Goal: Task Accomplishment & Management: Use online tool/utility

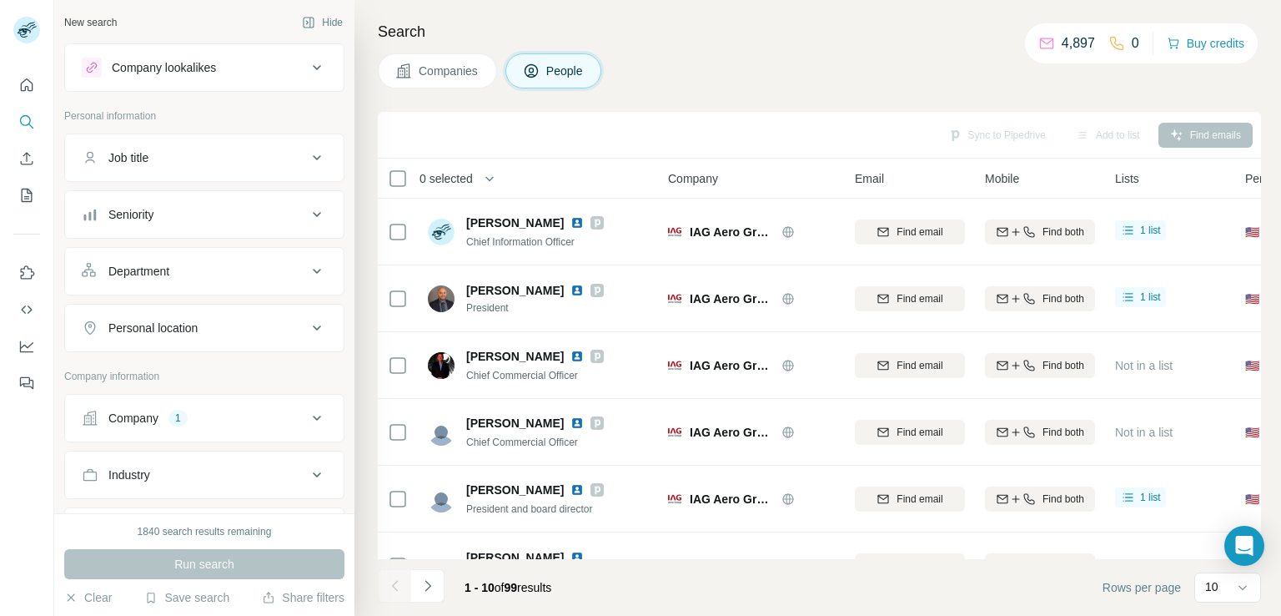
click at [292, 419] on div "Company 1" at bounding box center [194, 418] width 225 height 17
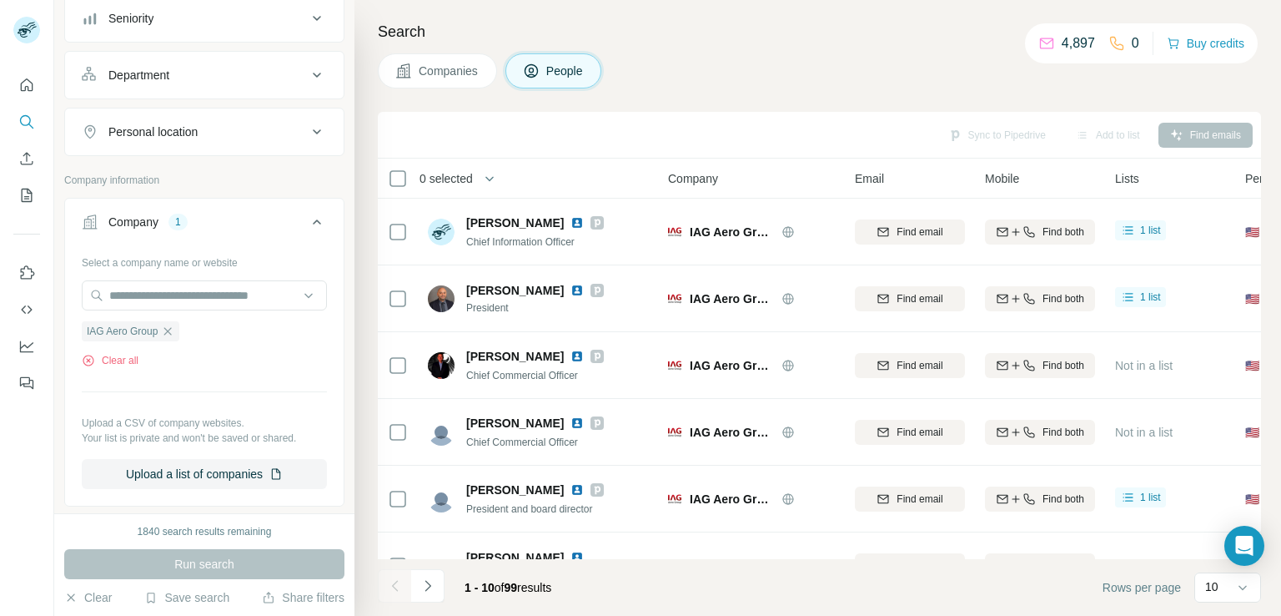
scroll to position [205, 0]
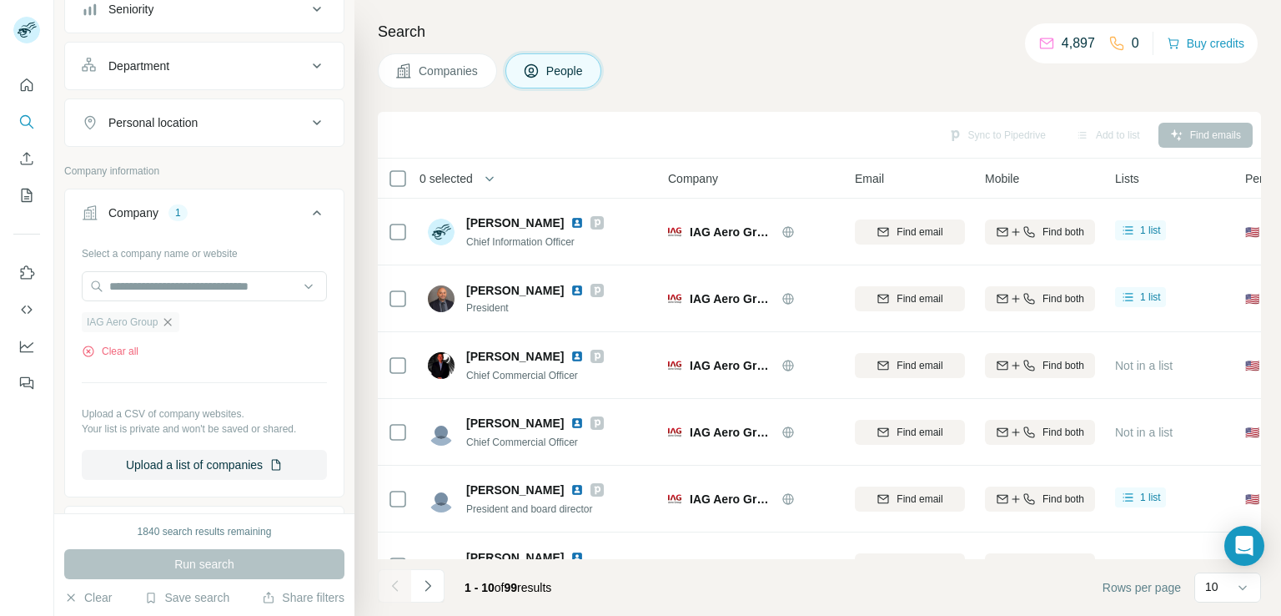
click at [167, 321] on icon "button" at bounding box center [167, 321] width 13 height 13
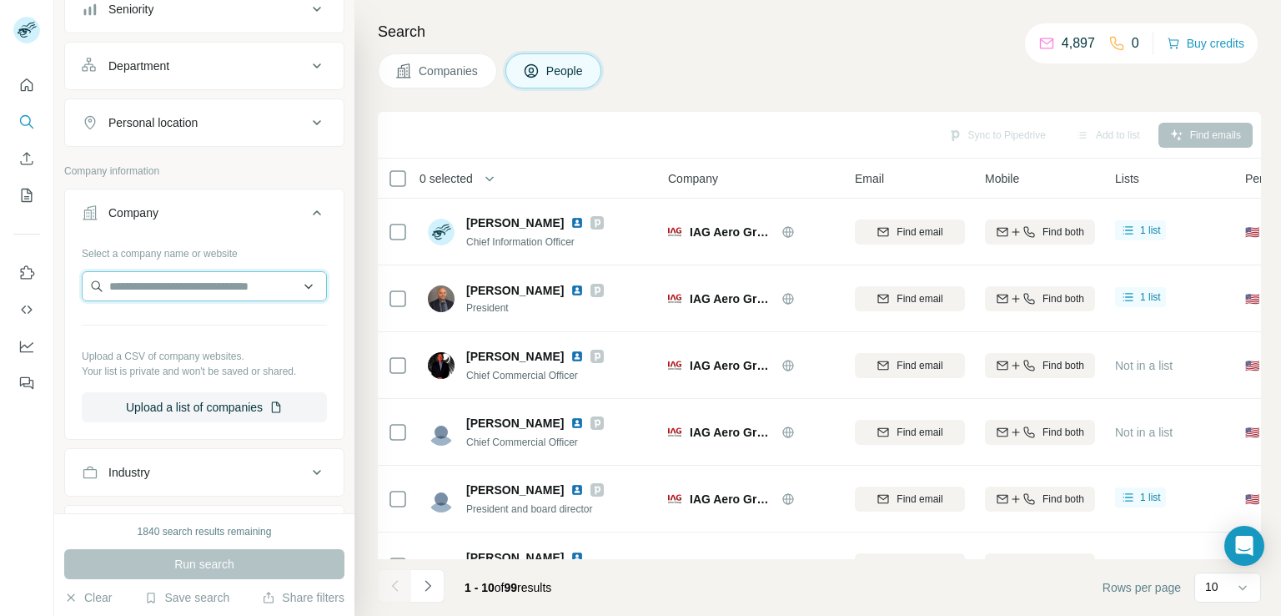
click at [180, 284] on input "text" at bounding box center [204, 286] width 245 height 30
click at [263, 280] on input "**********" at bounding box center [204, 286] width 245 height 30
type input "*"
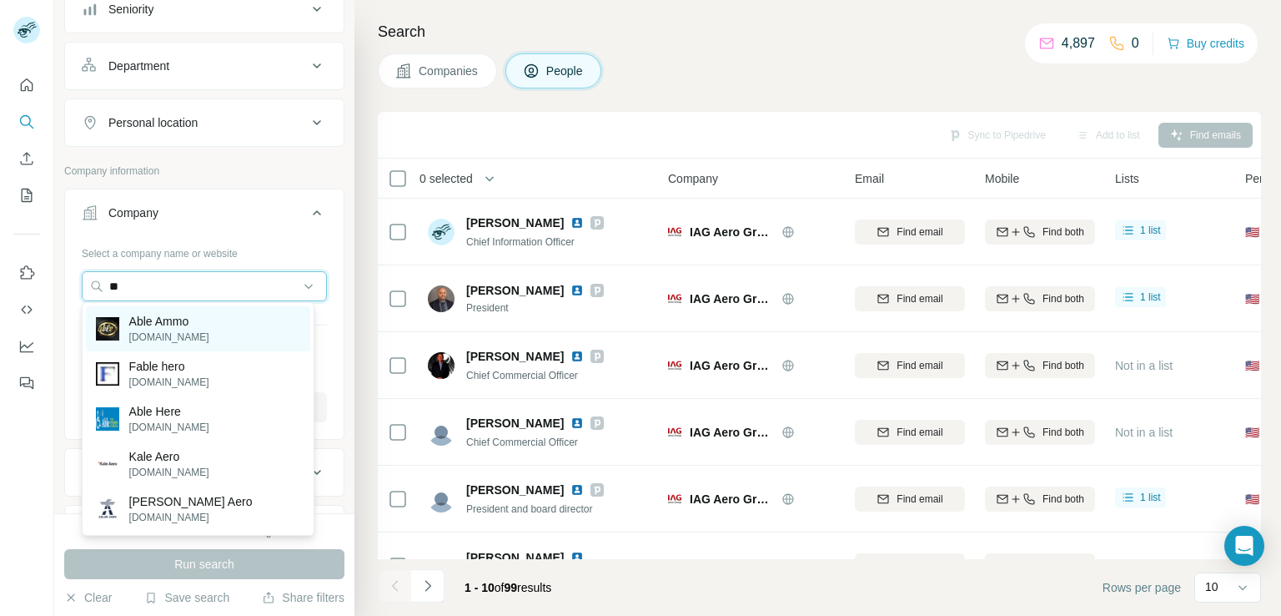
type input "*"
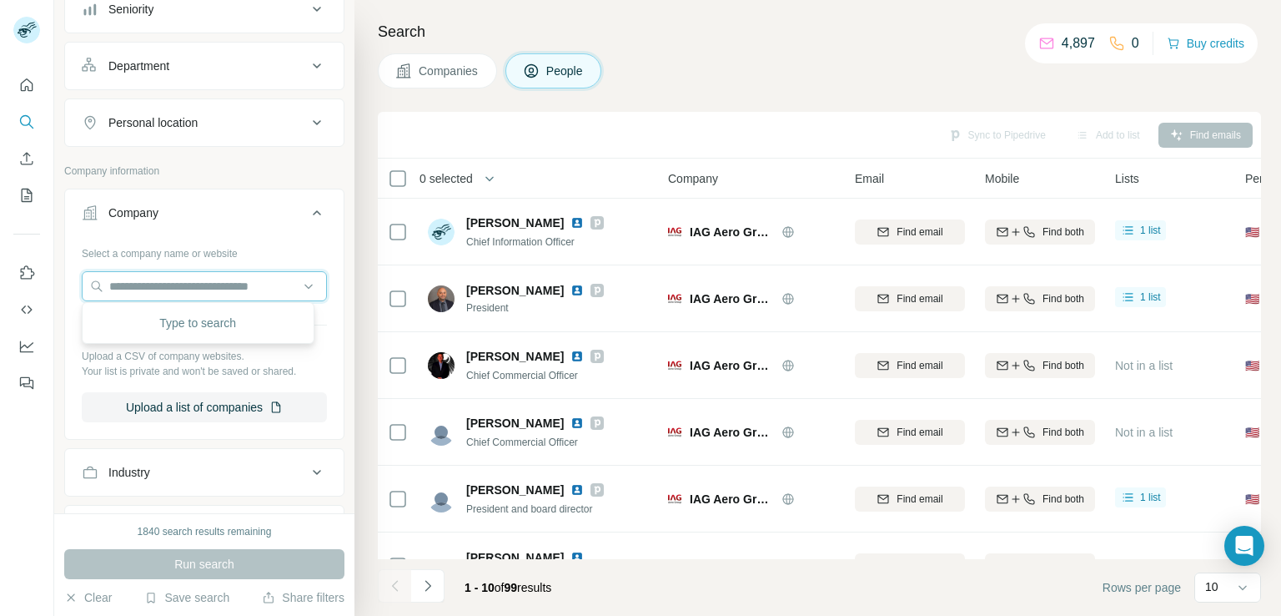
paste input "**********"
click at [263, 286] on input "**********" at bounding box center [204, 286] width 245 height 30
type input "*"
paste input "**********"
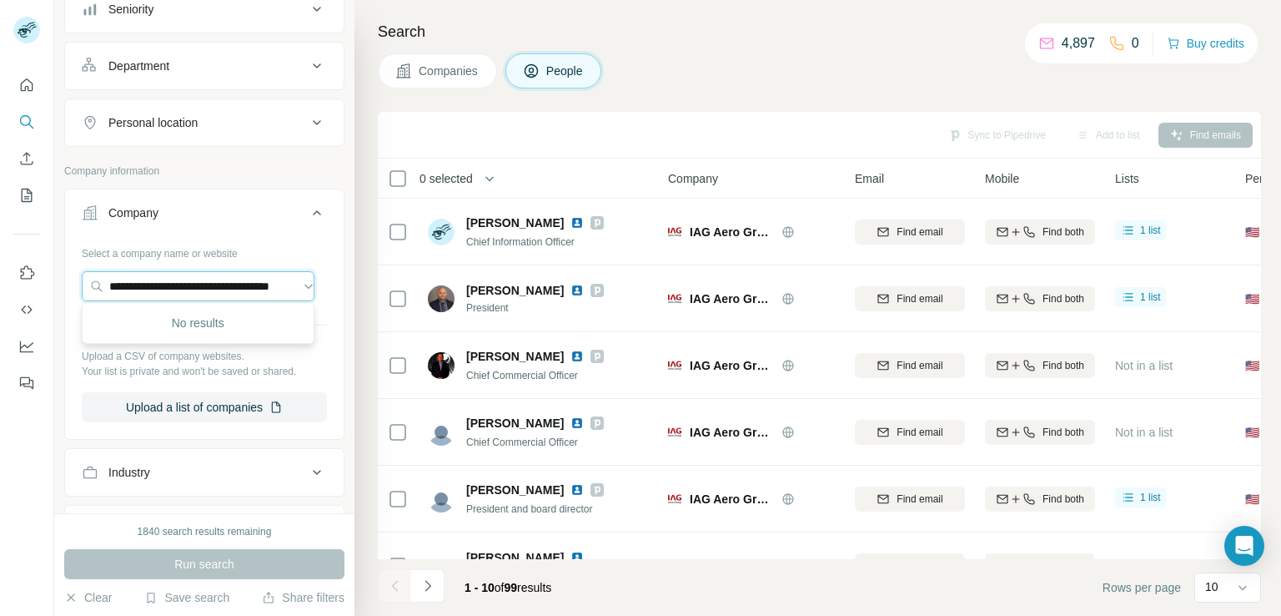
type input "**********"
click at [221, 331] on div "Type to search" at bounding box center [198, 322] width 224 height 33
click at [166, 286] on input "text" at bounding box center [198, 286] width 233 height 30
paste input "**********"
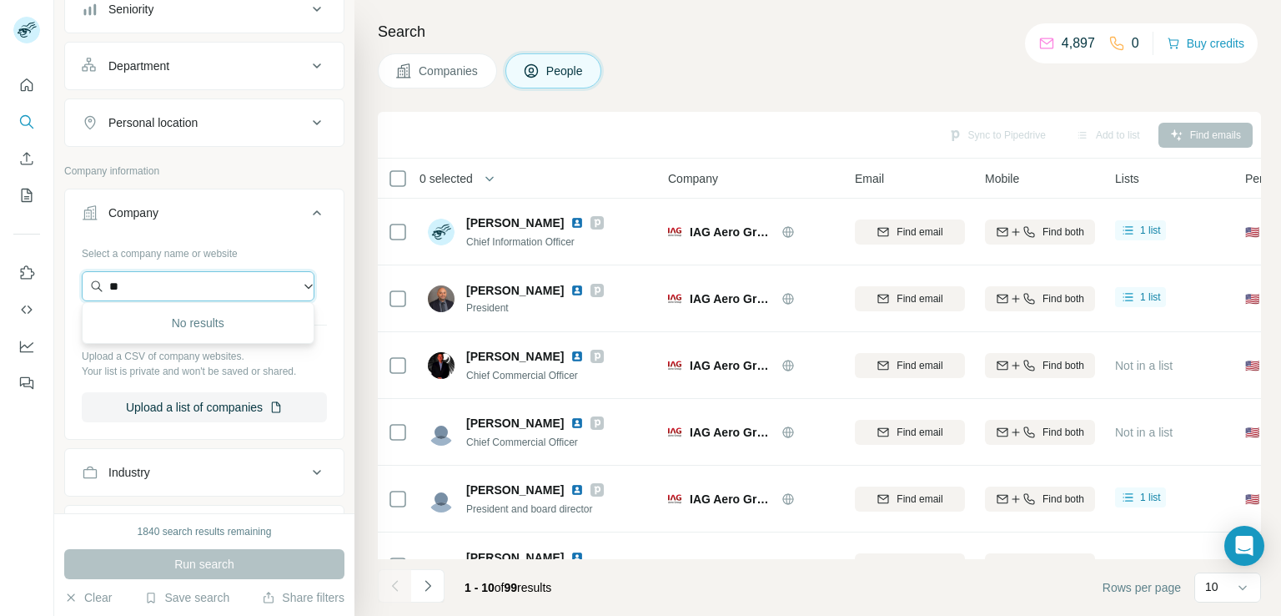
type input "*"
click at [201, 286] on input "text" at bounding box center [198, 286] width 233 height 30
paste input "**********"
type input "**********"
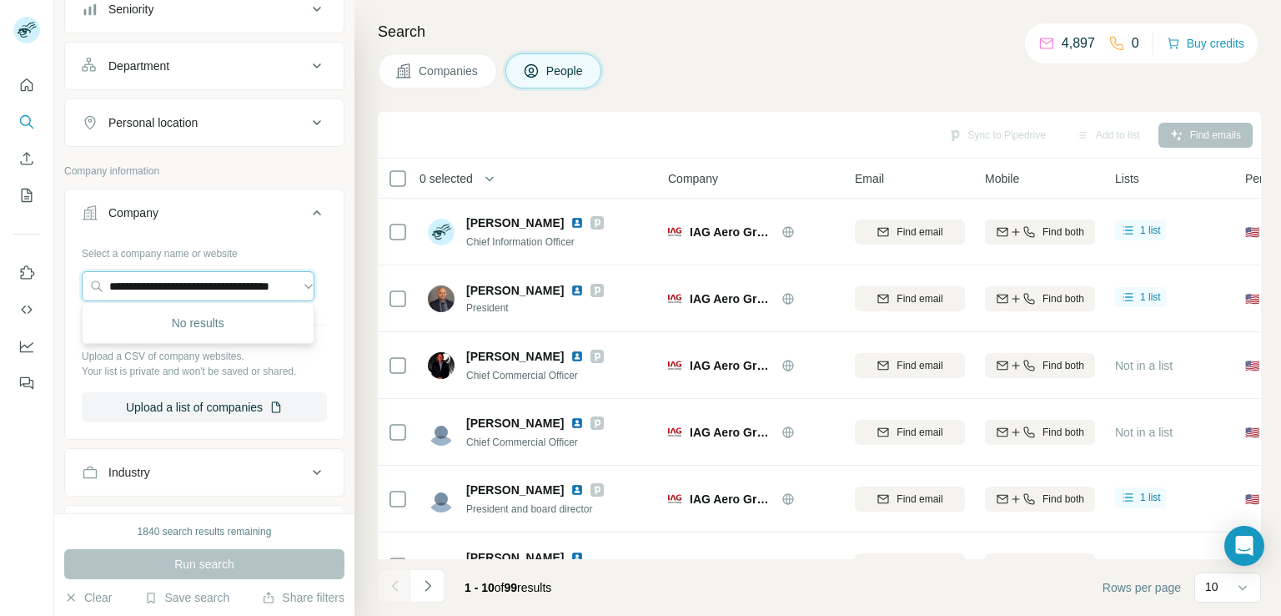
scroll to position [0, 0]
click at [234, 278] on input "**********" at bounding box center [198, 286] width 233 height 30
paste input "**********"
type input "**********"
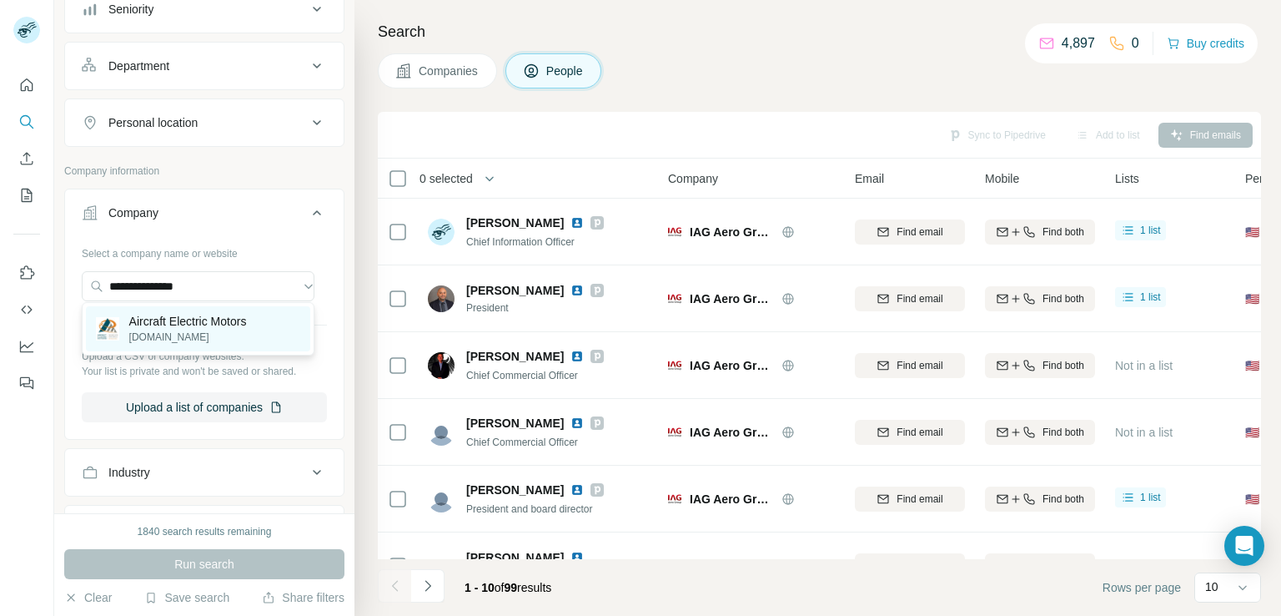
click at [236, 324] on p "Aircraft Electric Motors" at bounding box center [188, 321] width 118 height 17
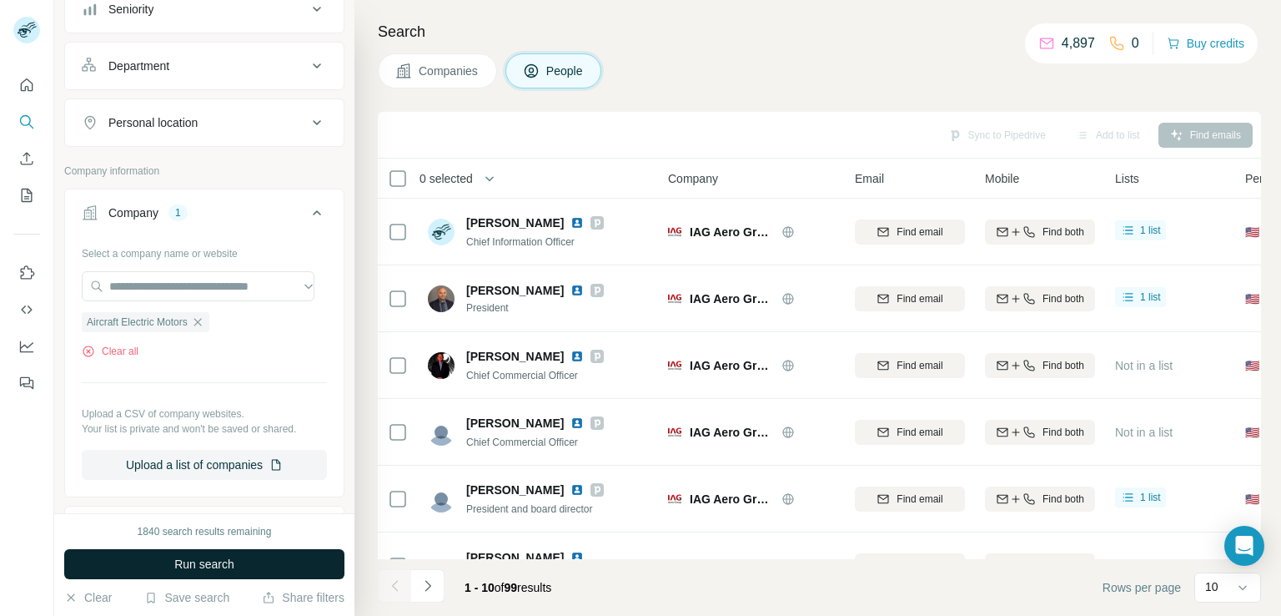
click at [221, 556] on span "Run search" at bounding box center [204, 563] width 60 height 17
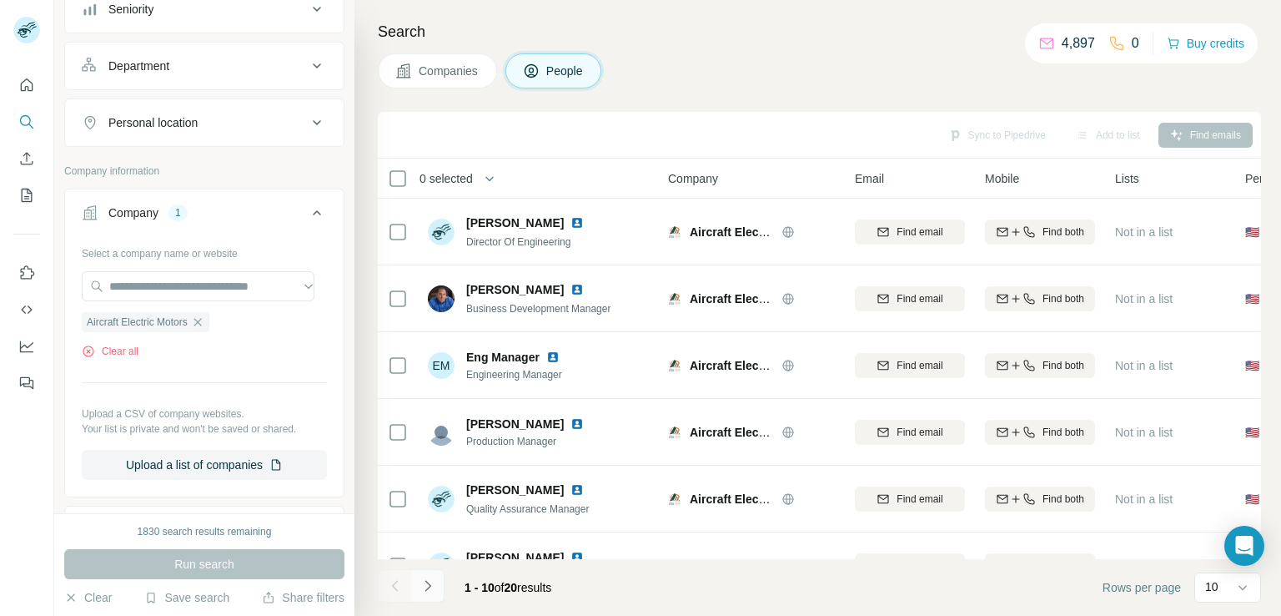
click at [424, 585] on icon "Navigate to next page" at bounding box center [428, 585] width 17 height 17
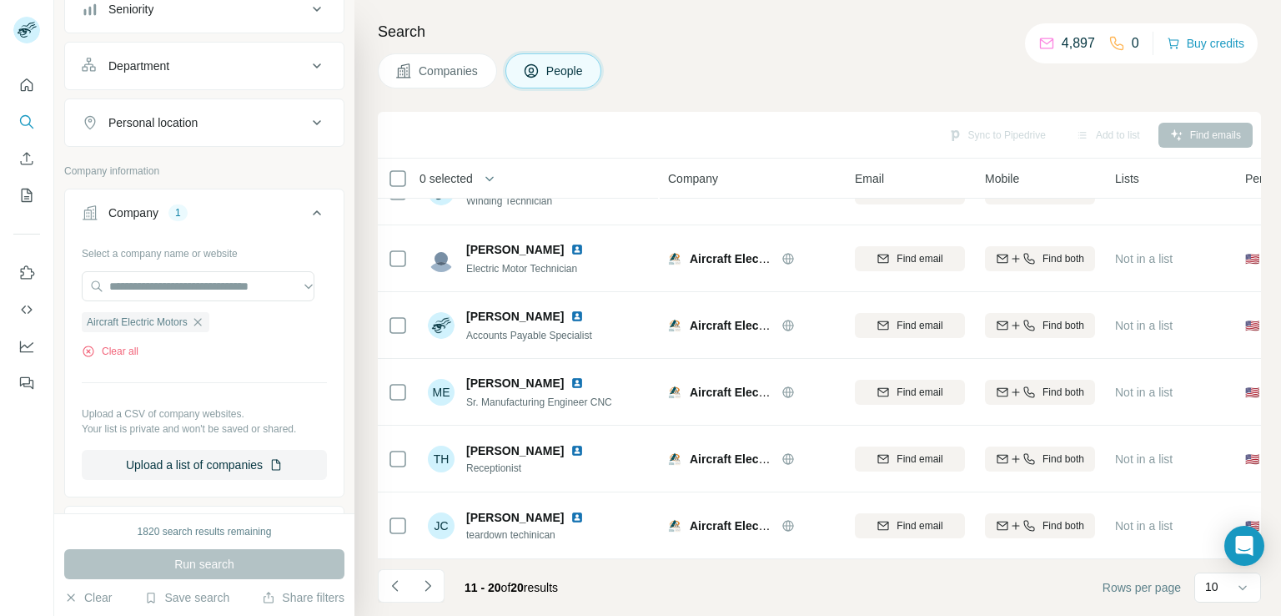
scroll to position [315, 0]
click at [197, 319] on icon "button" at bounding box center [198, 322] width 8 height 8
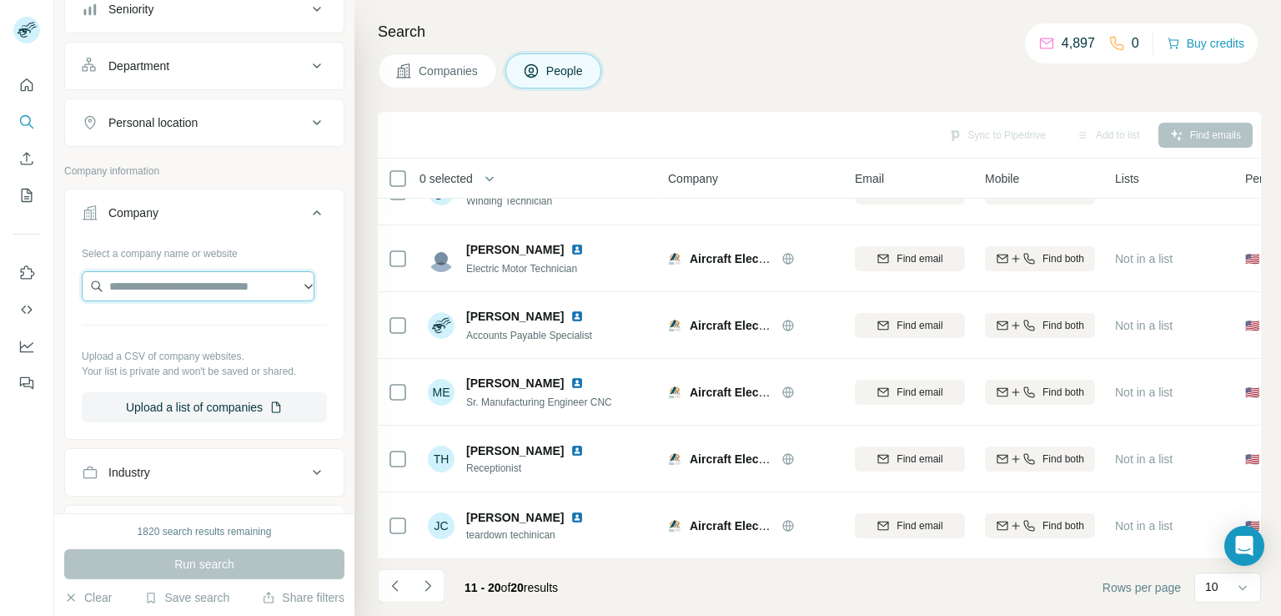
click at [194, 287] on input "text" at bounding box center [198, 286] width 233 height 30
click at [284, 285] on input "**********" at bounding box center [198, 286] width 233 height 30
click at [266, 271] on input "**********" at bounding box center [198, 286] width 233 height 30
type input "*"
paste input "**********"
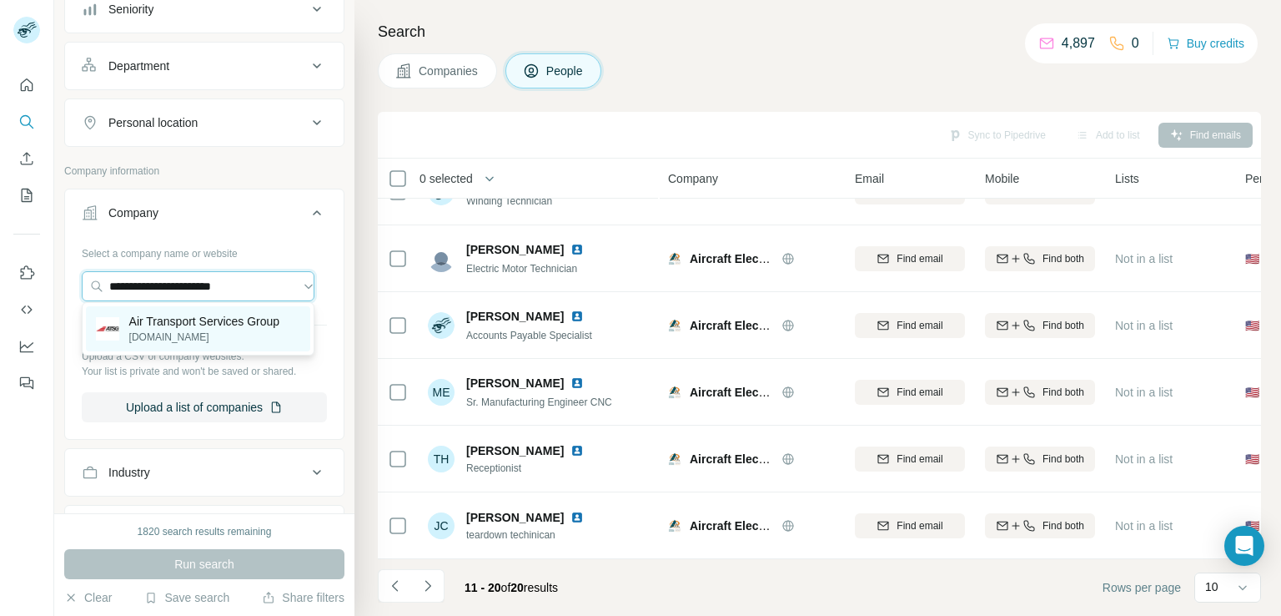
type input "**********"
click at [244, 324] on p "Air Transport Services Group" at bounding box center [204, 321] width 151 height 17
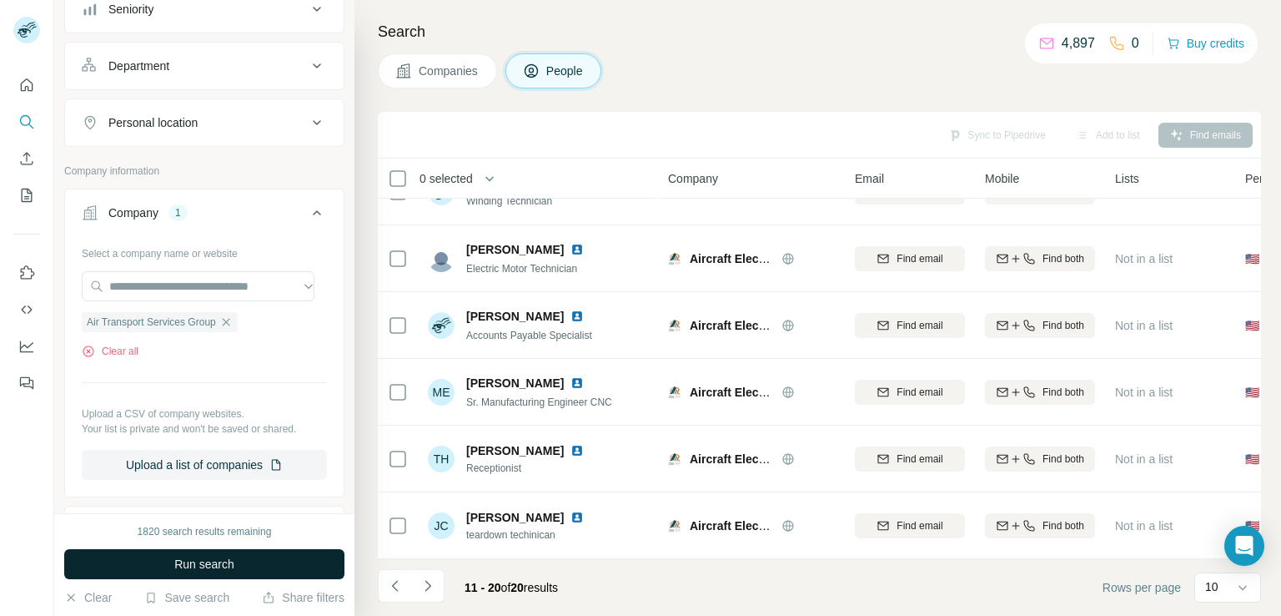
click at [206, 560] on span "Run search" at bounding box center [204, 563] width 60 height 17
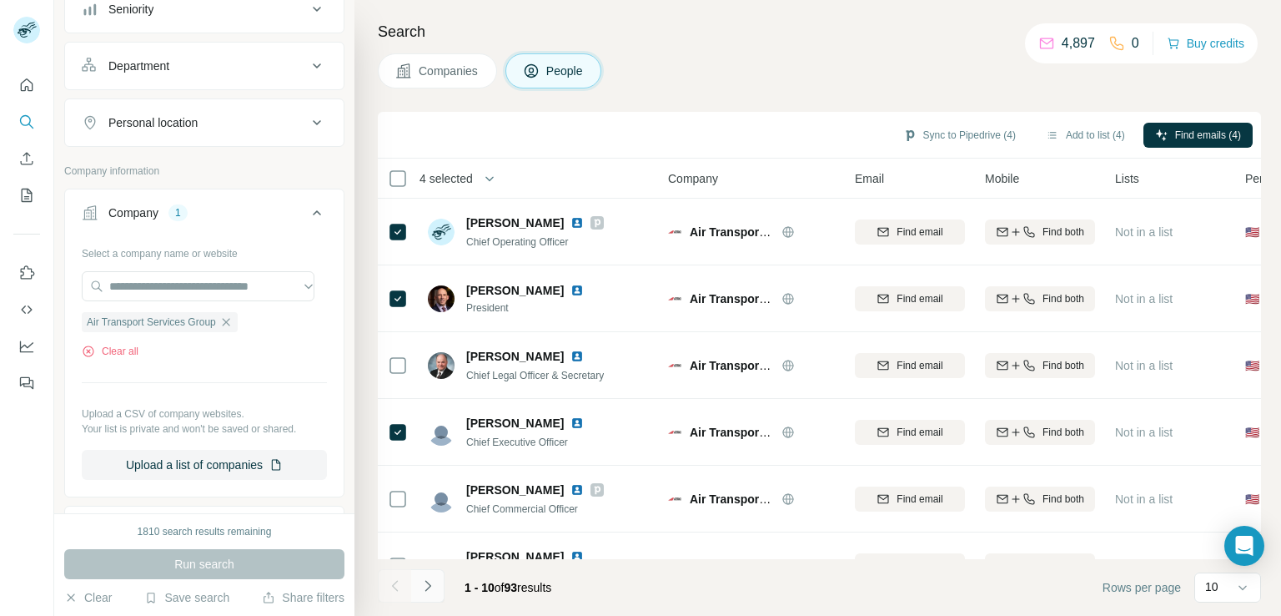
click at [425, 600] on button "Navigate to next page" at bounding box center [427, 585] width 33 height 33
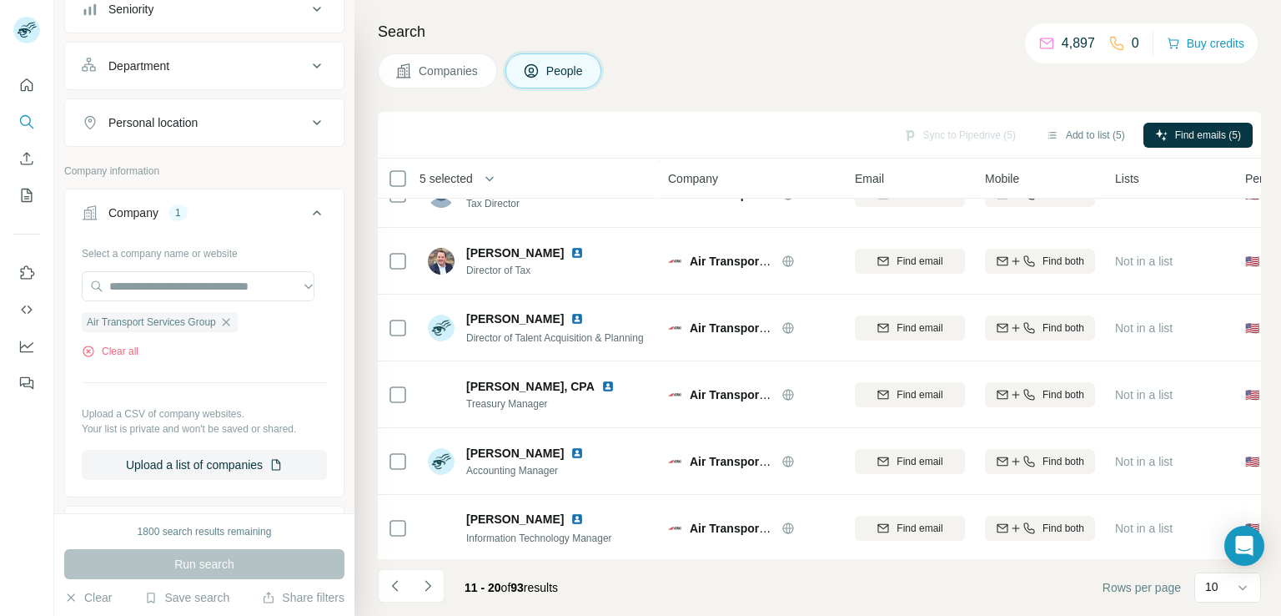
scroll to position [315, 0]
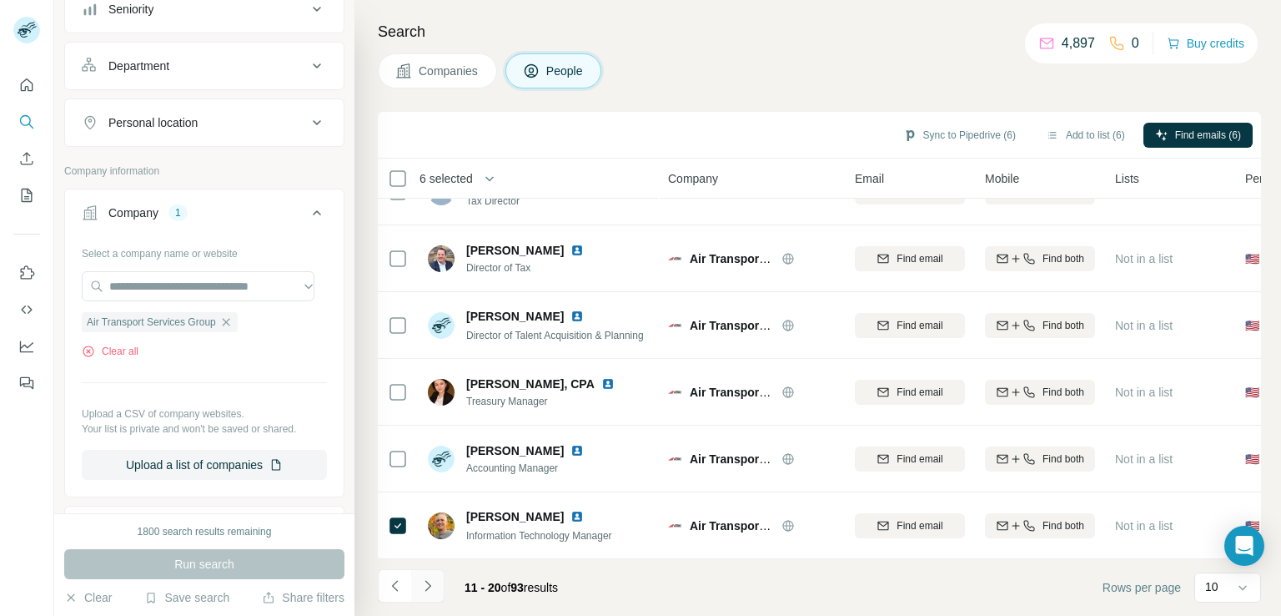
click at [437, 588] on button "Navigate to next page" at bounding box center [427, 585] width 33 height 33
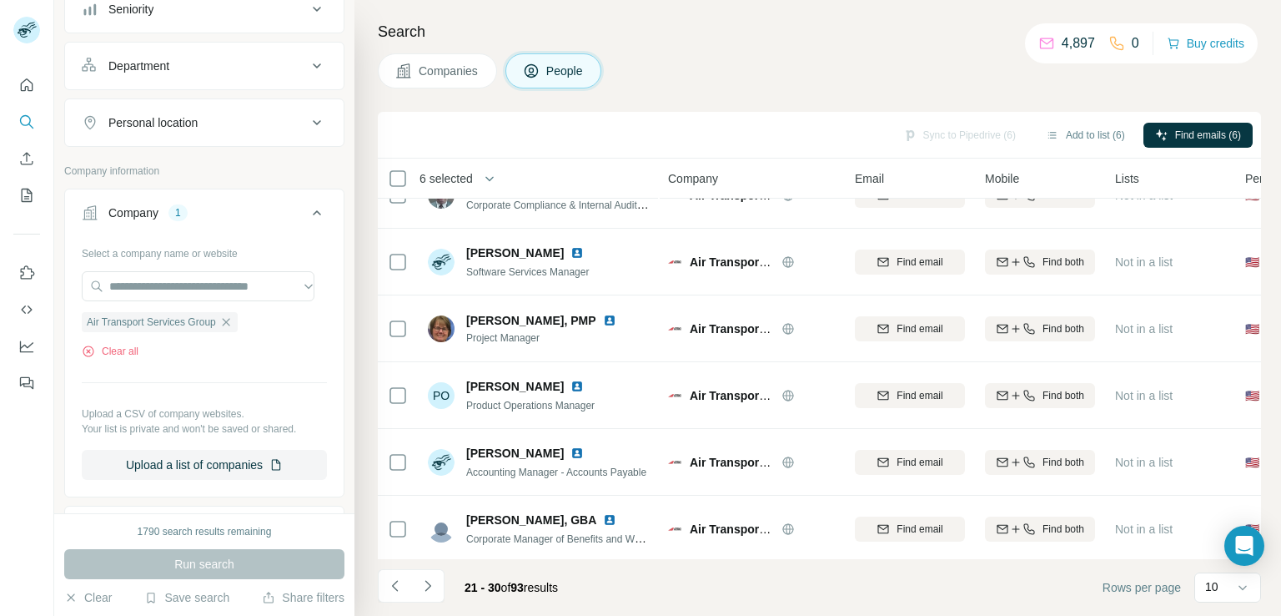
scroll to position [0, 0]
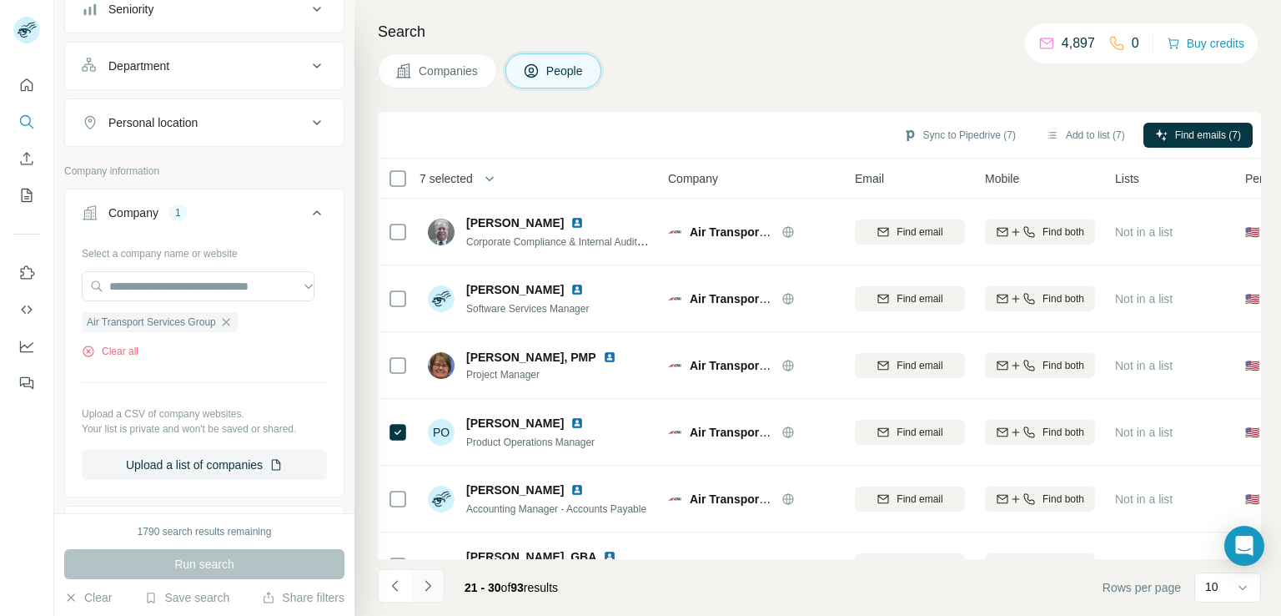
click at [426, 581] on icon "Navigate to next page" at bounding box center [428, 585] width 6 height 11
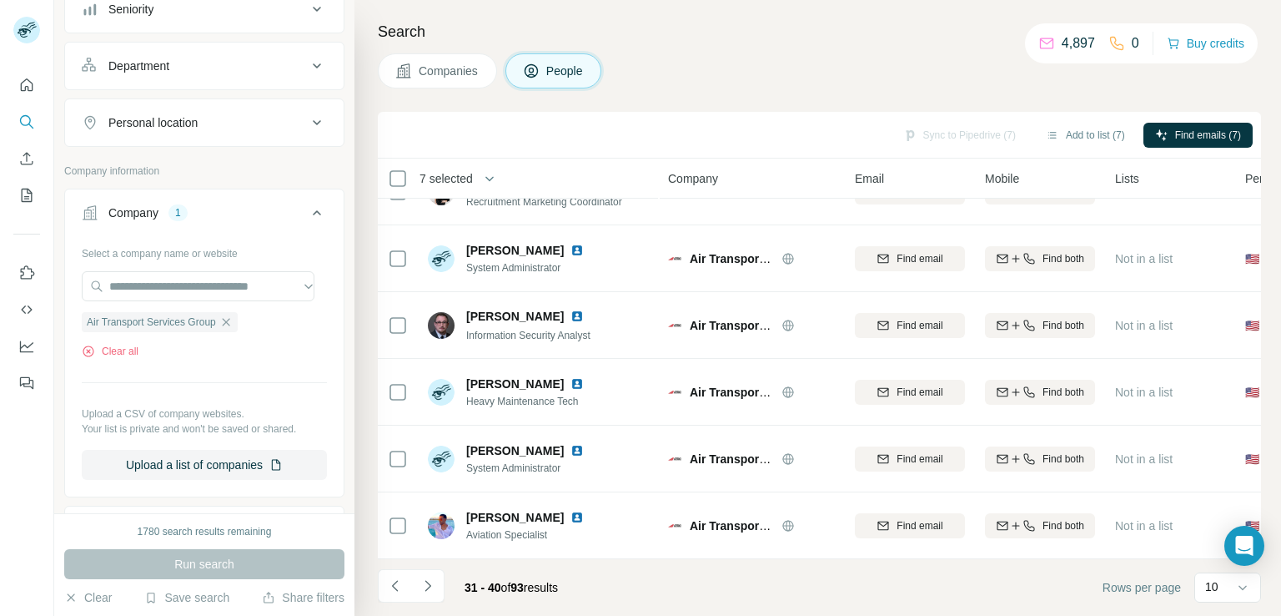
scroll to position [315, 0]
click at [438, 585] on button "Navigate to next page" at bounding box center [427, 585] width 33 height 33
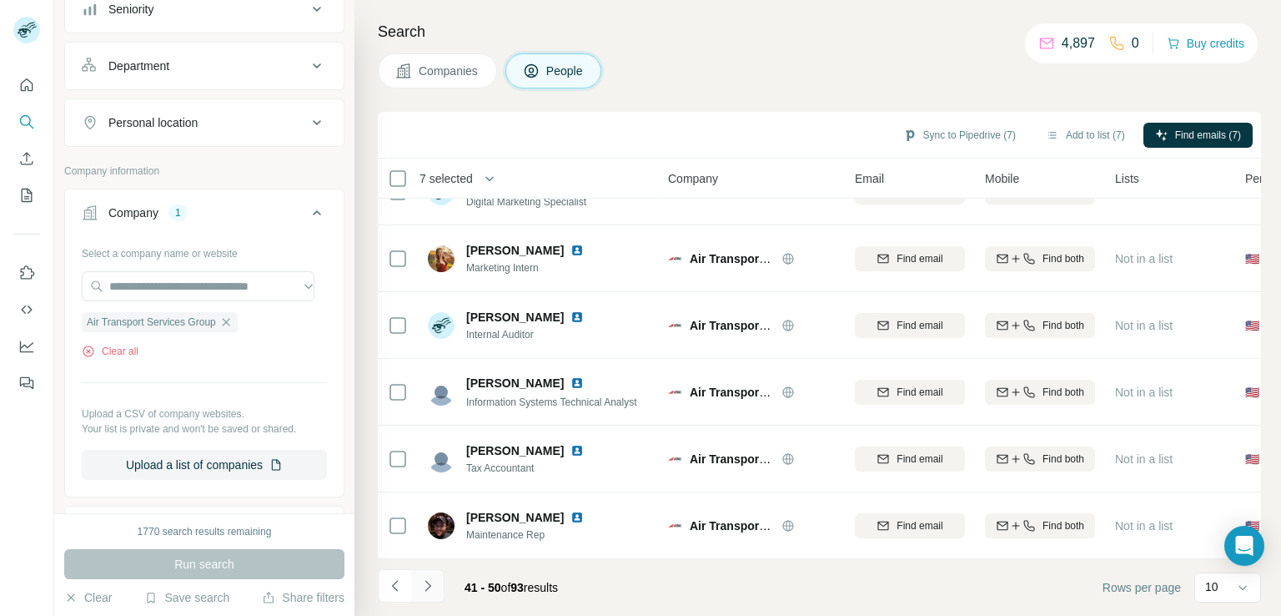
click at [434, 586] on icon "Navigate to next page" at bounding box center [428, 585] width 17 height 17
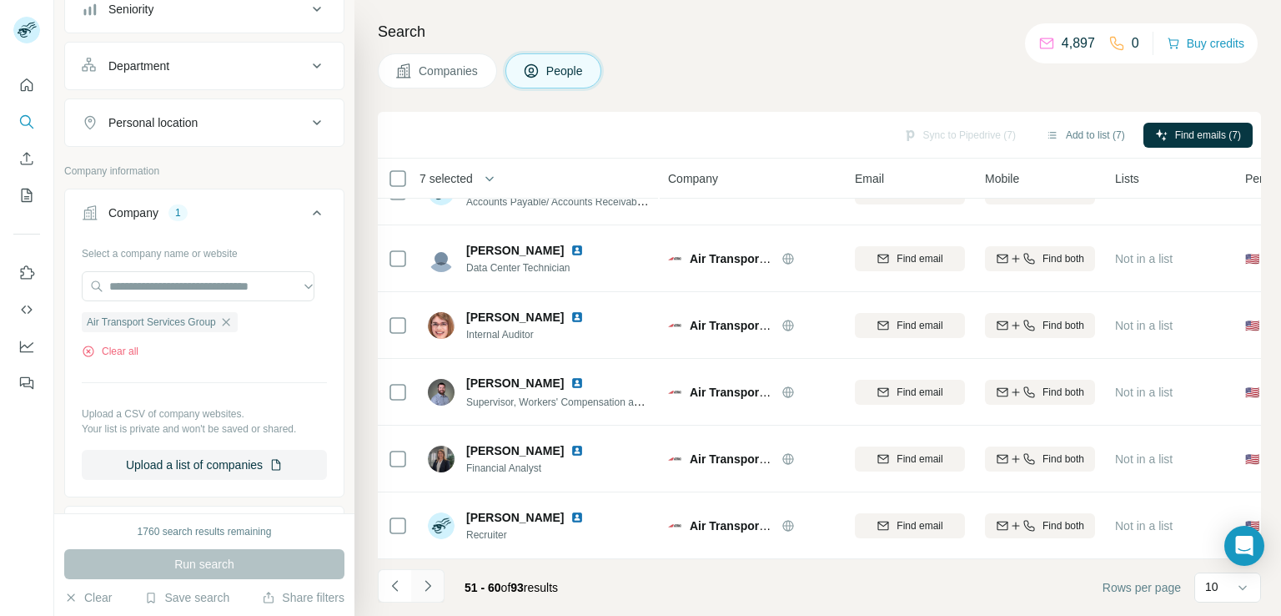
click at [430, 586] on icon "Navigate to next page" at bounding box center [428, 585] width 17 height 17
click at [433, 580] on icon "Navigate to next page" at bounding box center [428, 585] width 17 height 17
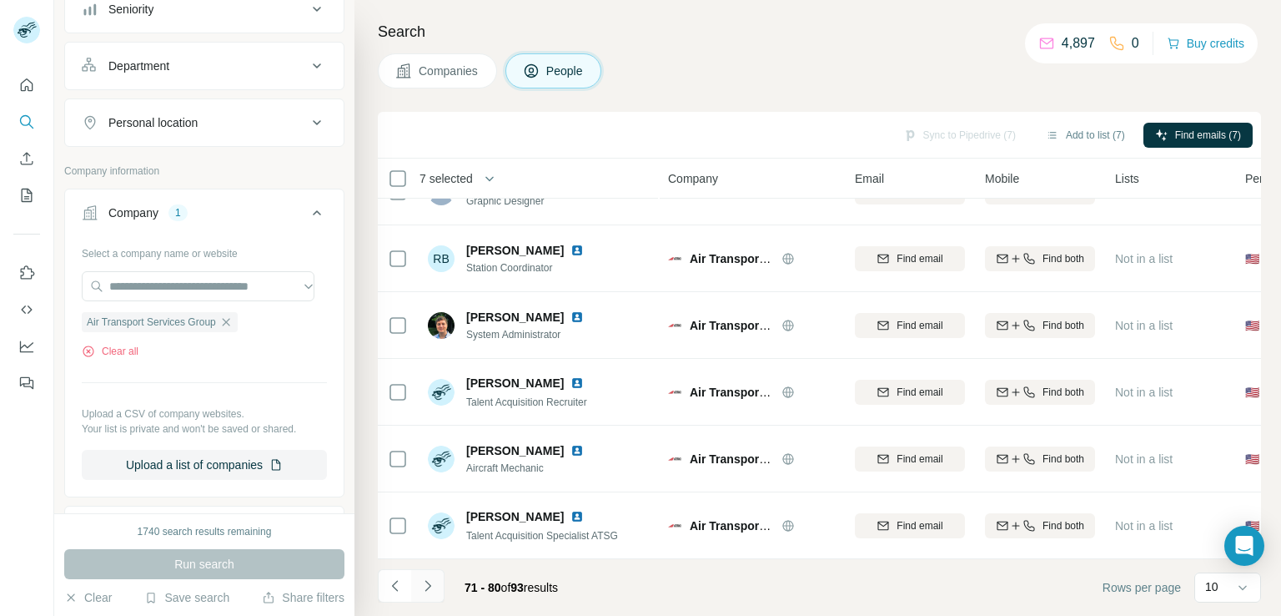
click at [440, 582] on button "Navigate to next page" at bounding box center [427, 585] width 33 height 33
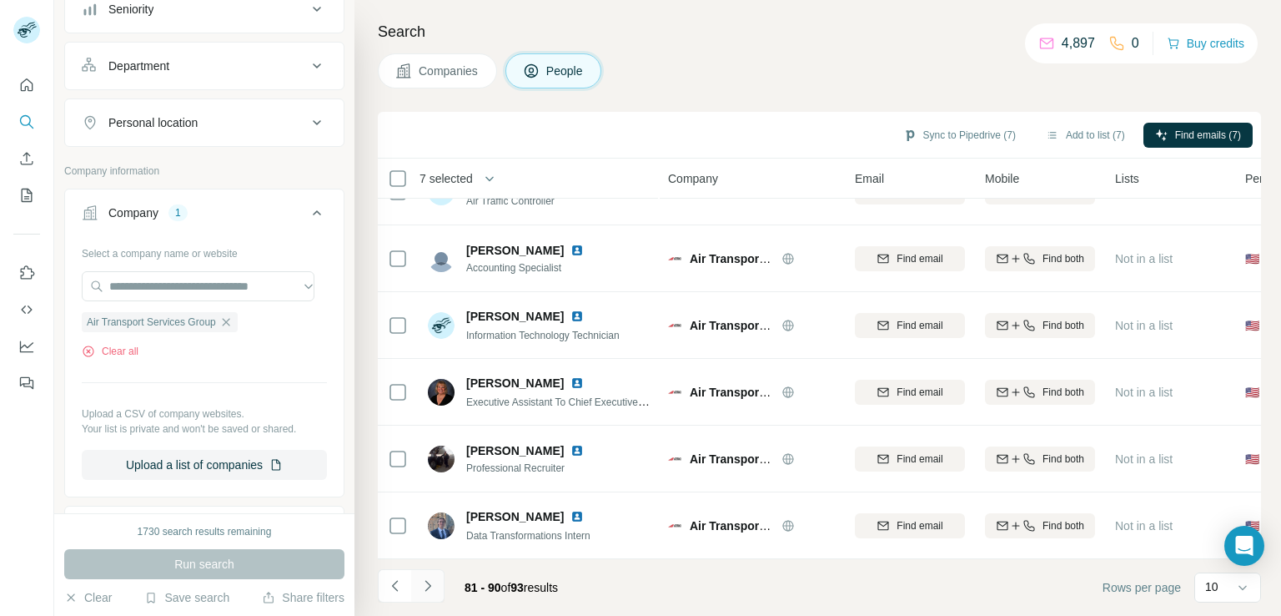
click at [432, 589] on icon "Navigate to next page" at bounding box center [428, 585] width 17 height 17
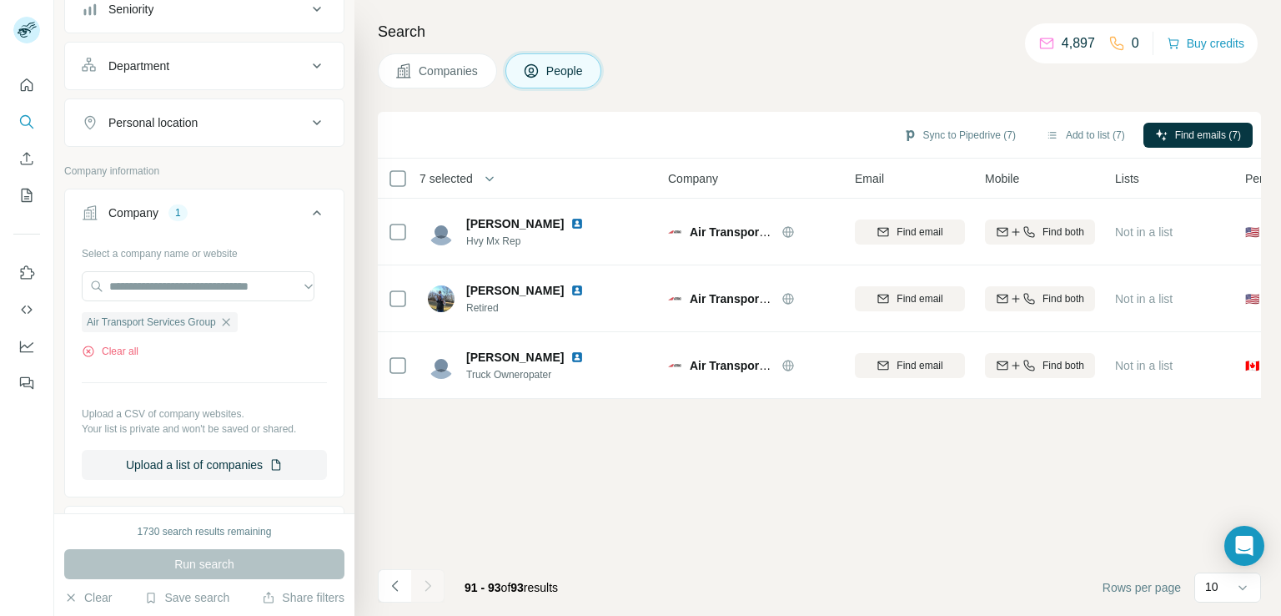
scroll to position [0, 0]
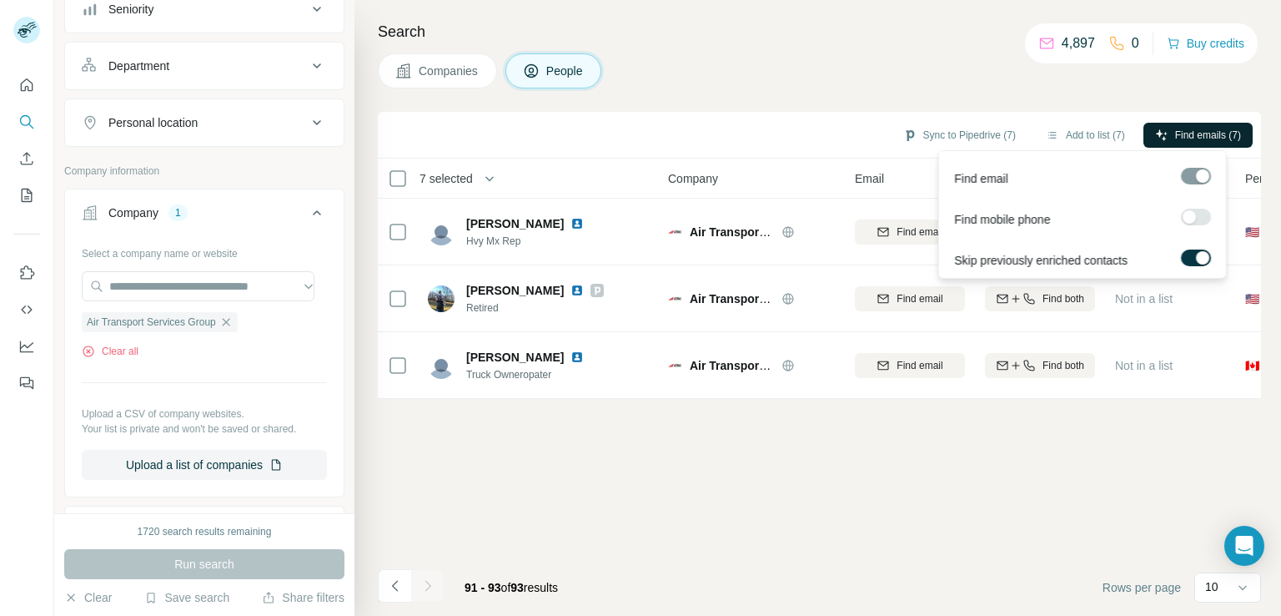
click at [1171, 131] on button "Find emails (7)" at bounding box center [1198, 135] width 109 height 25
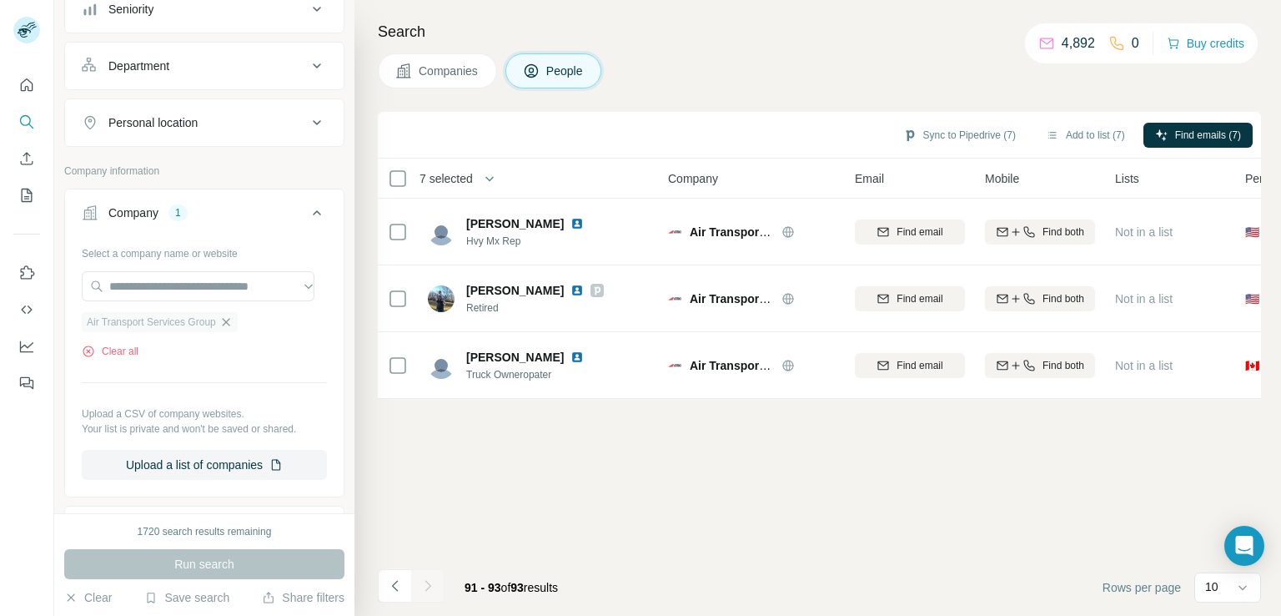
click at [230, 319] on icon "button" at bounding box center [225, 321] width 13 height 13
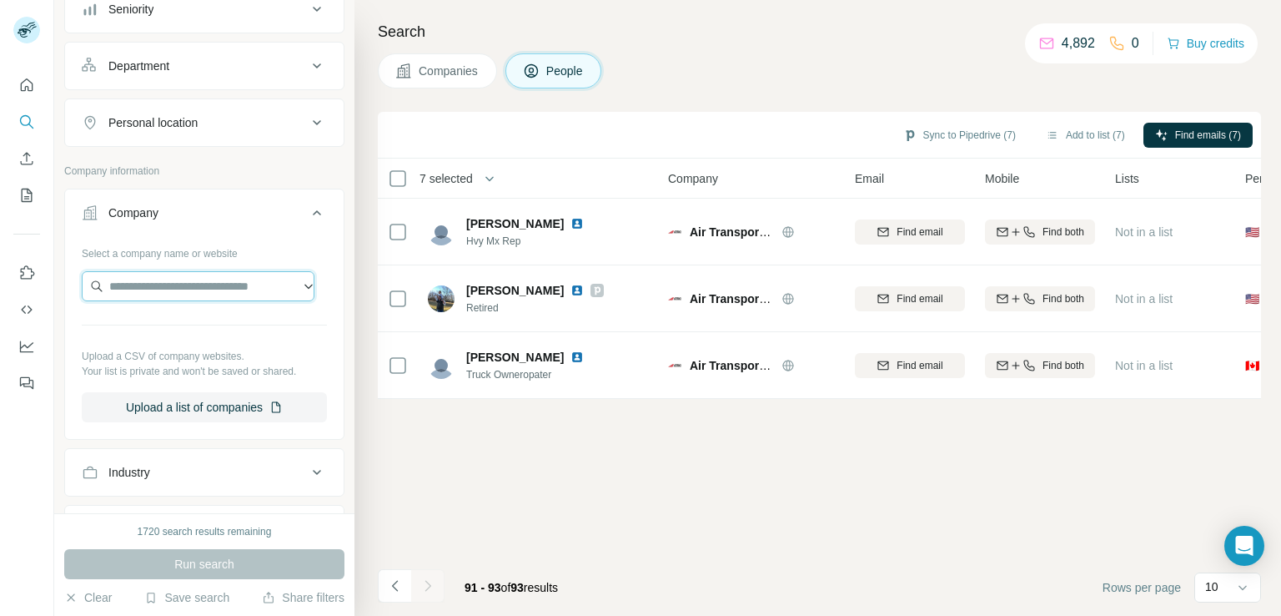
click at [220, 290] on input "text" at bounding box center [198, 286] width 233 height 30
paste input "**********"
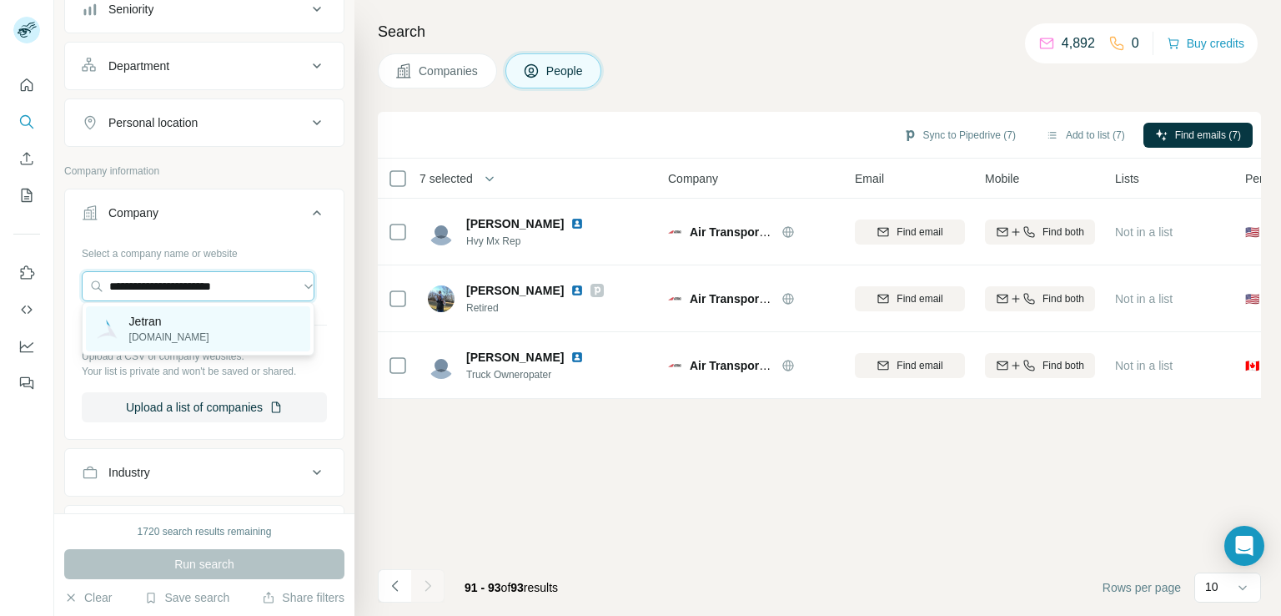
type input "**********"
click at [208, 340] on div "Jetran jetran.aero" at bounding box center [198, 328] width 224 height 45
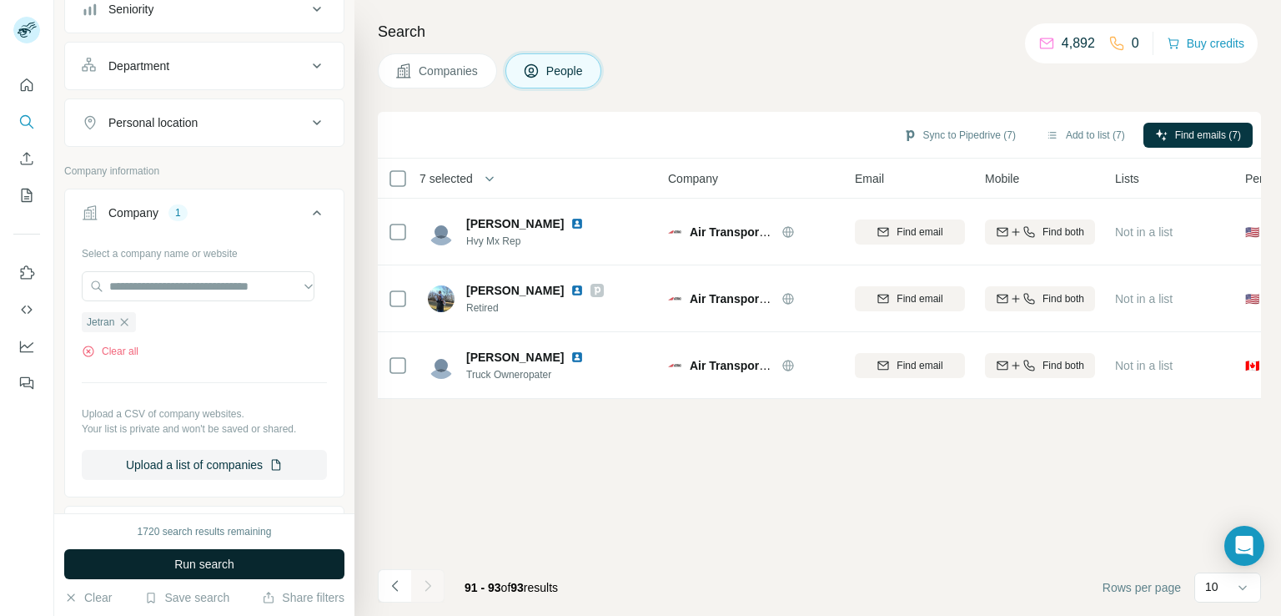
click at [201, 559] on span "Run search" at bounding box center [204, 563] width 60 height 17
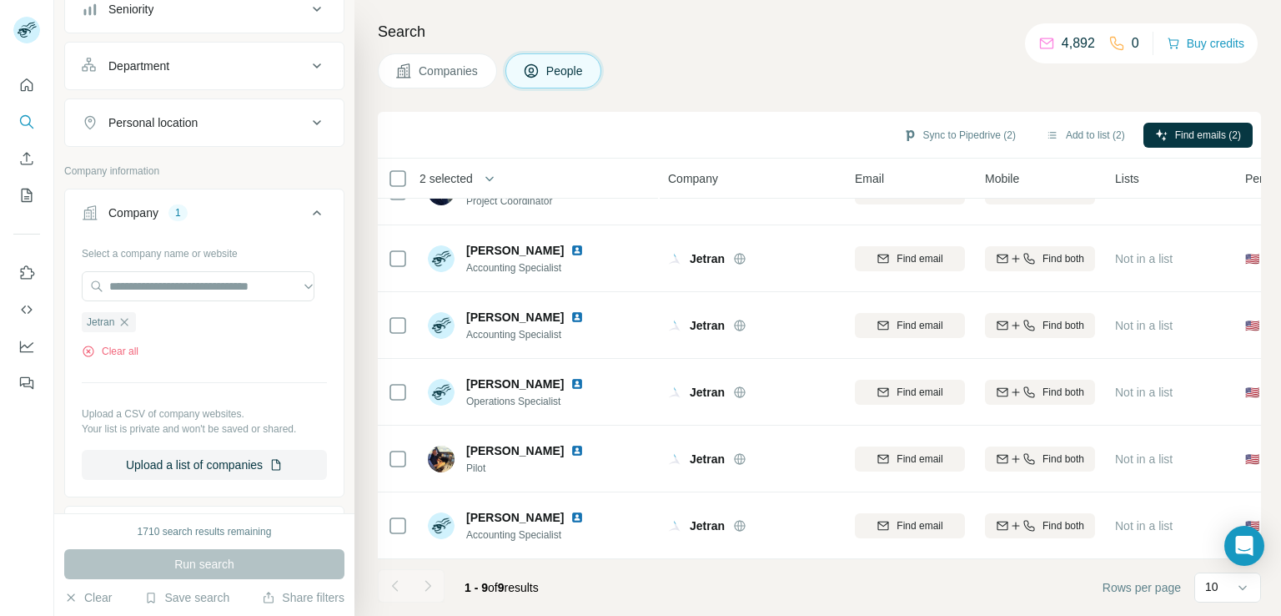
scroll to position [249, 0]
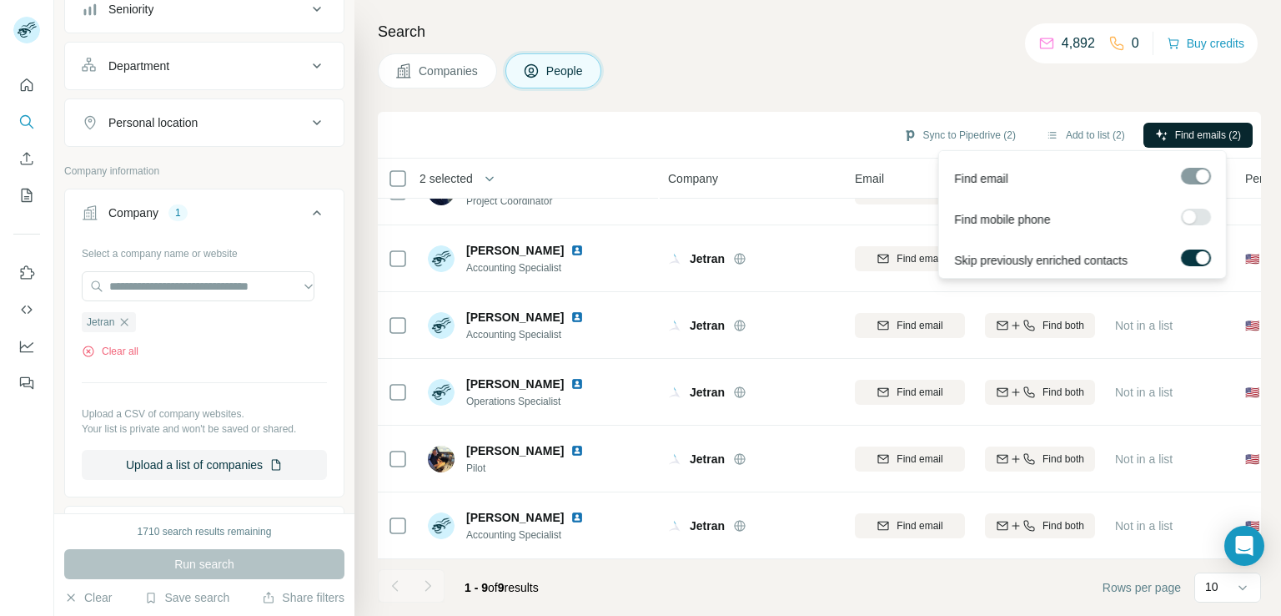
click at [1209, 136] on span "Find emails (2)" at bounding box center [1208, 135] width 66 height 15
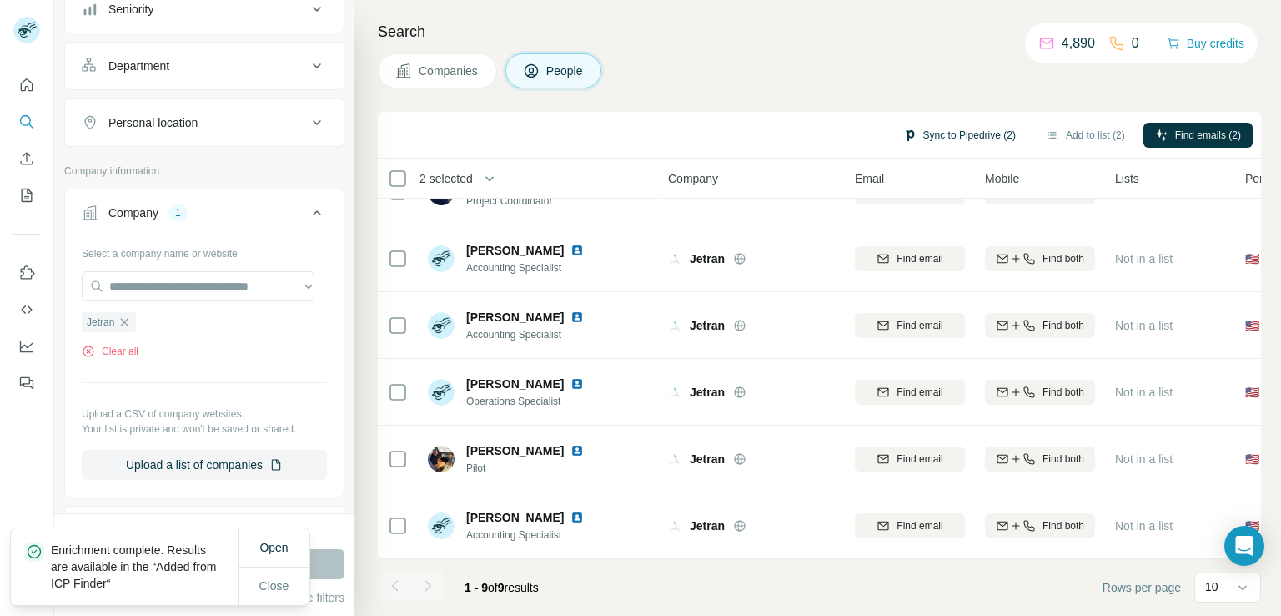
click at [982, 139] on button "Sync to Pipedrive (2)" at bounding box center [960, 135] width 136 height 25
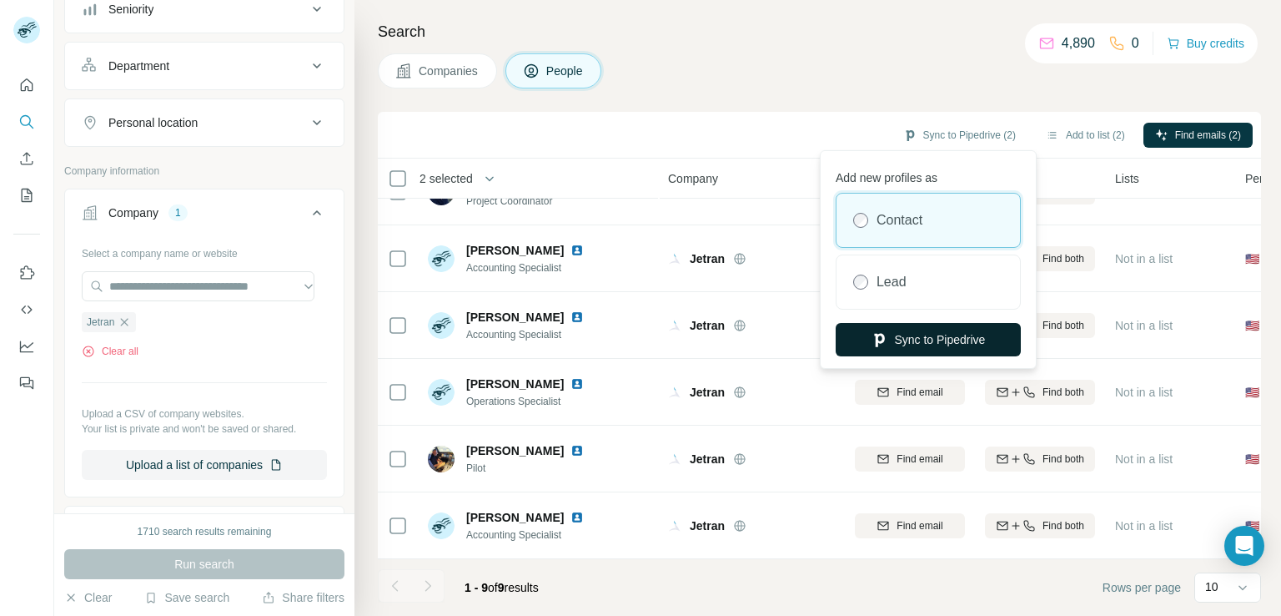
click at [946, 341] on button "Sync to Pipedrive" at bounding box center [928, 339] width 185 height 33
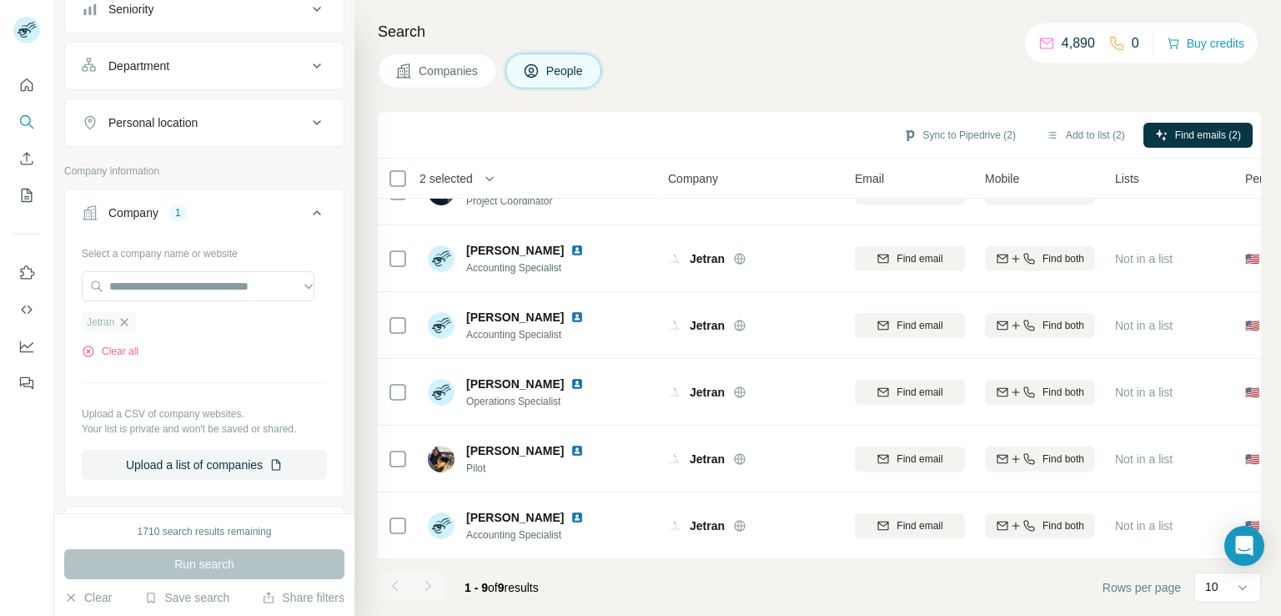
click at [123, 319] on icon "button" at bounding box center [125, 322] width 8 height 8
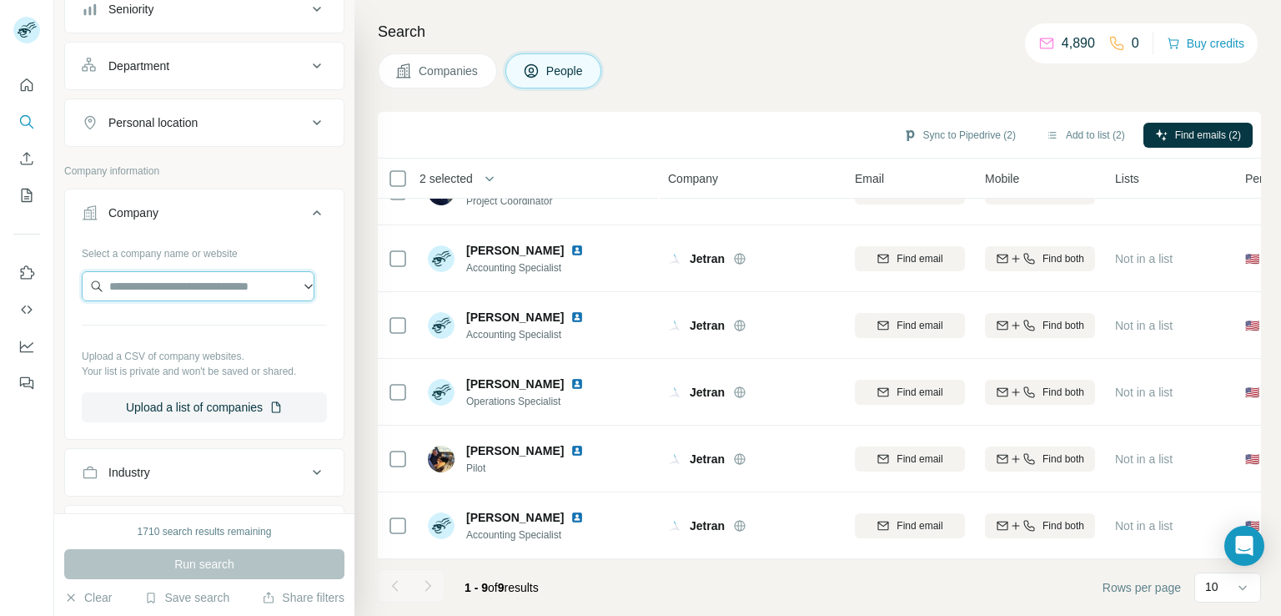
click at [165, 285] on input "text" at bounding box center [198, 286] width 233 height 30
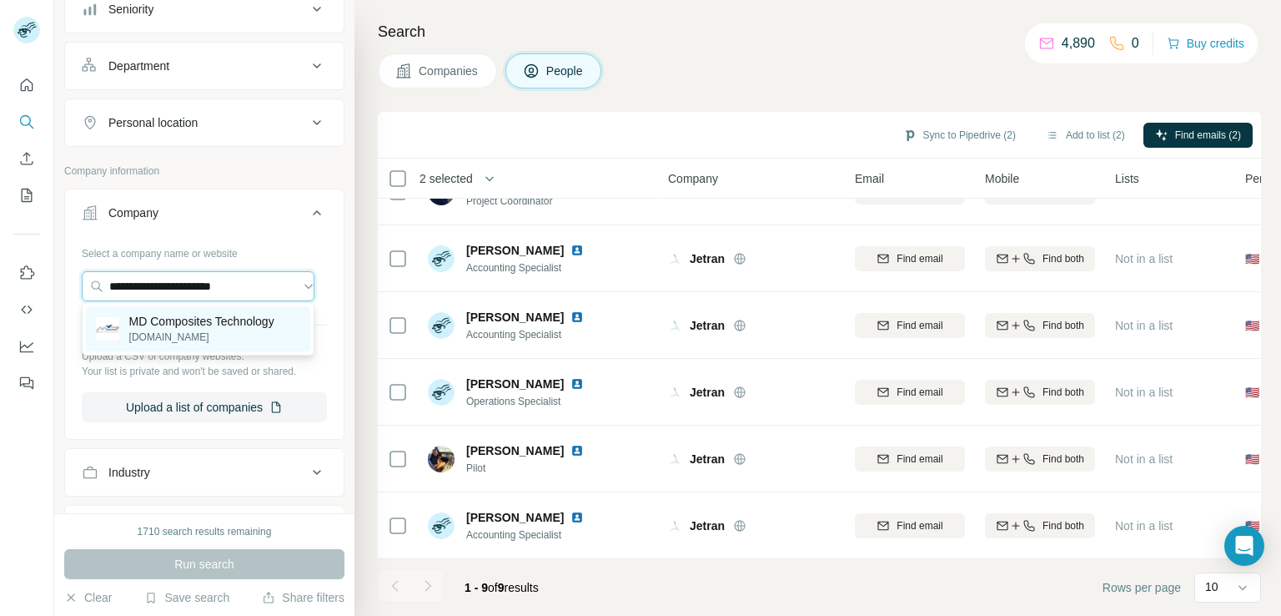
type input "**********"
click at [197, 338] on p "md-composites.de" at bounding box center [201, 336] width 145 height 15
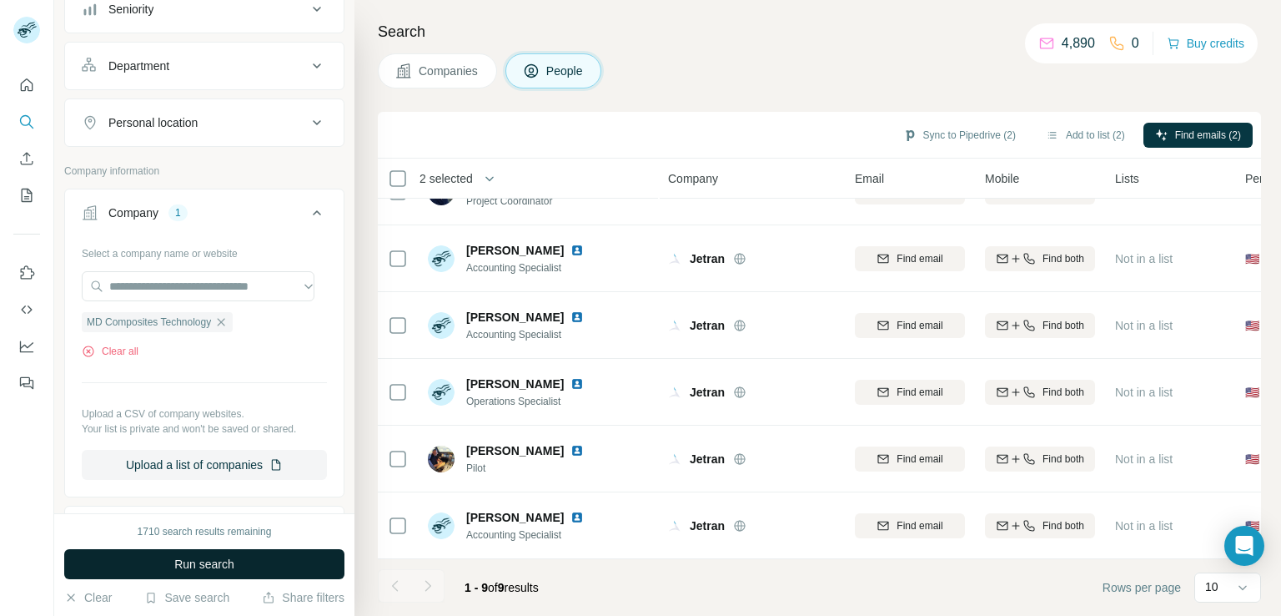
click at [201, 552] on button "Run search" at bounding box center [204, 564] width 280 height 30
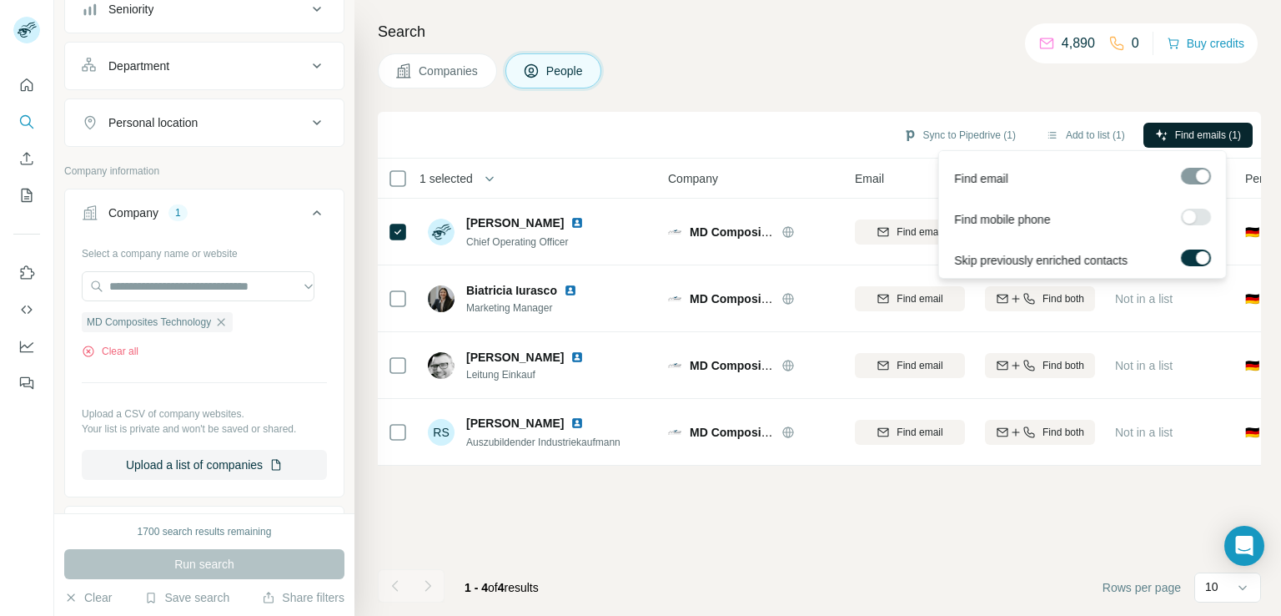
click at [1195, 138] on span "Find emails (1)" at bounding box center [1208, 135] width 66 height 15
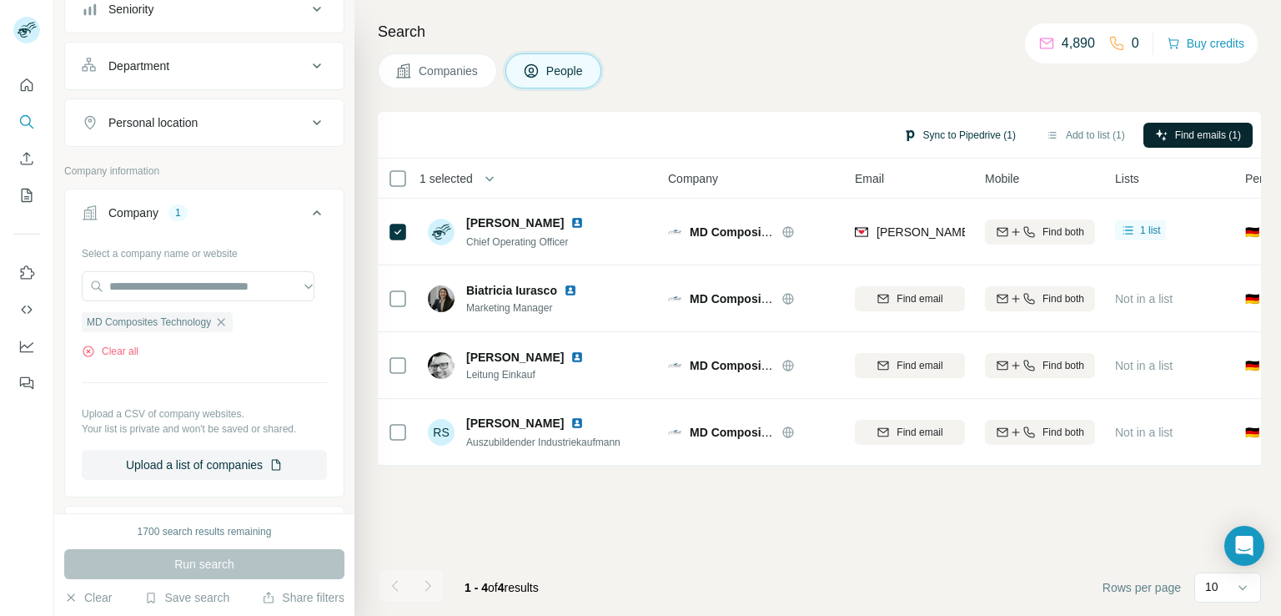
click at [996, 131] on button "Sync to Pipedrive (1)" at bounding box center [960, 135] width 136 height 25
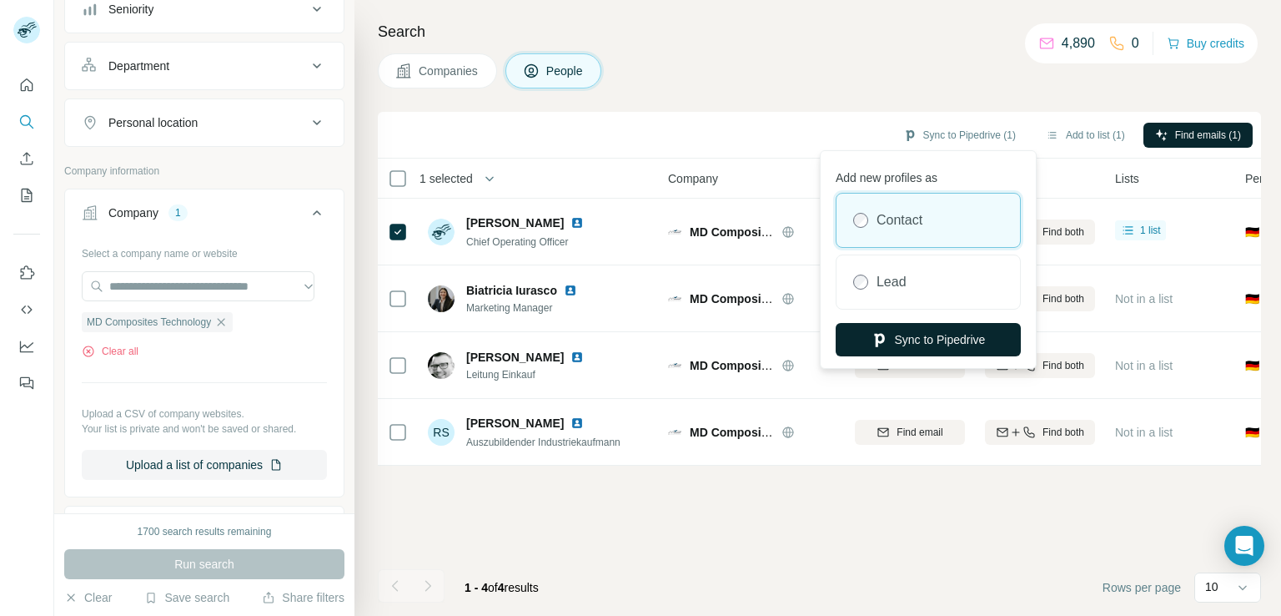
click at [913, 337] on button "Sync to Pipedrive" at bounding box center [928, 339] width 185 height 33
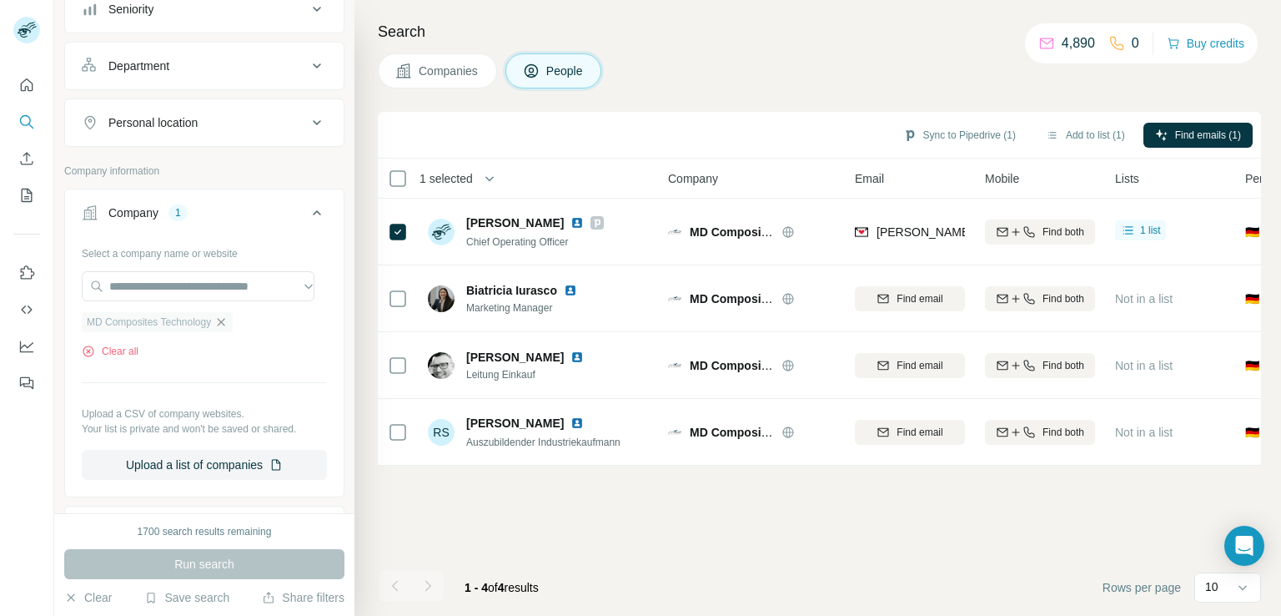
click at [220, 320] on icon "button" at bounding box center [220, 321] width 13 height 13
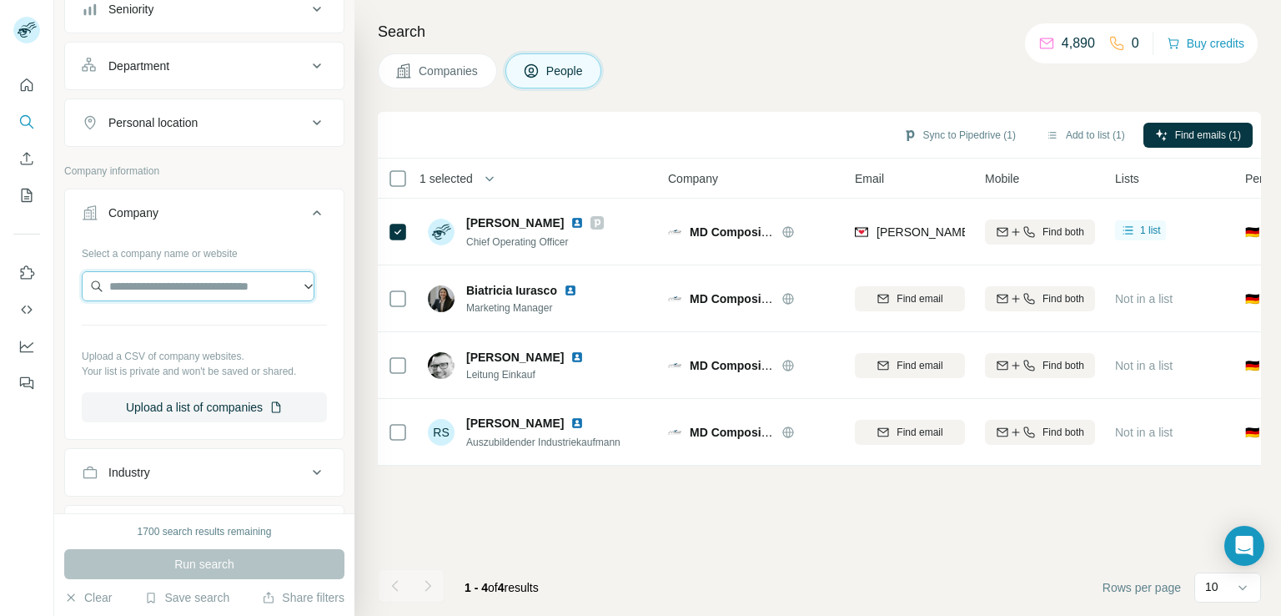
click at [229, 296] on input "text" at bounding box center [198, 286] width 233 height 30
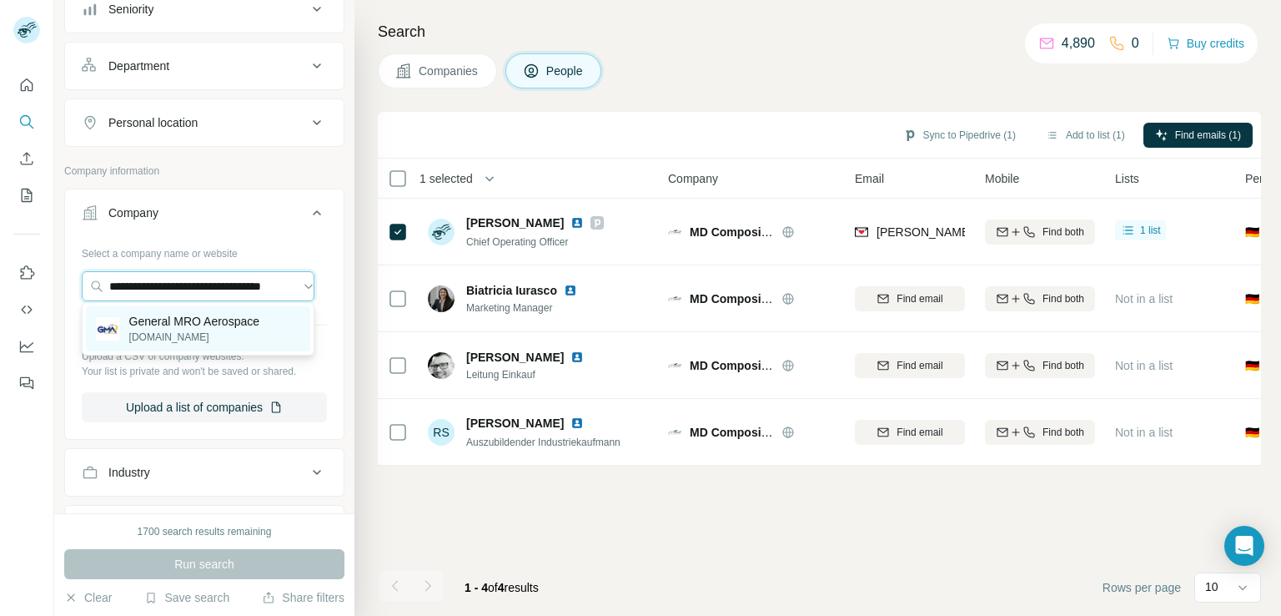
type input "**********"
click at [225, 334] on p "generalmroaerospace.com" at bounding box center [194, 336] width 130 height 15
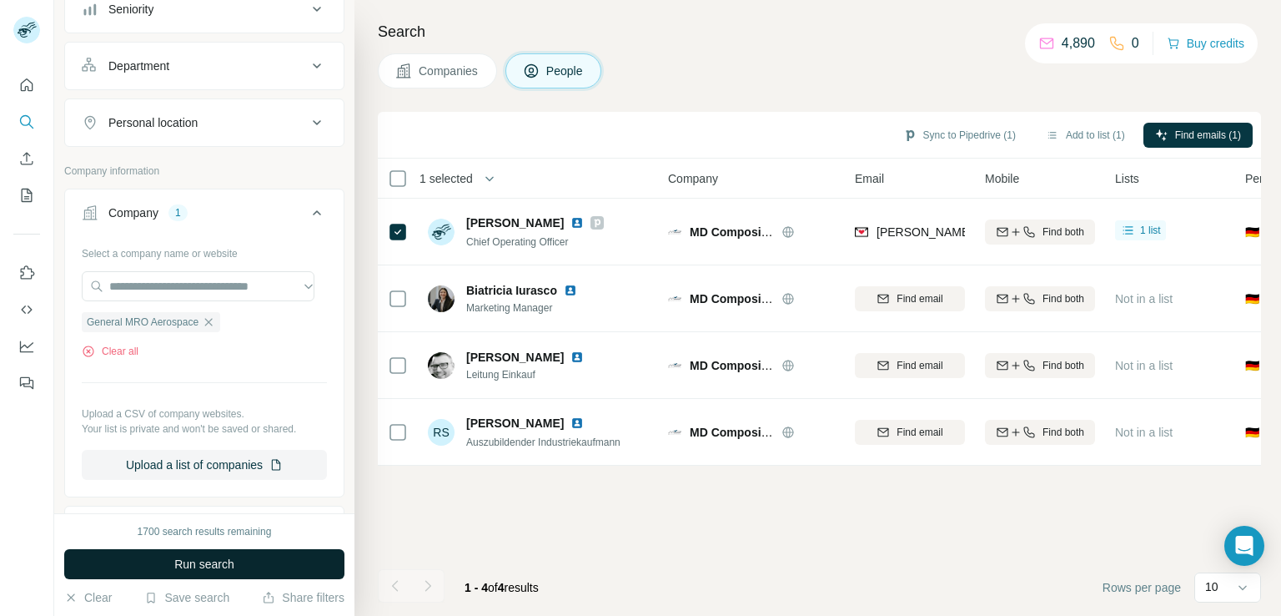
click at [220, 561] on span "Run search" at bounding box center [204, 563] width 60 height 17
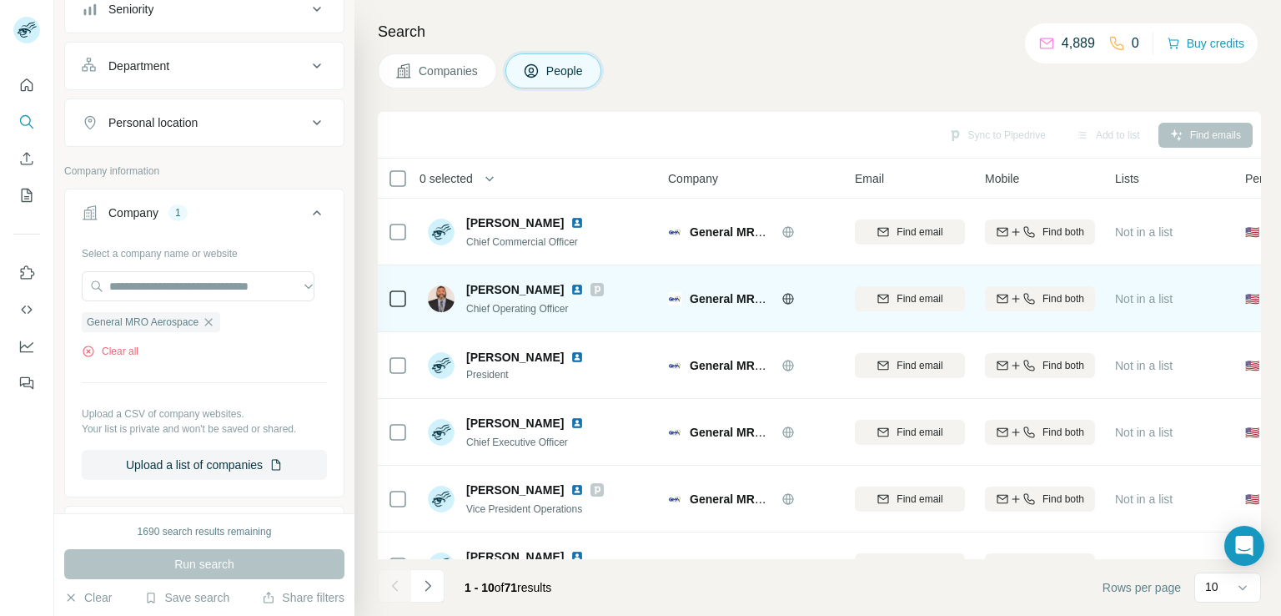
click at [395, 306] on icon at bounding box center [398, 299] width 20 height 20
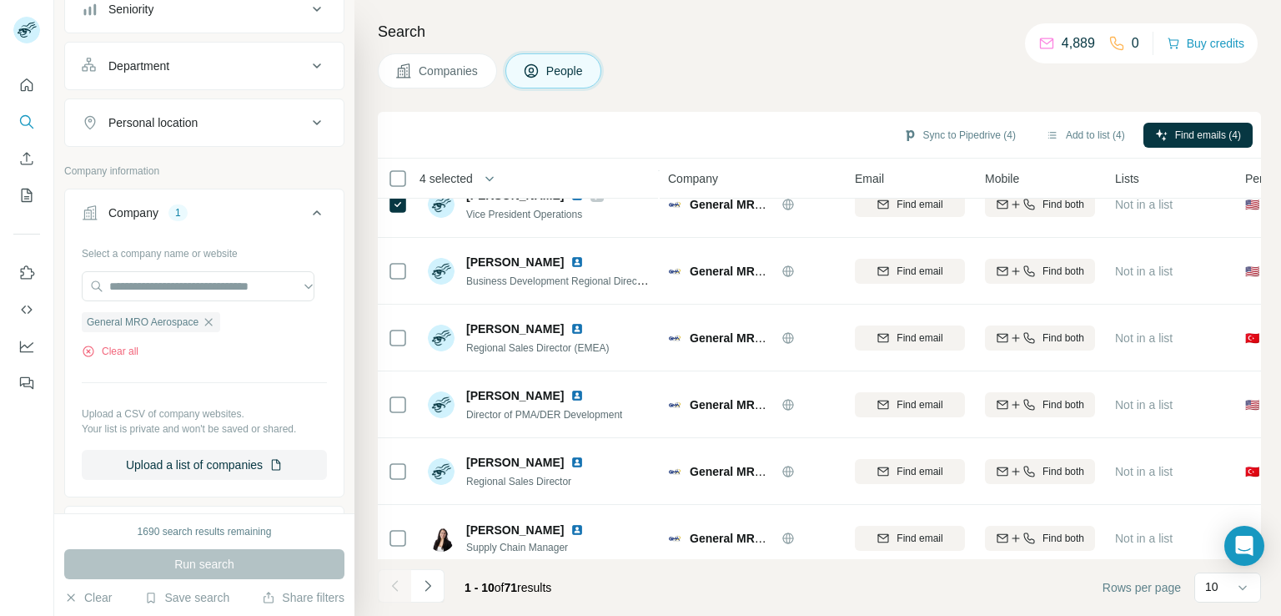
scroll to position [315, 0]
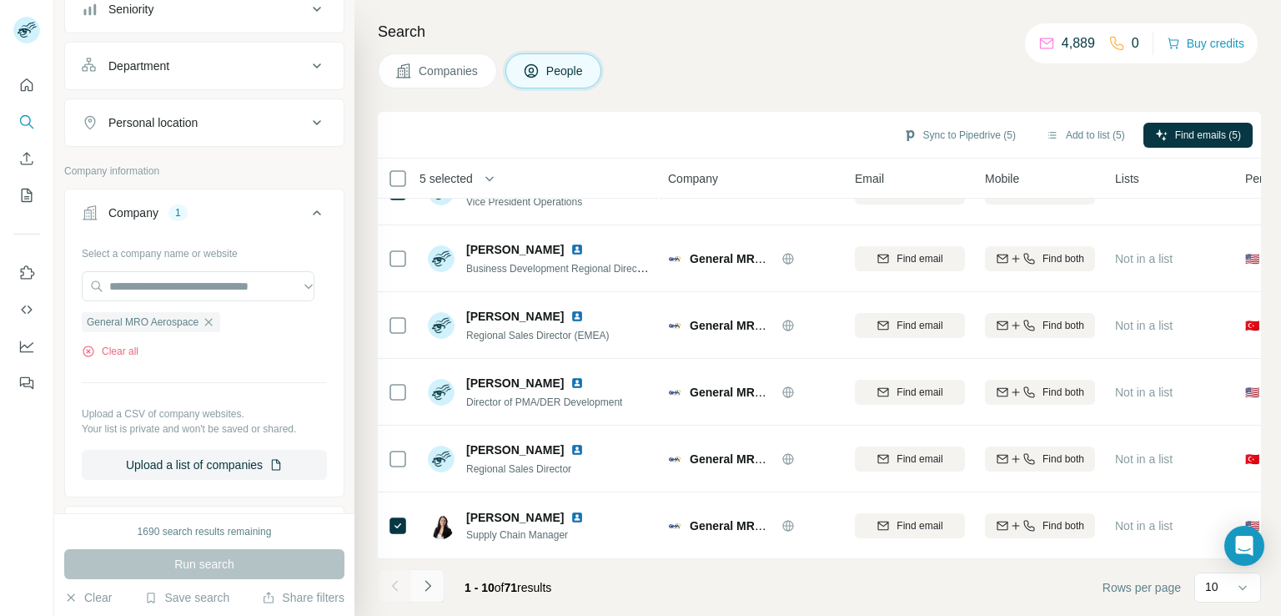
click at [425, 595] on button "Navigate to next page" at bounding box center [427, 585] width 33 height 33
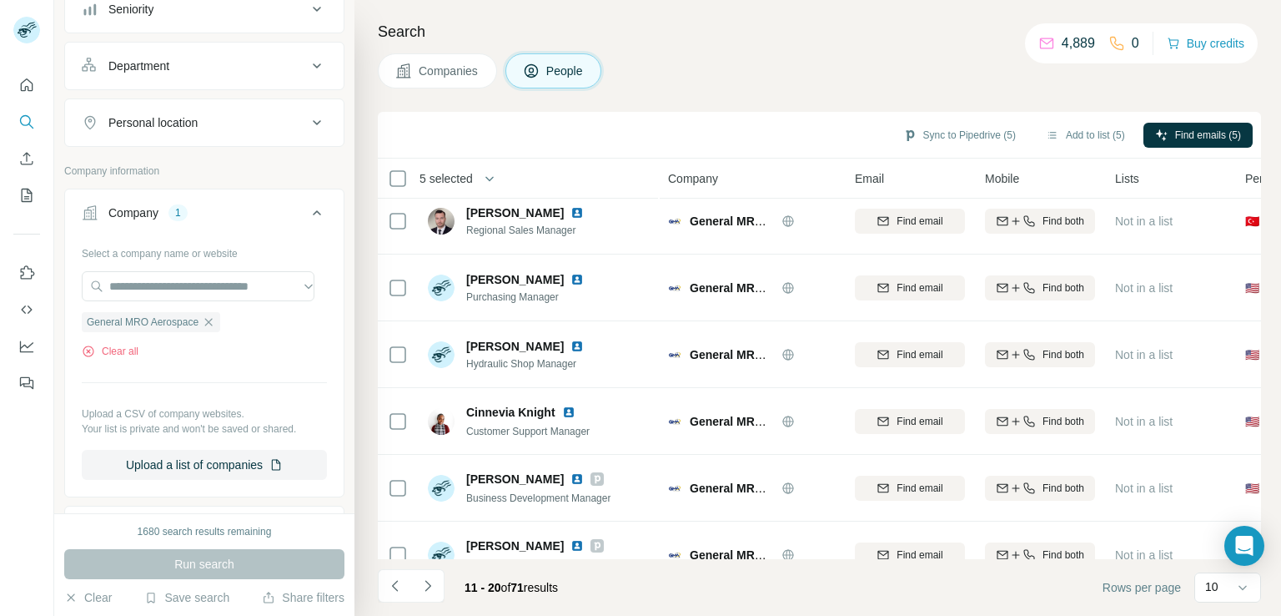
scroll to position [0, 0]
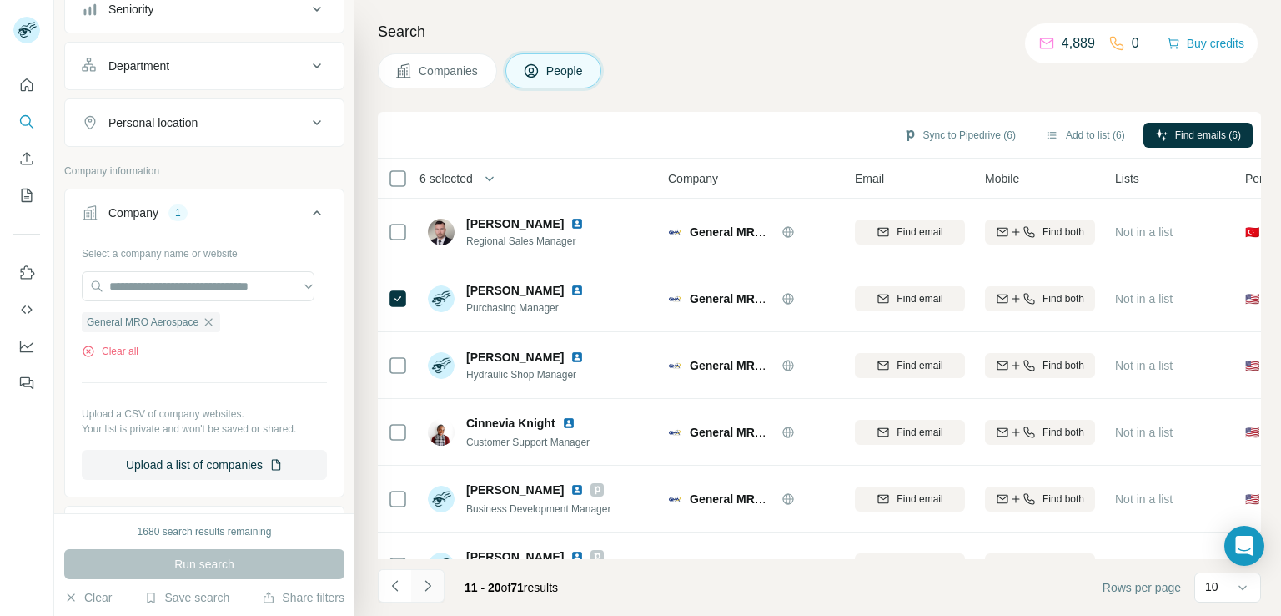
click at [427, 591] on icon "Navigate to next page" at bounding box center [428, 585] width 17 height 17
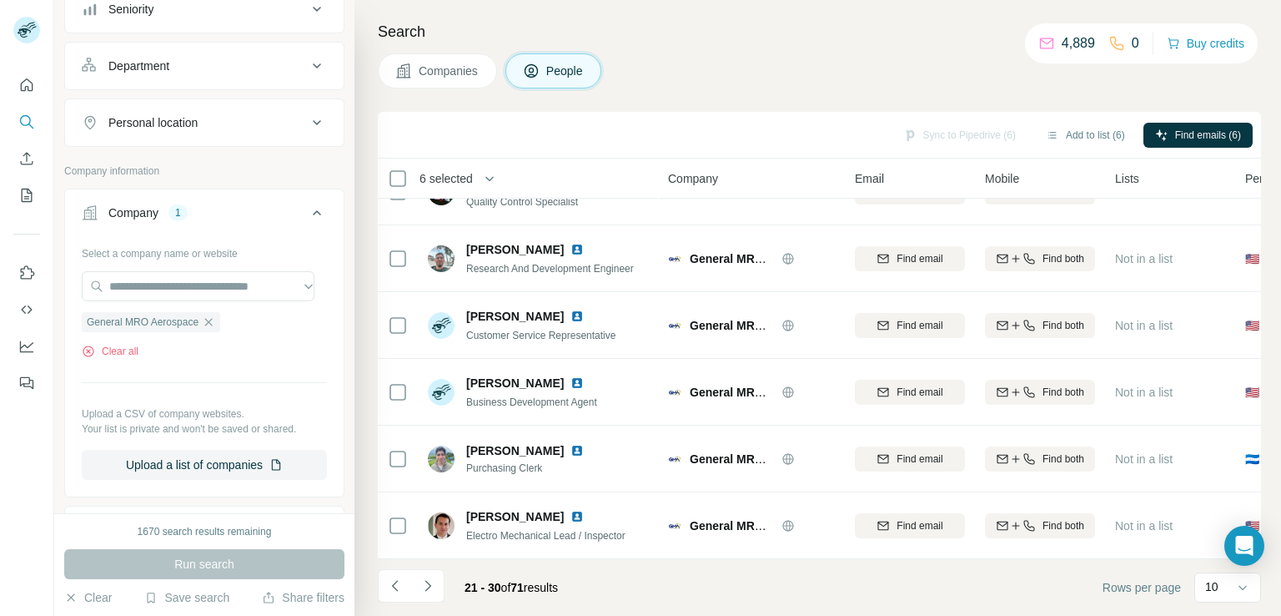
scroll to position [315, 0]
click at [413, 580] on button "Navigate to next page" at bounding box center [427, 585] width 33 height 33
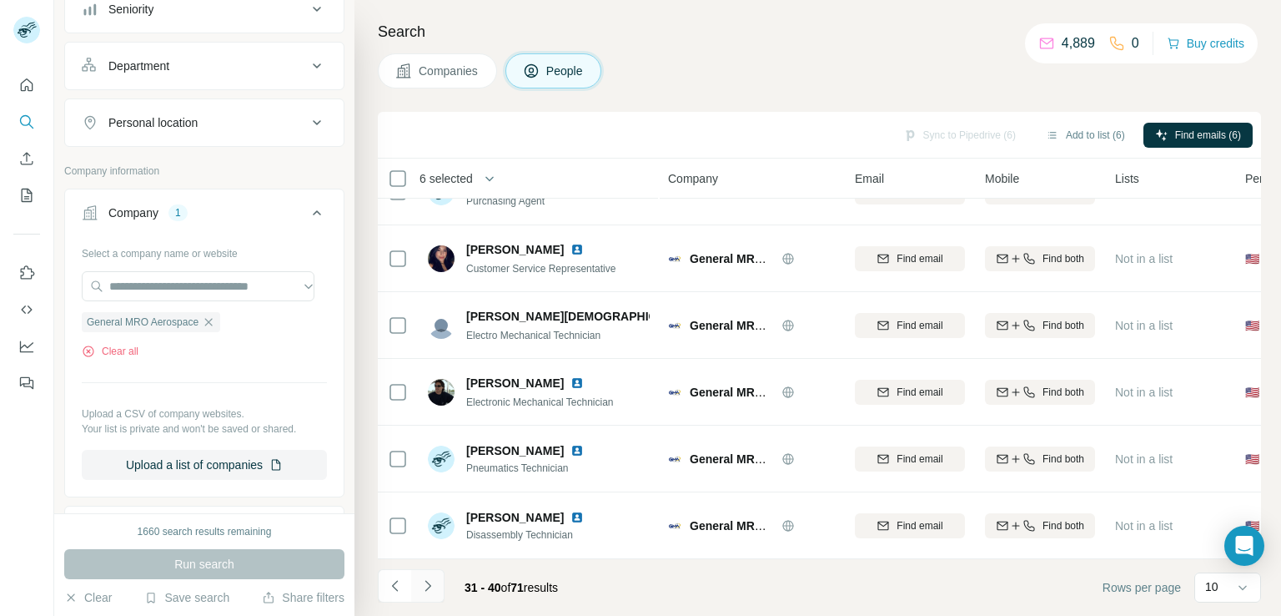
click at [420, 581] on icon "Navigate to next page" at bounding box center [428, 585] width 17 height 17
click at [433, 577] on icon "Navigate to next page" at bounding box center [428, 585] width 17 height 17
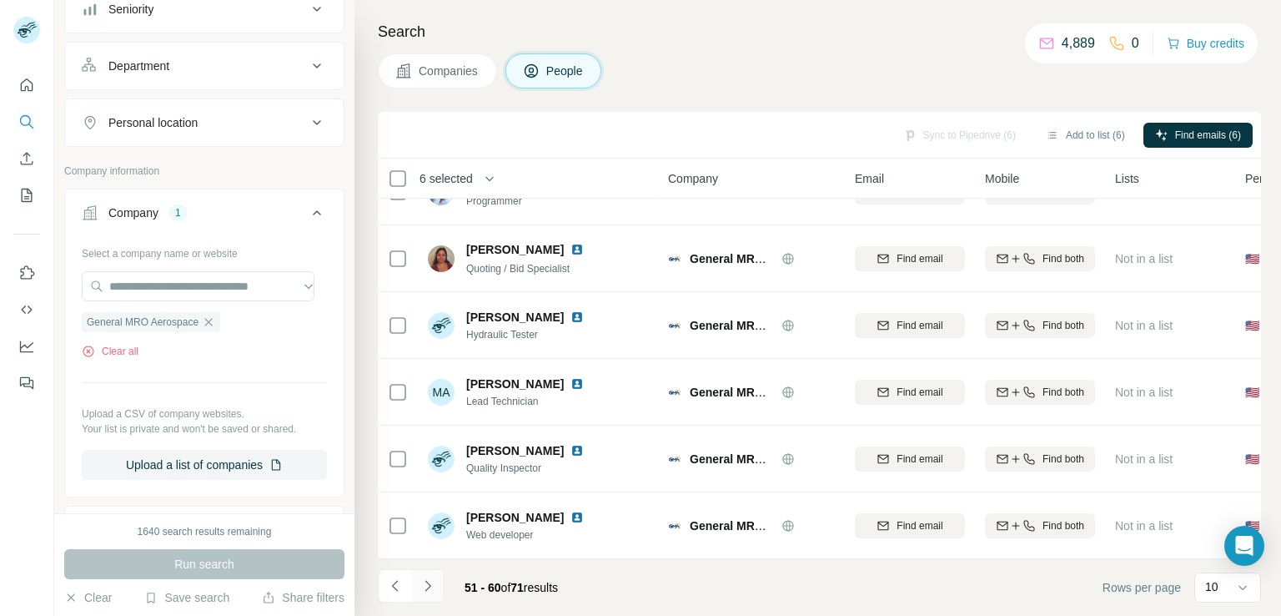
click at [430, 591] on icon "Navigate to next page" at bounding box center [428, 585] width 17 height 17
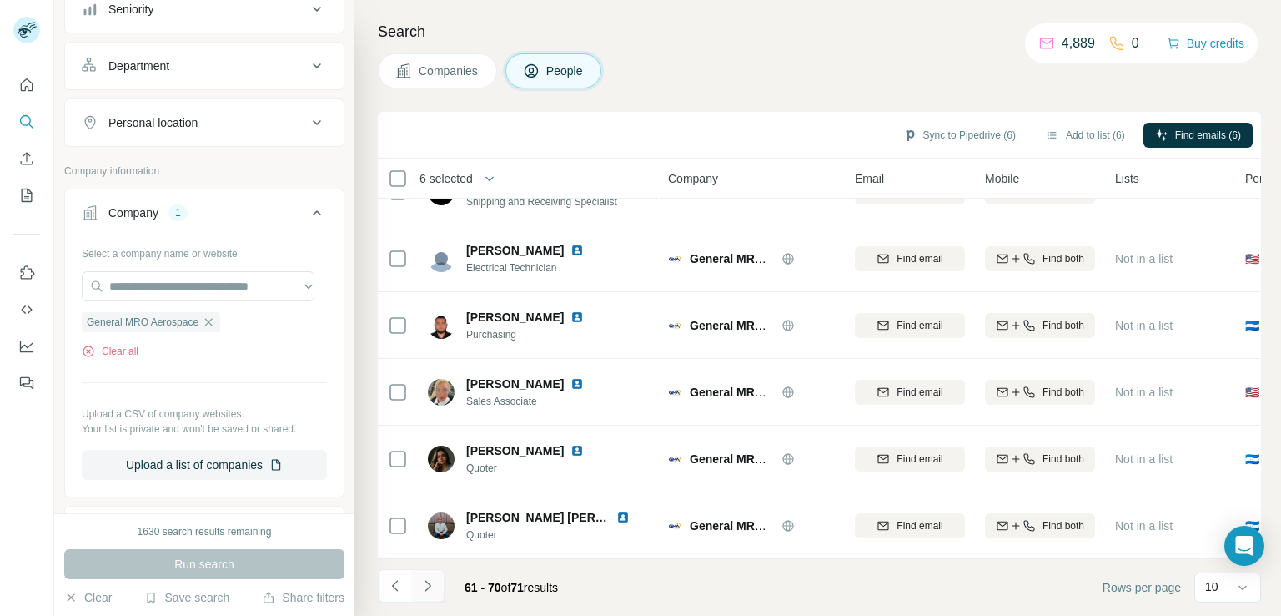
click at [430, 581] on icon "Navigate to next page" at bounding box center [428, 585] width 17 height 17
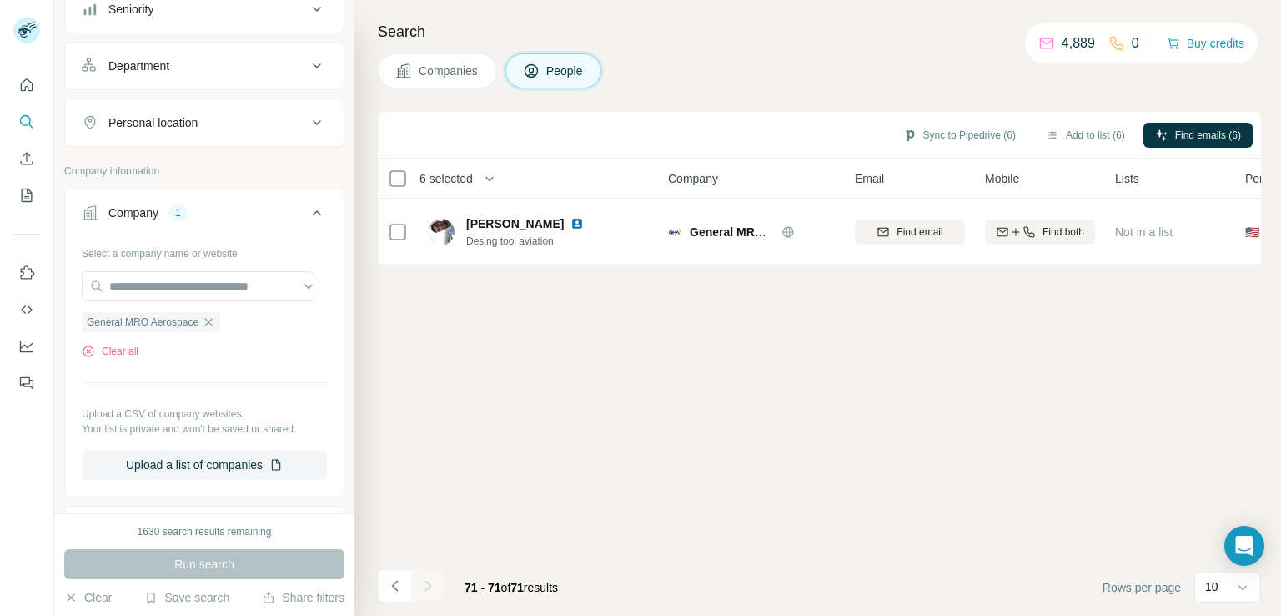
scroll to position [0, 0]
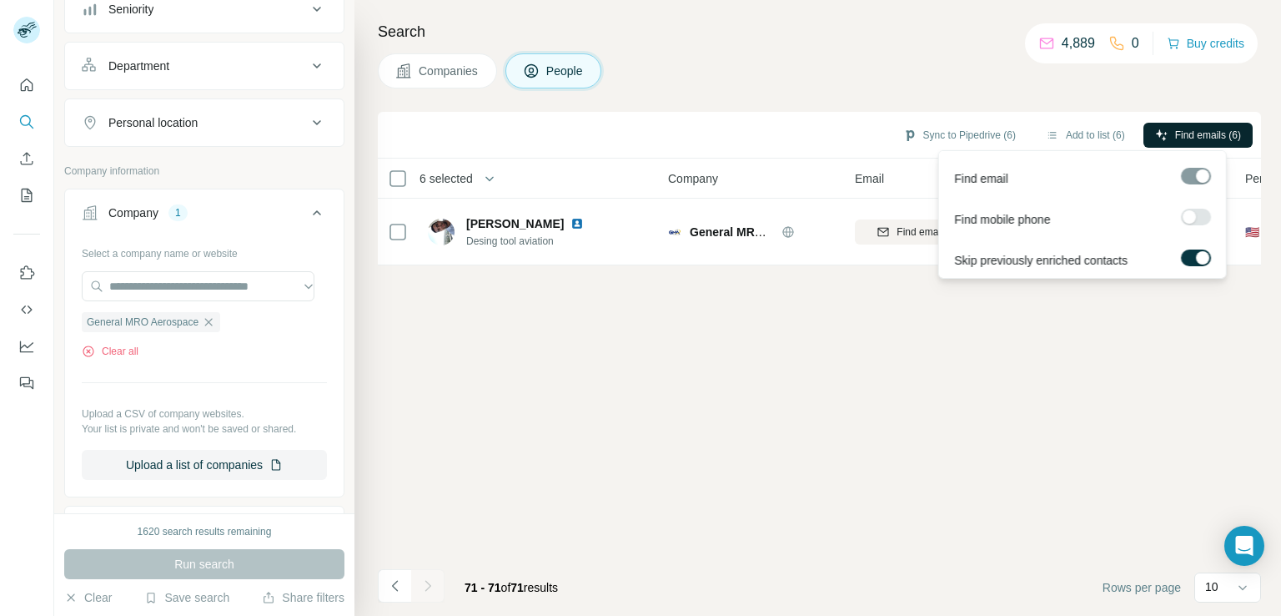
click at [1168, 128] on icon "button" at bounding box center [1161, 134] width 13 height 13
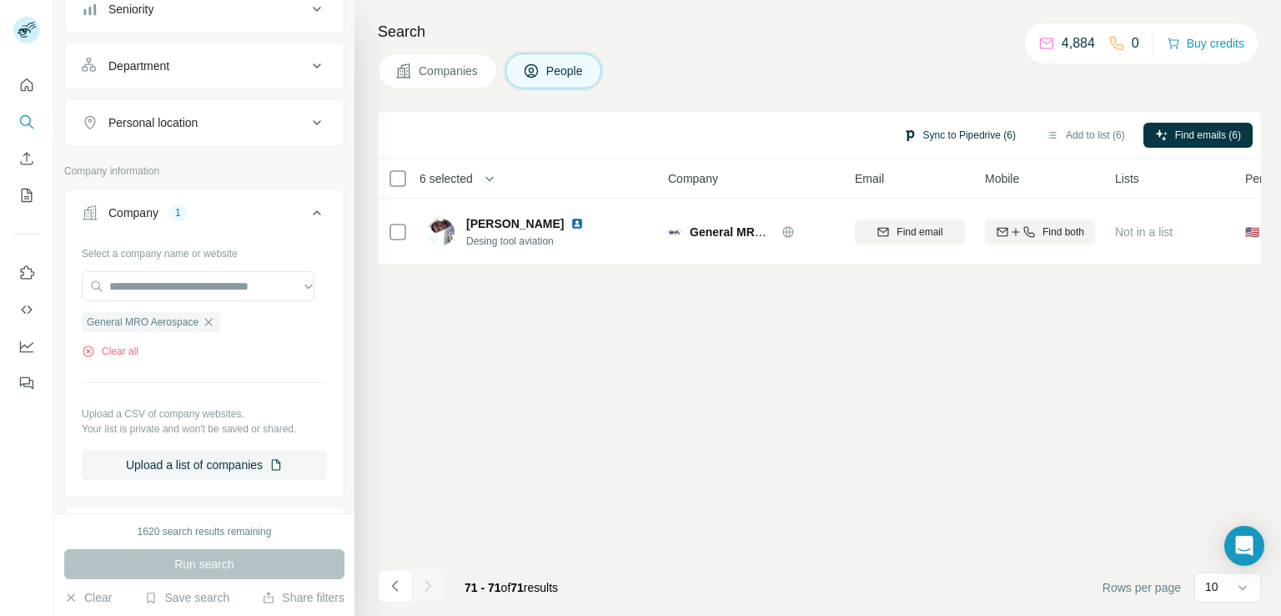
click at [993, 134] on button "Sync to Pipedrive (6)" at bounding box center [960, 135] width 136 height 25
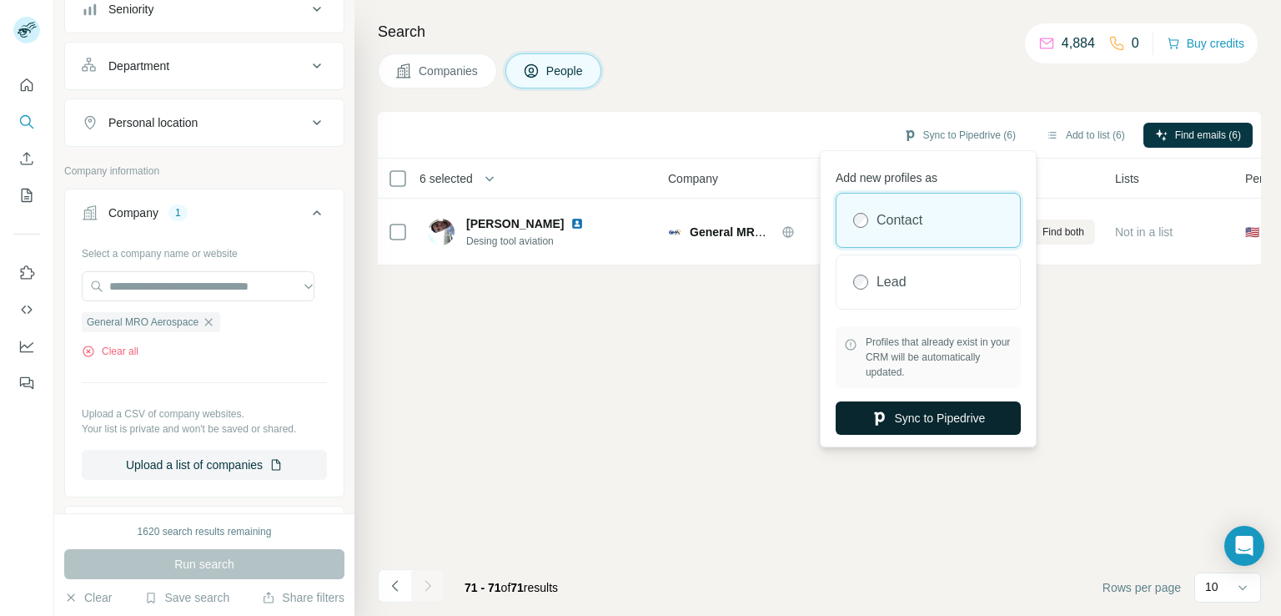
click at [957, 418] on button "Sync to Pipedrive" at bounding box center [928, 417] width 185 height 33
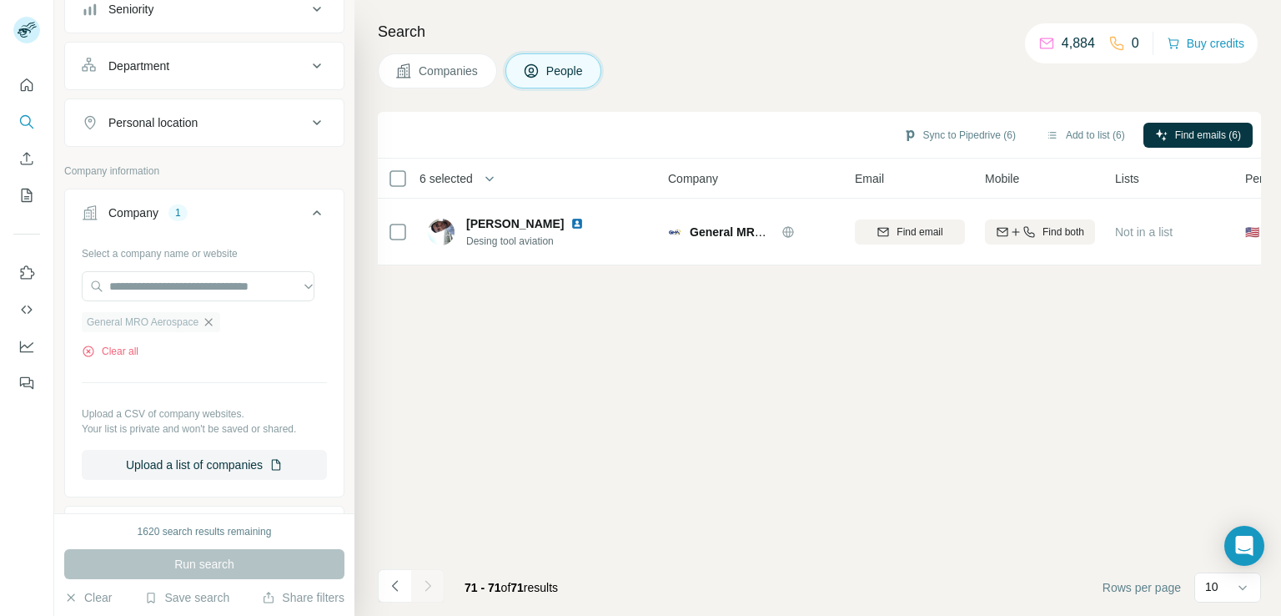
click at [206, 321] on icon "button" at bounding box center [208, 321] width 13 height 13
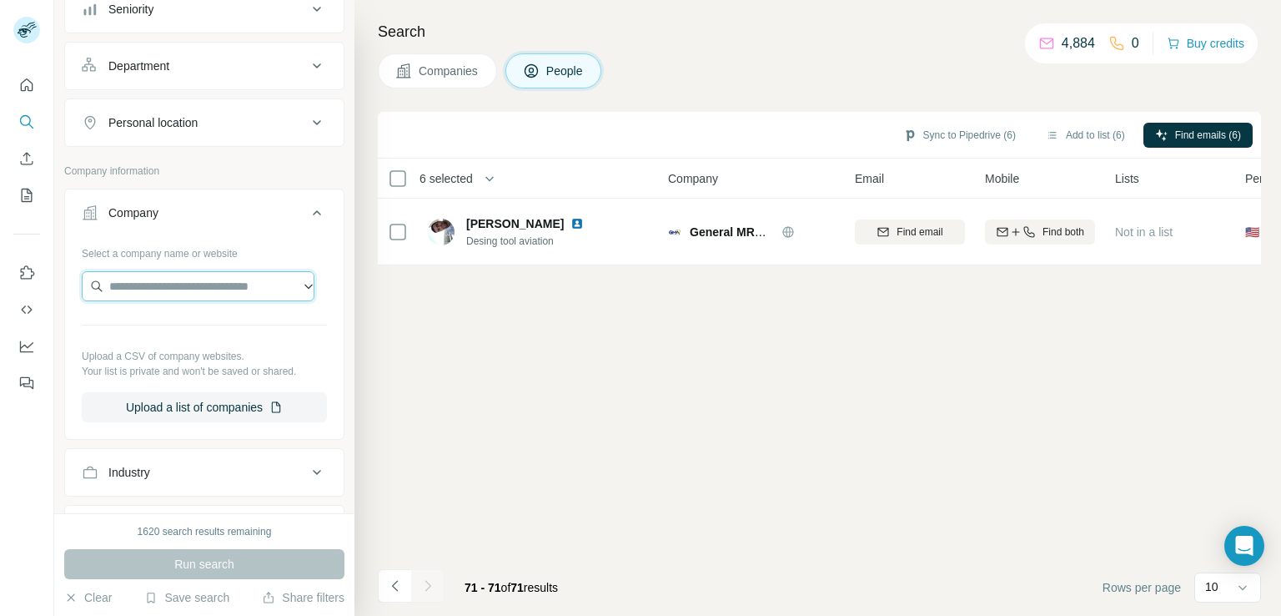
click at [207, 289] on input "text" at bounding box center [198, 286] width 233 height 30
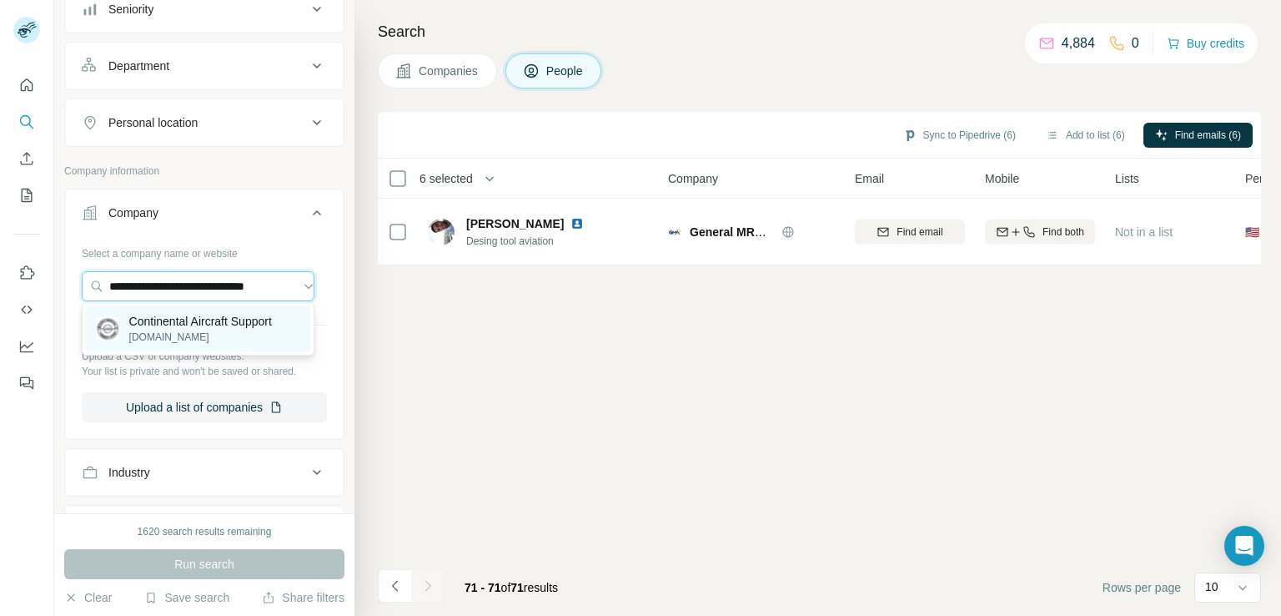
type input "**********"
click at [206, 346] on div "Continental Aircraft Support continentalaircraft.com" at bounding box center [198, 328] width 224 height 45
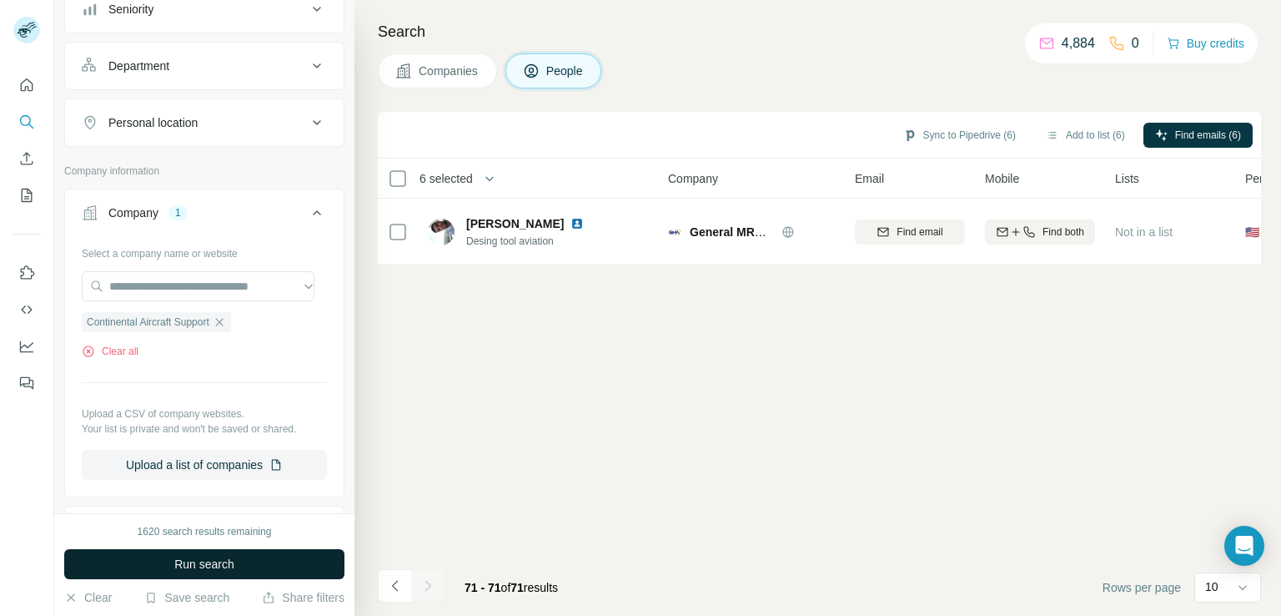
click at [205, 571] on span "Run search" at bounding box center [204, 563] width 60 height 17
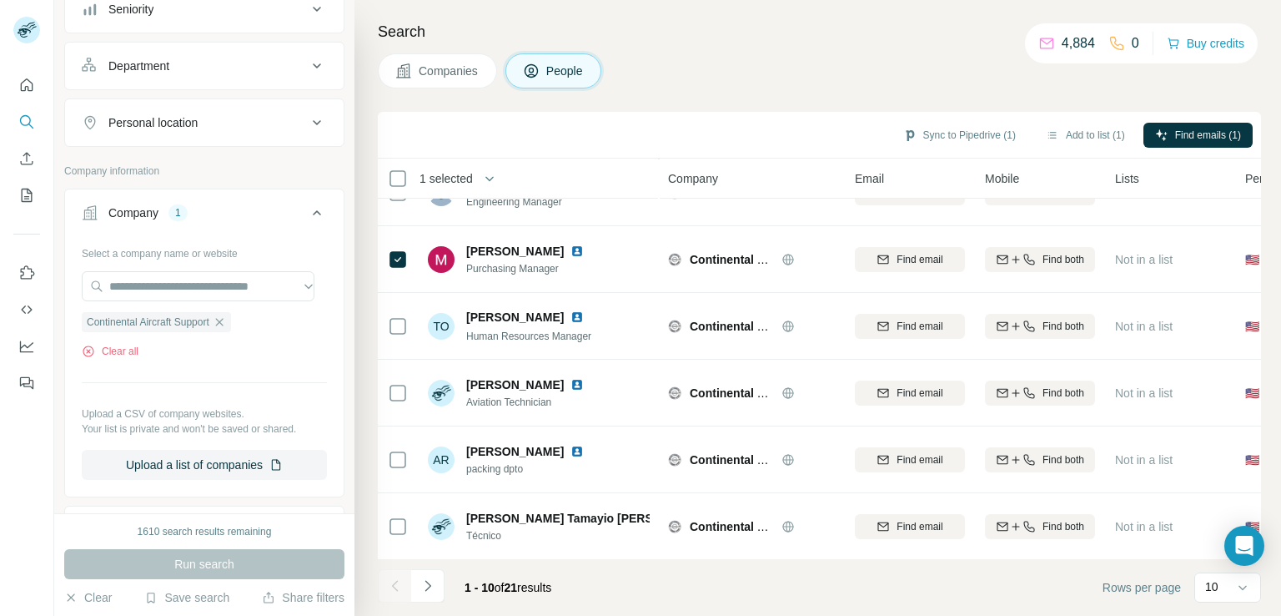
scroll to position [315, 0]
click at [429, 581] on icon "Navigate to next page" at bounding box center [428, 585] width 17 height 17
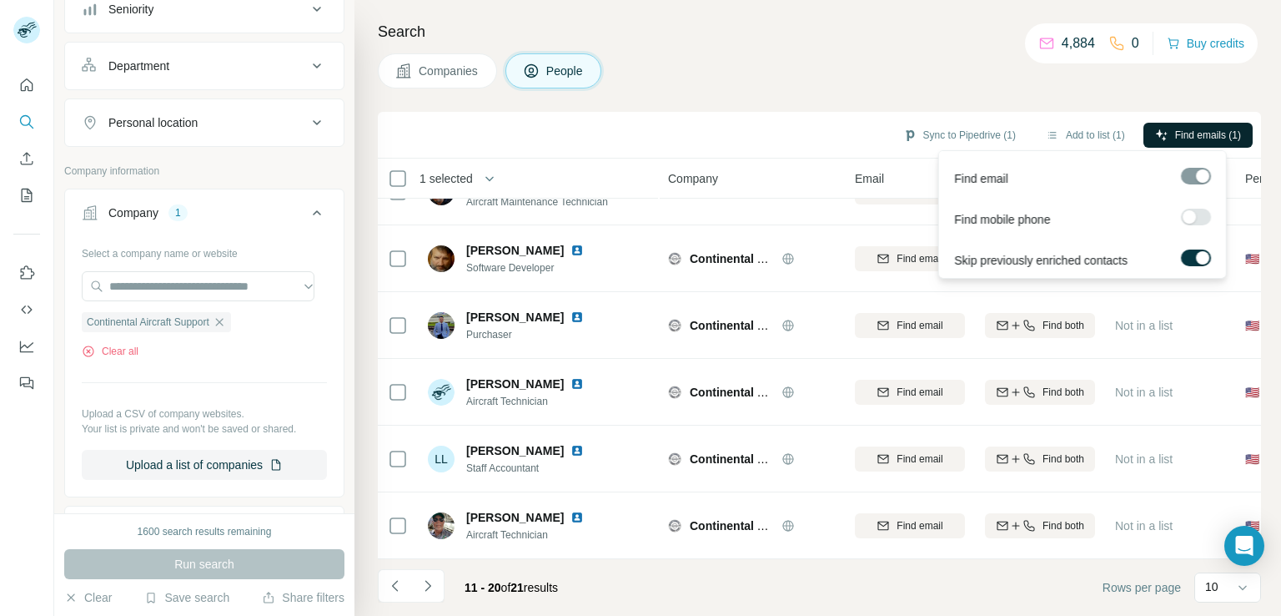
click at [1202, 138] on span "Find emails (1)" at bounding box center [1208, 135] width 66 height 15
click at [1200, 128] on span "Find emails (1)" at bounding box center [1208, 135] width 66 height 15
click at [399, 578] on icon "Navigate to previous page" at bounding box center [395, 585] width 17 height 17
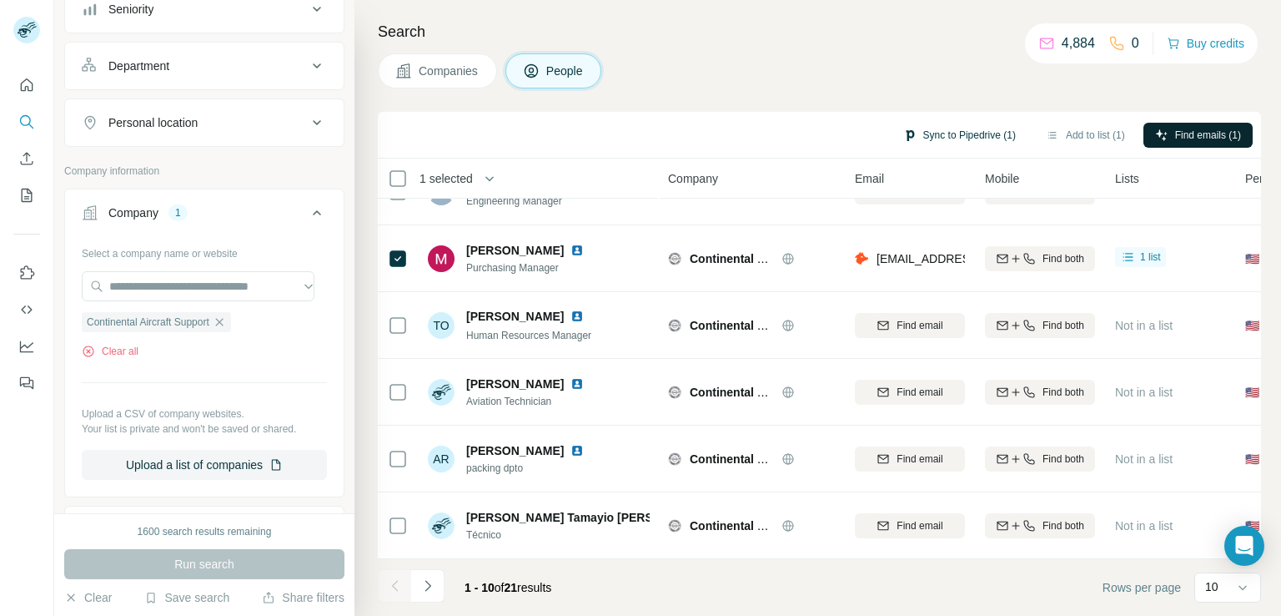
click at [972, 127] on button "Sync to Pipedrive (1)" at bounding box center [960, 135] width 136 height 25
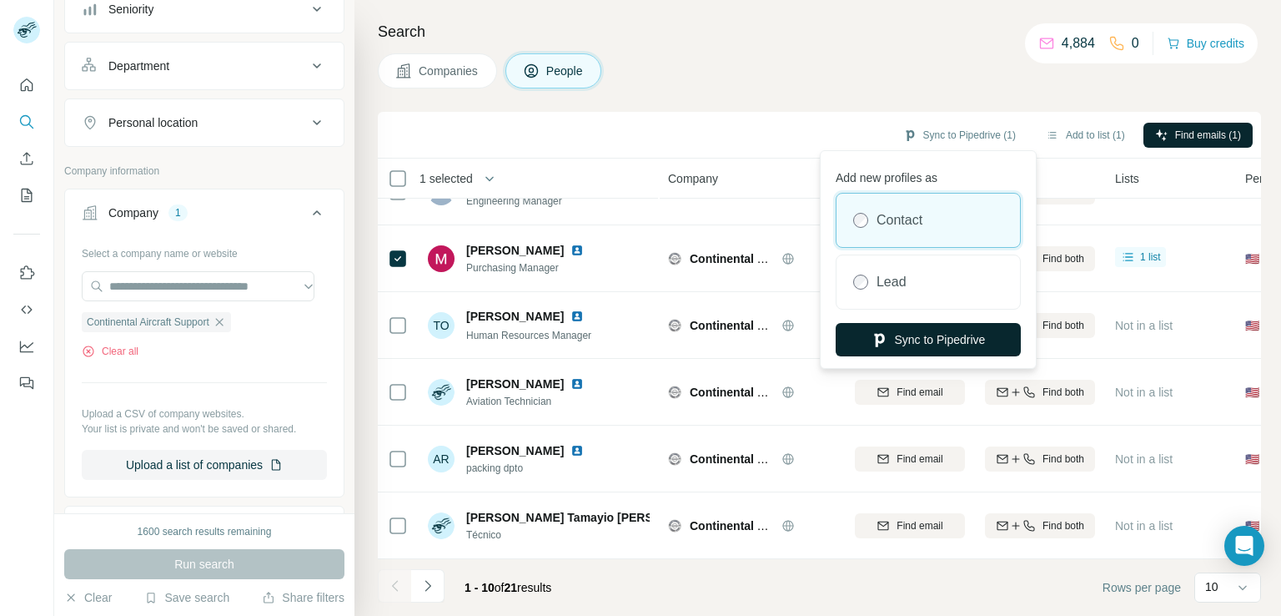
click at [992, 338] on button "Sync to Pipedrive" at bounding box center [928, 339] width 185 height 33
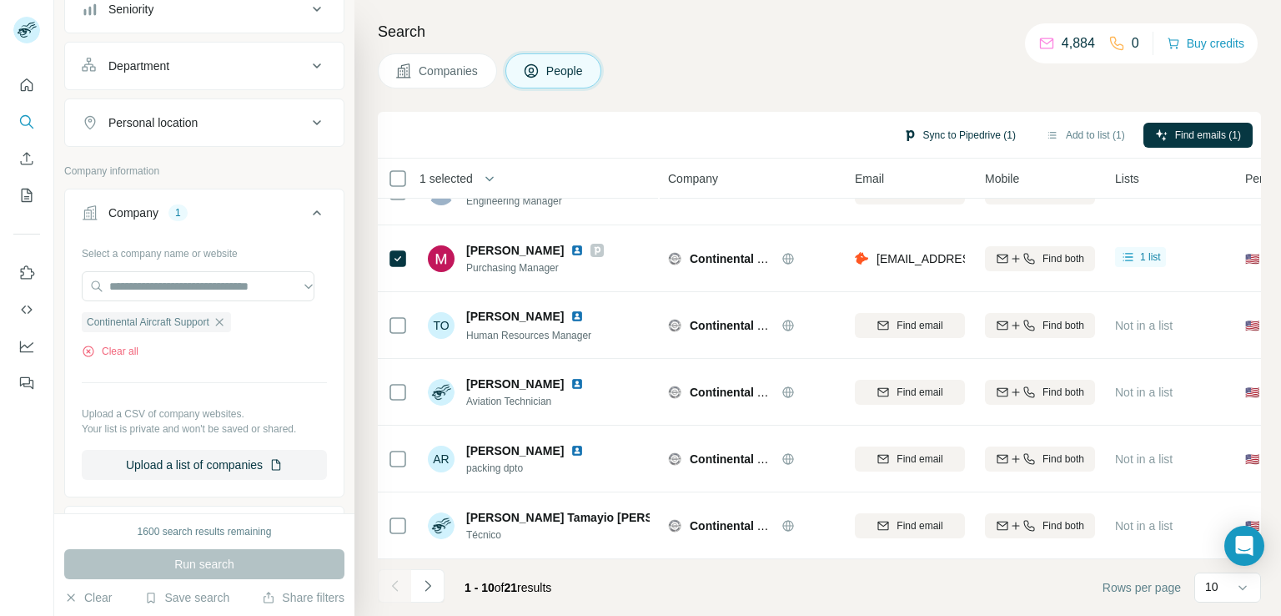
click at [953, 127] on button "Sync to Pipedrive (1)" at bounding box center [960, 135] width 136 height 25
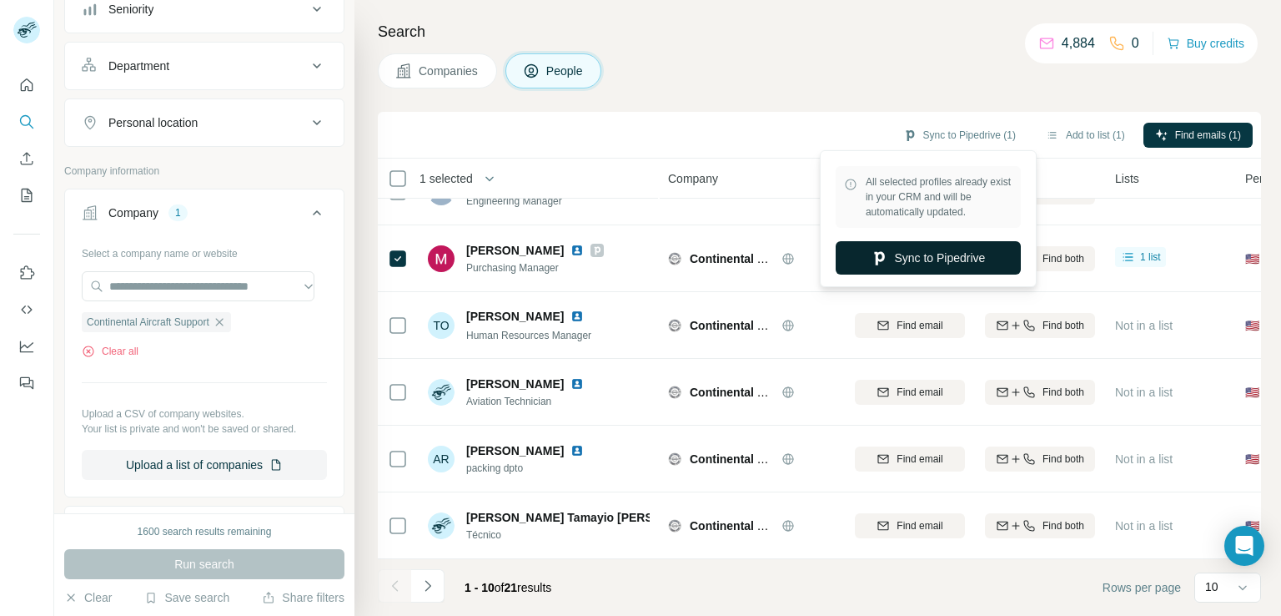
click at [921, 254] on button "Sync to Pipedrive" at bounding box center [928, 257] width 185 height 33
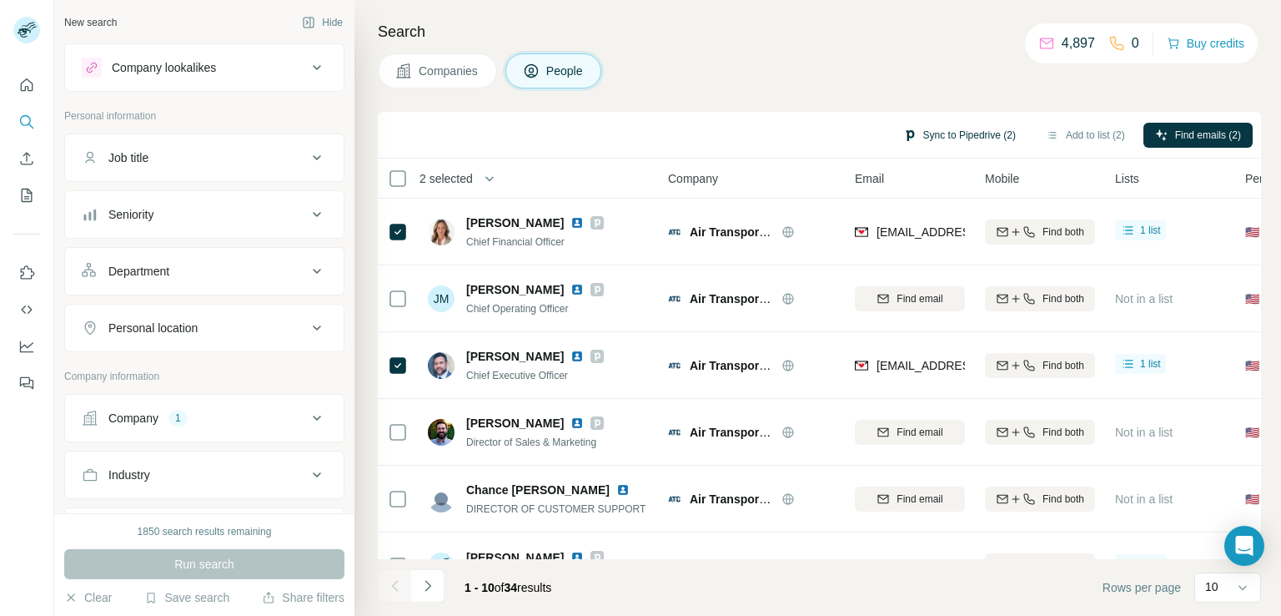
click at [975, 135] on button "Sync to Pipedrive (2)" at bounding box center [960, 135] width 136 height 25
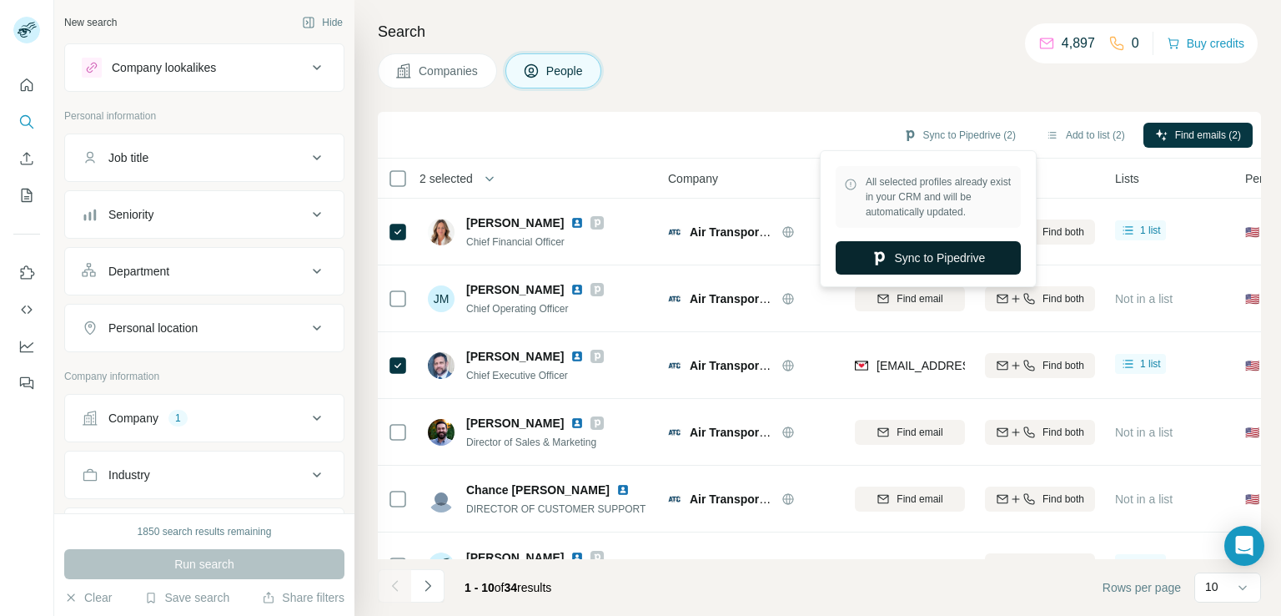
click at [925, 268] on button "Sync to Pipedrive" at bounding box center [928, 257] width 185 height 33
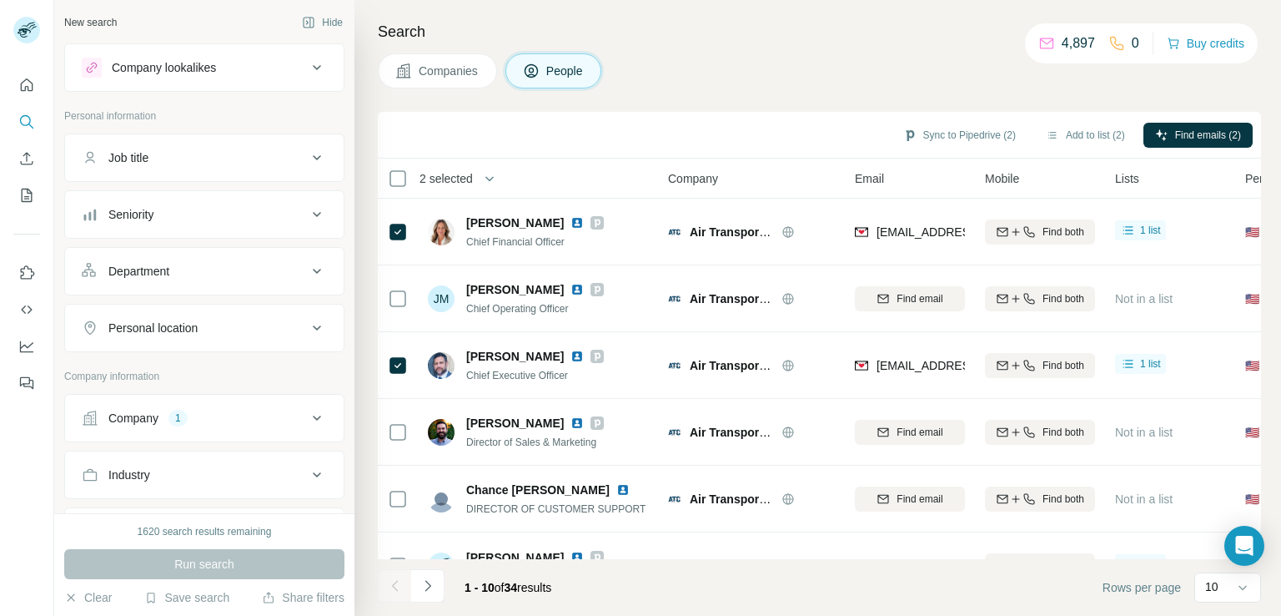
click at [307, 410] on icon at bounding box center [317, 418] width 20 height 20
click at [251, 500] on input "text" at bounding box center [204, 491] width 245 height 30
paste input "**********"
type input "**********"
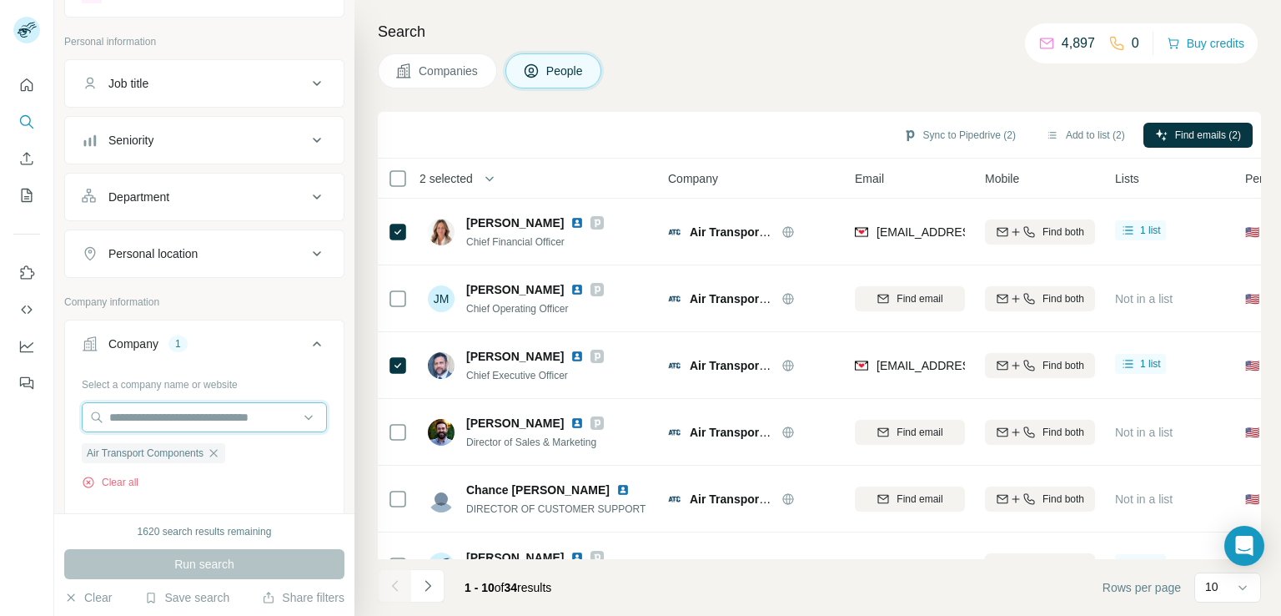
scroll to position [100, 0]
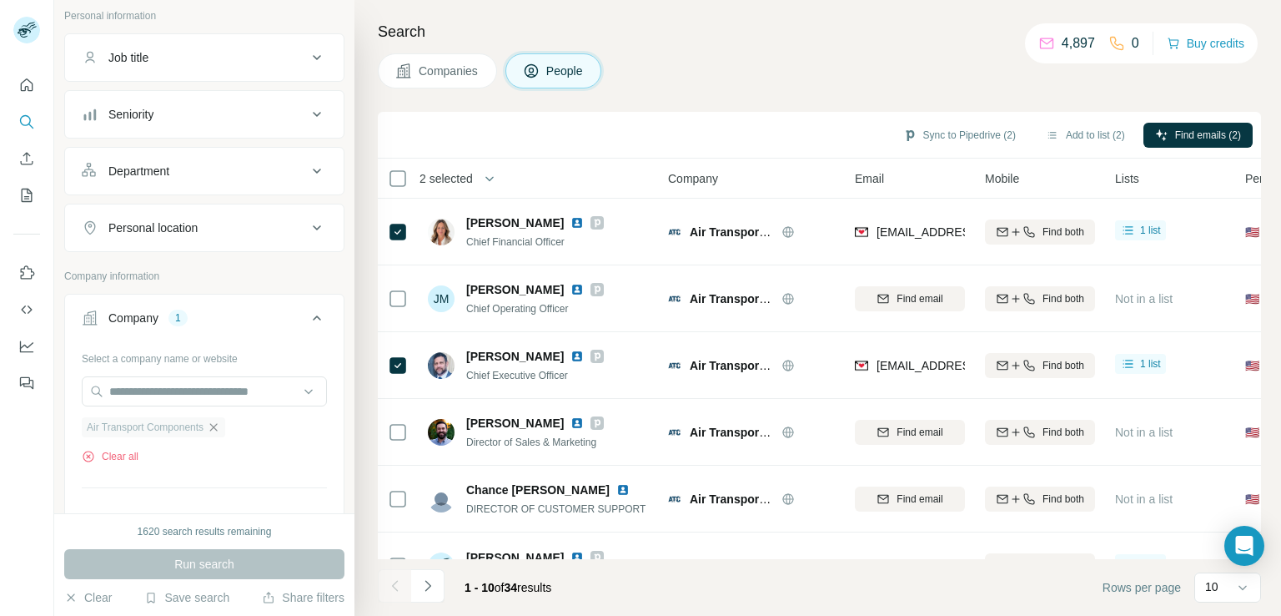
click at [210, 426] on icon "button" at bounding box center [213, 426] width 13 height 13
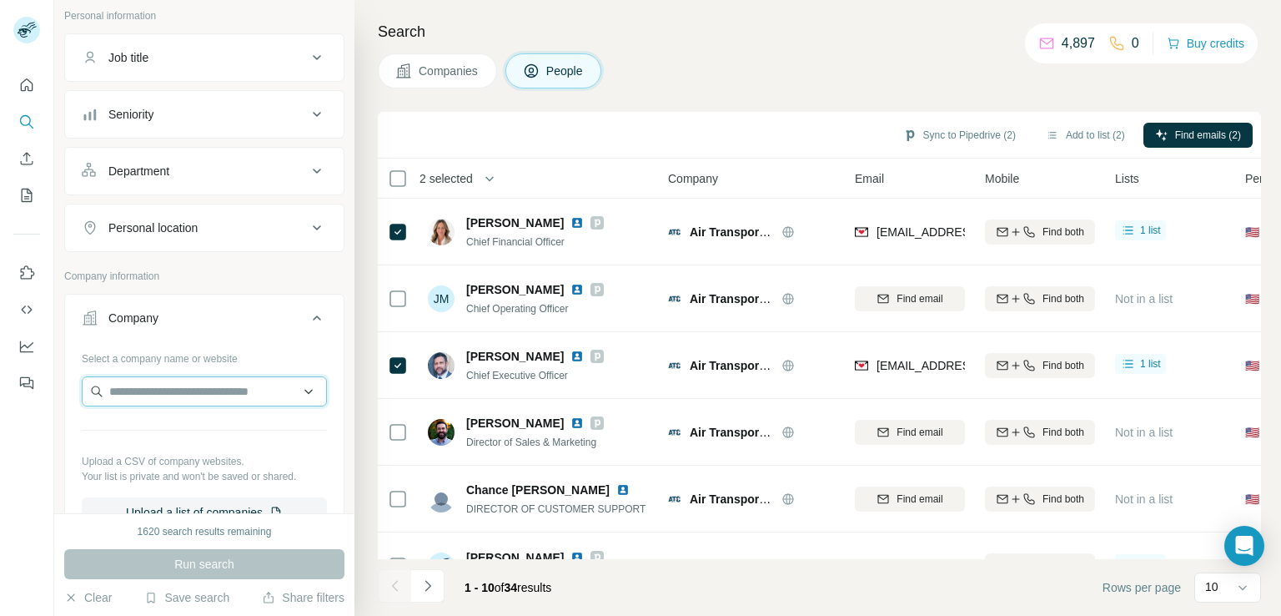
click at [213, 380] on input "text" at bounding box center [204, 391] width 245 height 30
paste input "**********"
type input "*"
paste input "*****"
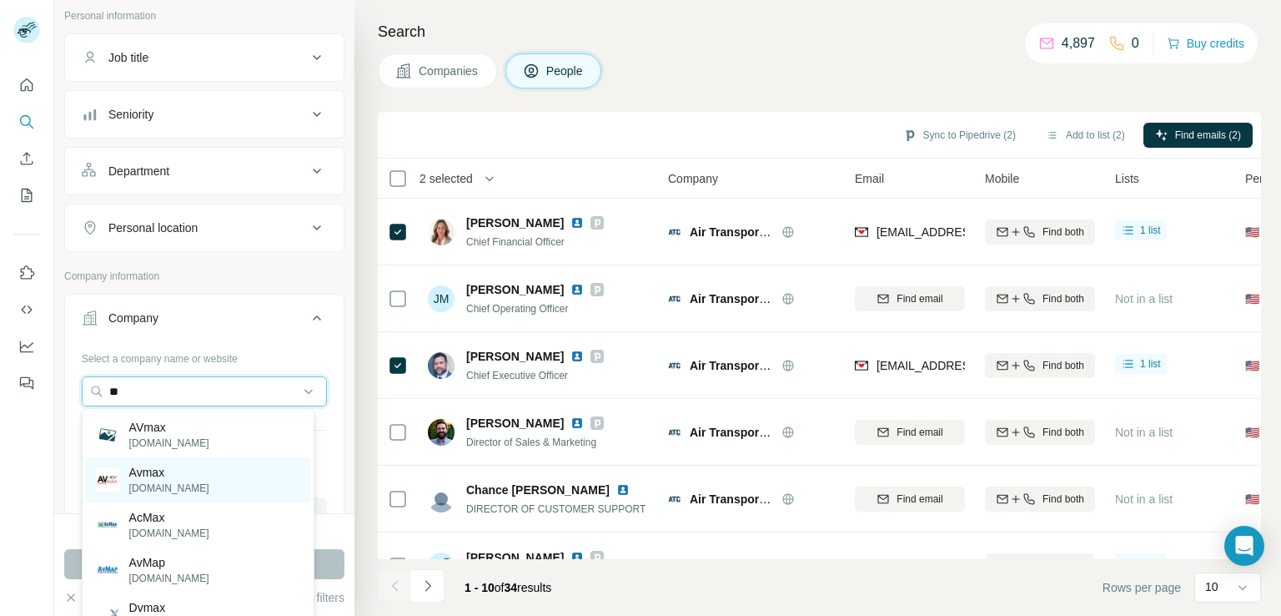
type input "*"
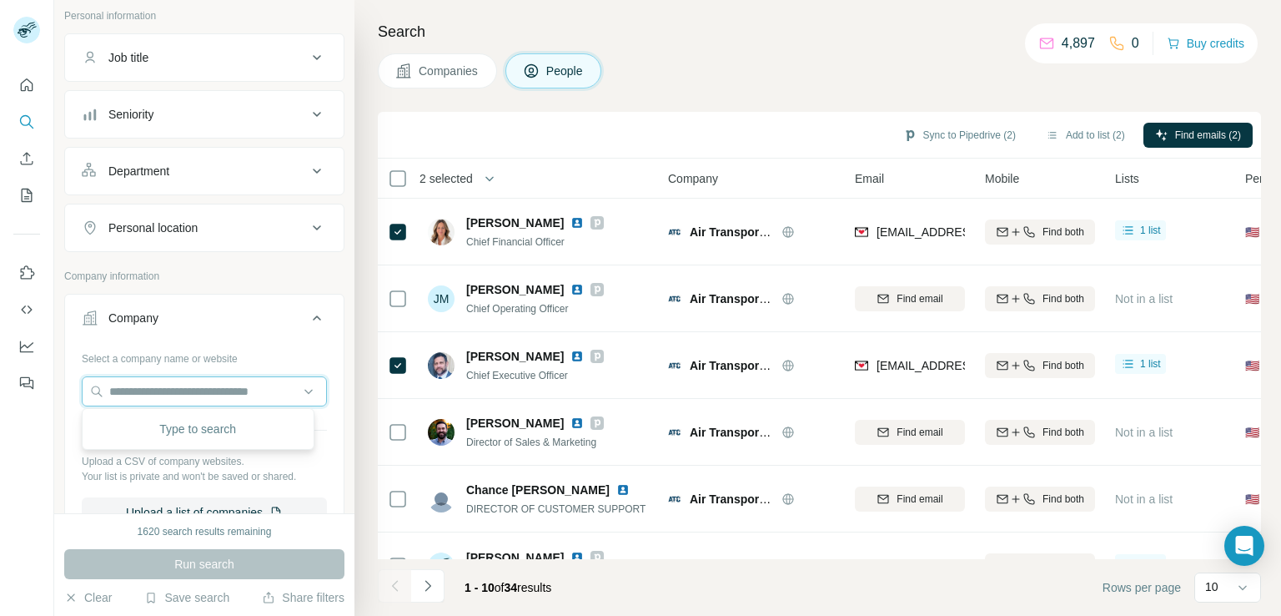
paste input "**********"
type input "**********"
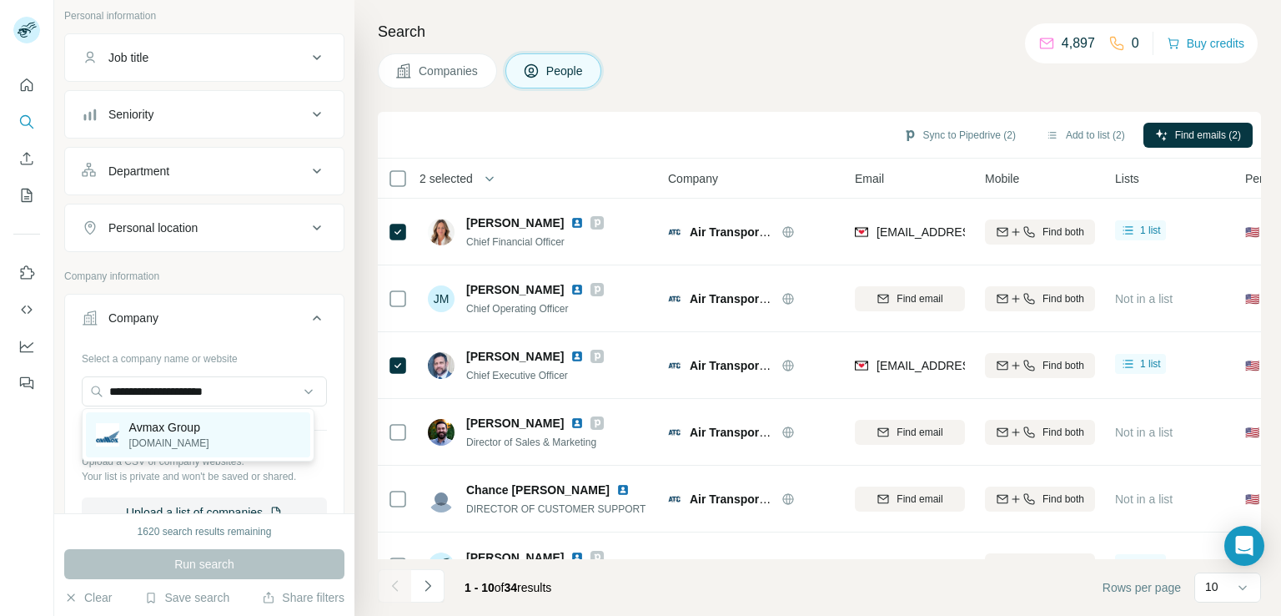
click at [199, 425] on p "Avmax Group" at bounding box center [169, 427] width 80 height 17
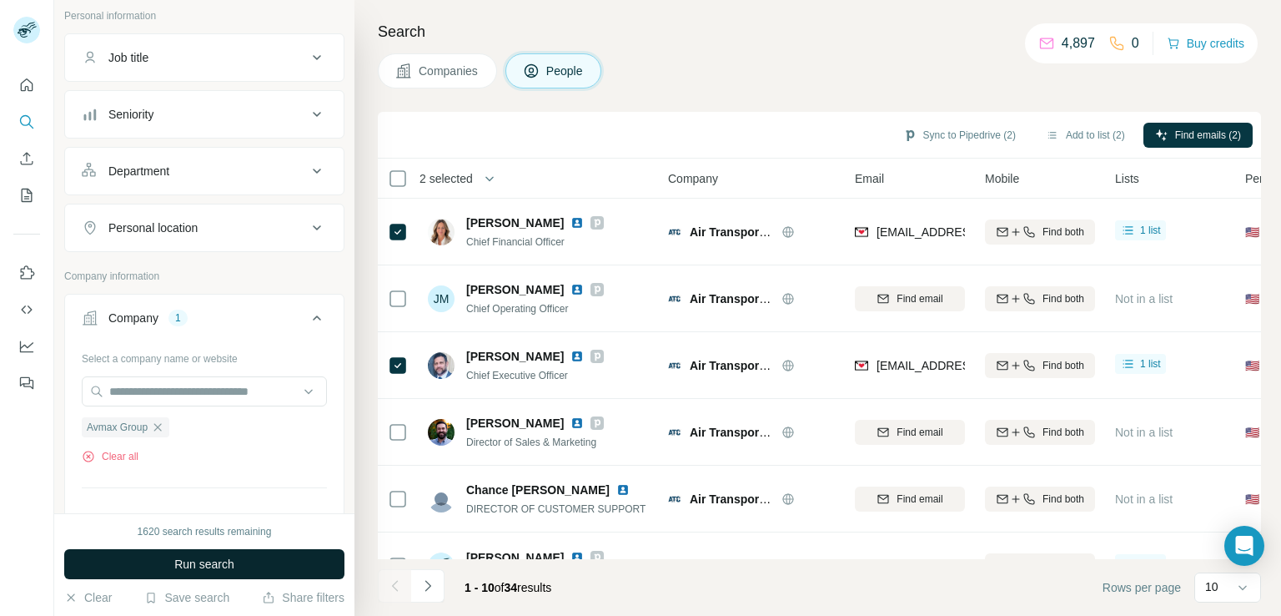
click at [250, 565] on button "Run search" at bounding box center [204, 564] width 280 height 30
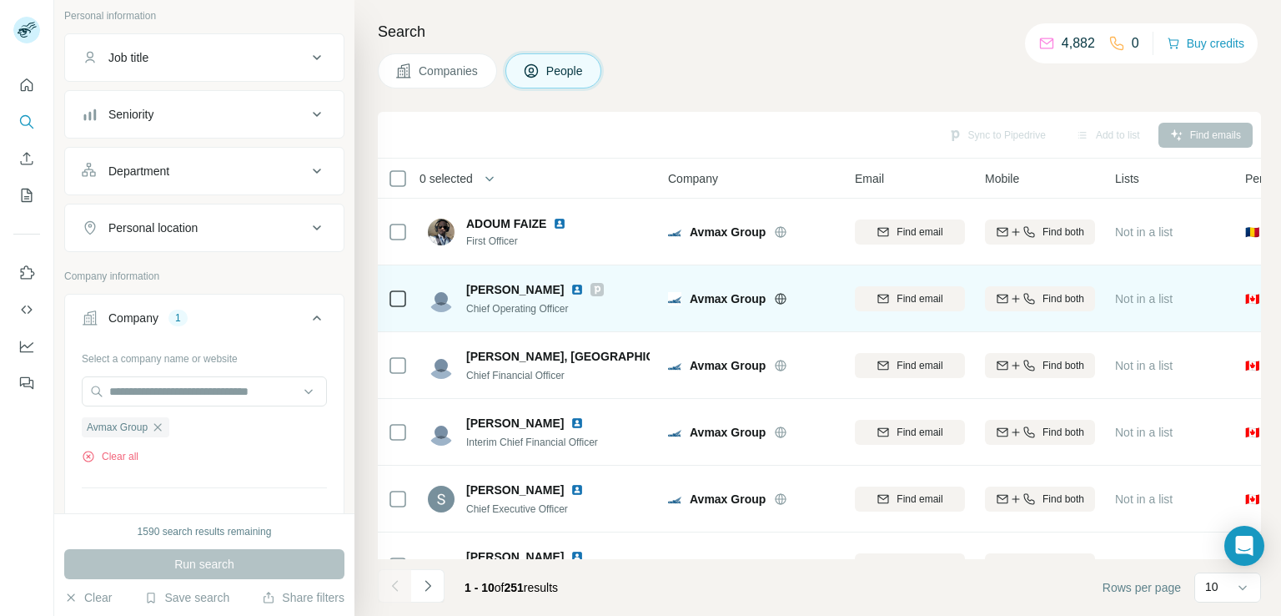
click at [391, 306] on icon at bounding box center [398, 299] width 20 height 20
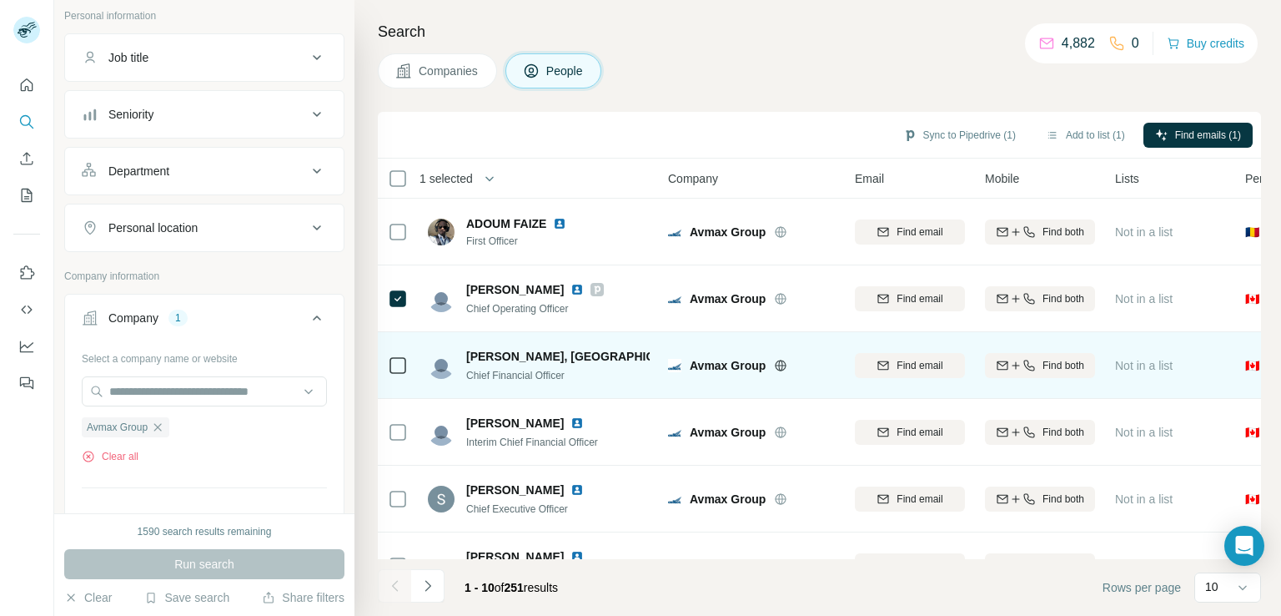
click at [397, 354] on div at bounding box center [398, 365] width 20 height 46
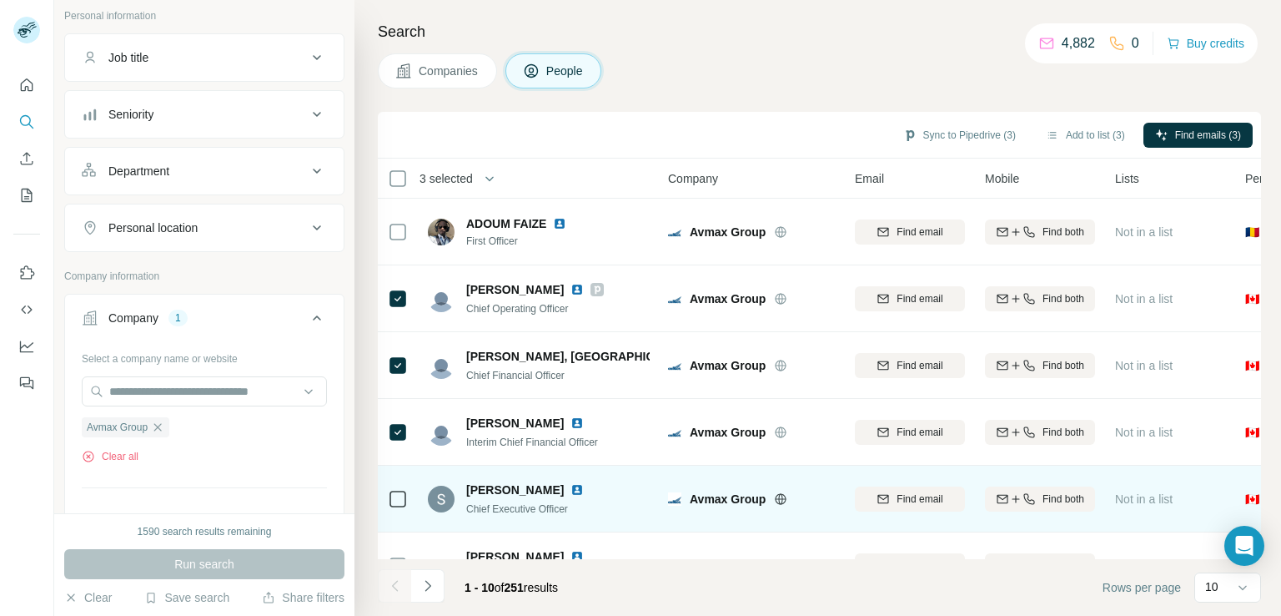
click at [400, 508] on icon at bounding box center [398, 499] width 20 height 20
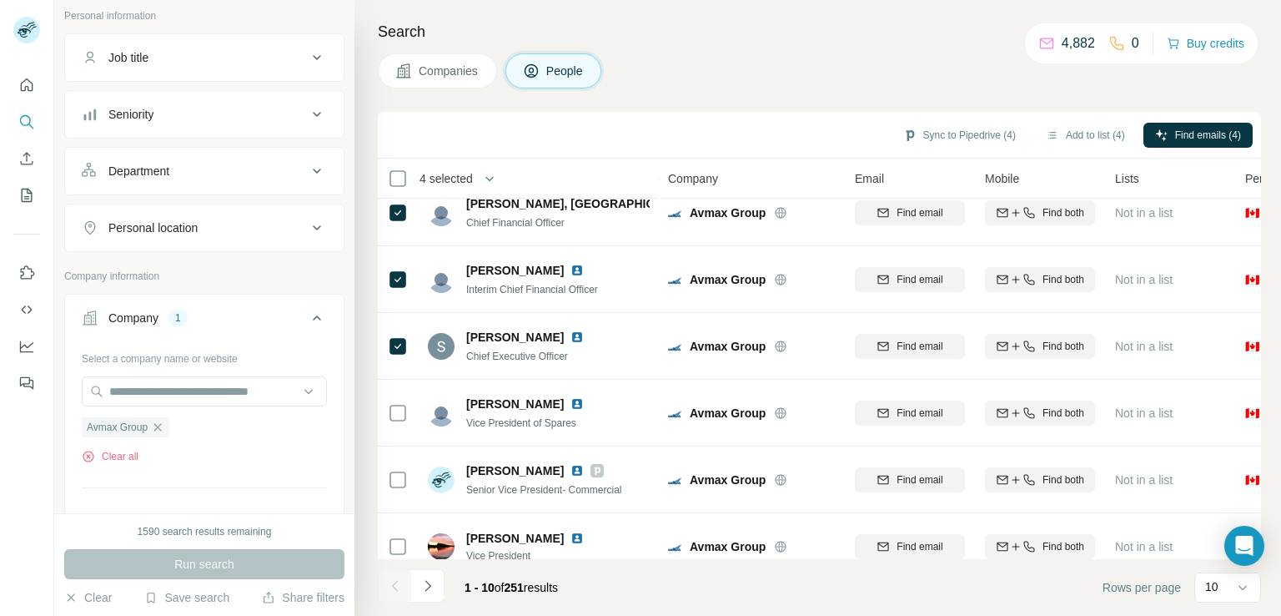
scroll to position [155, 0]
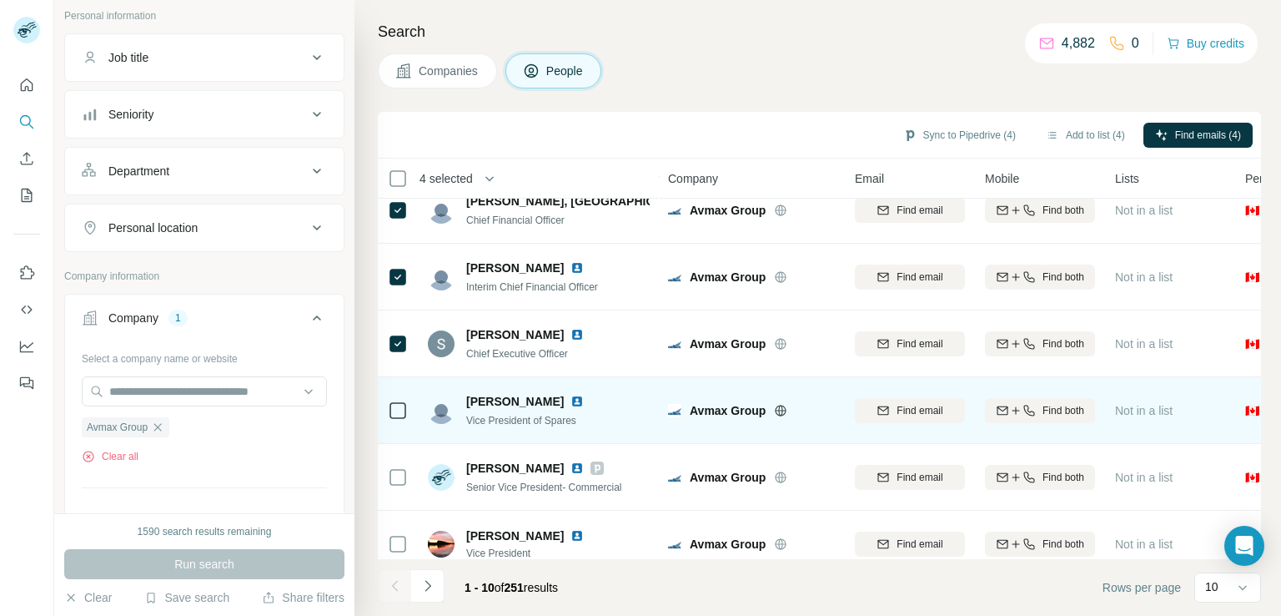
click at [390, 418] on icon at bounding box center [398, 410] width 20 height 20
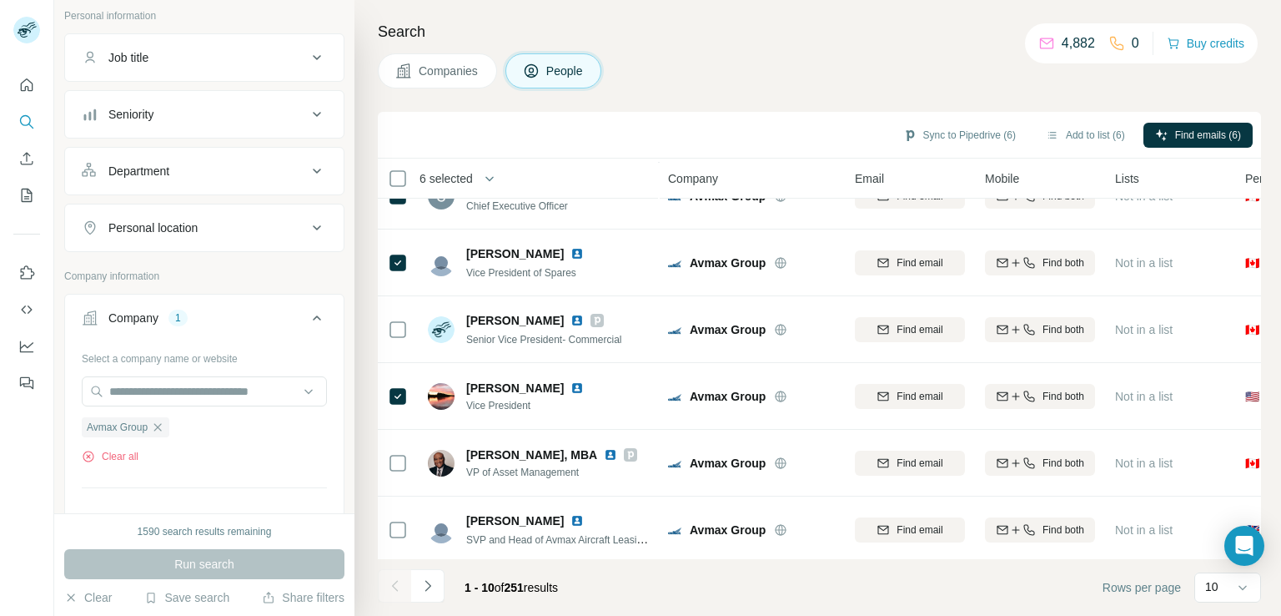
scroll to position [315, 0]
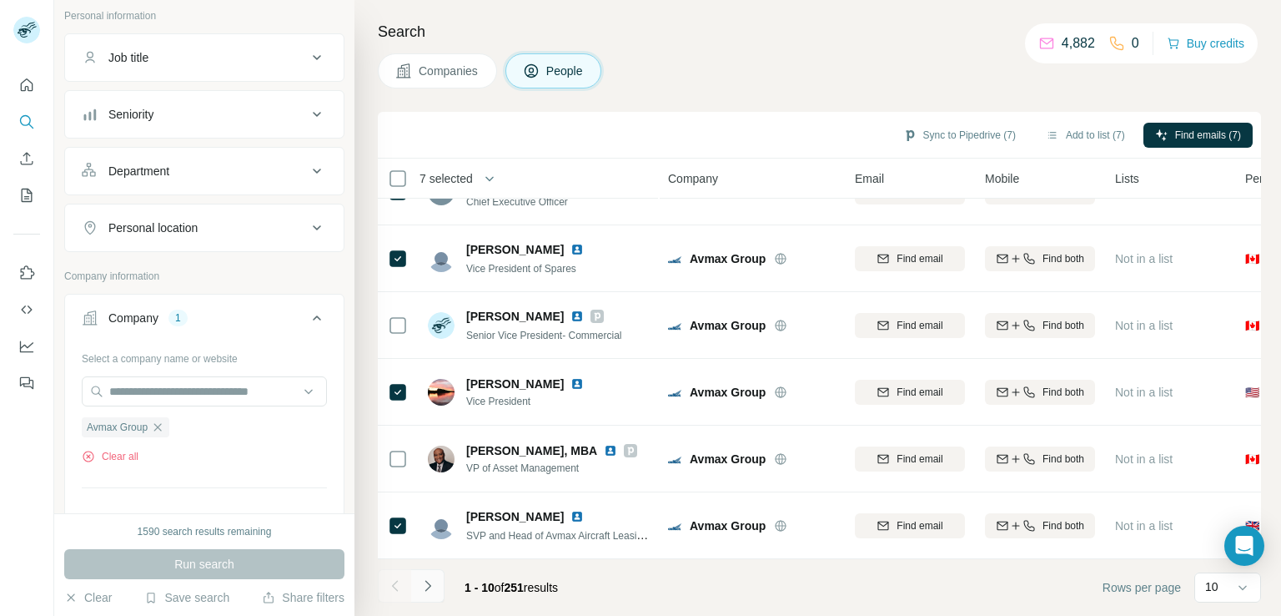
click at [424, 593] on icon "Navigate to next page" at bounding box center [428, 585] width 17 height 17
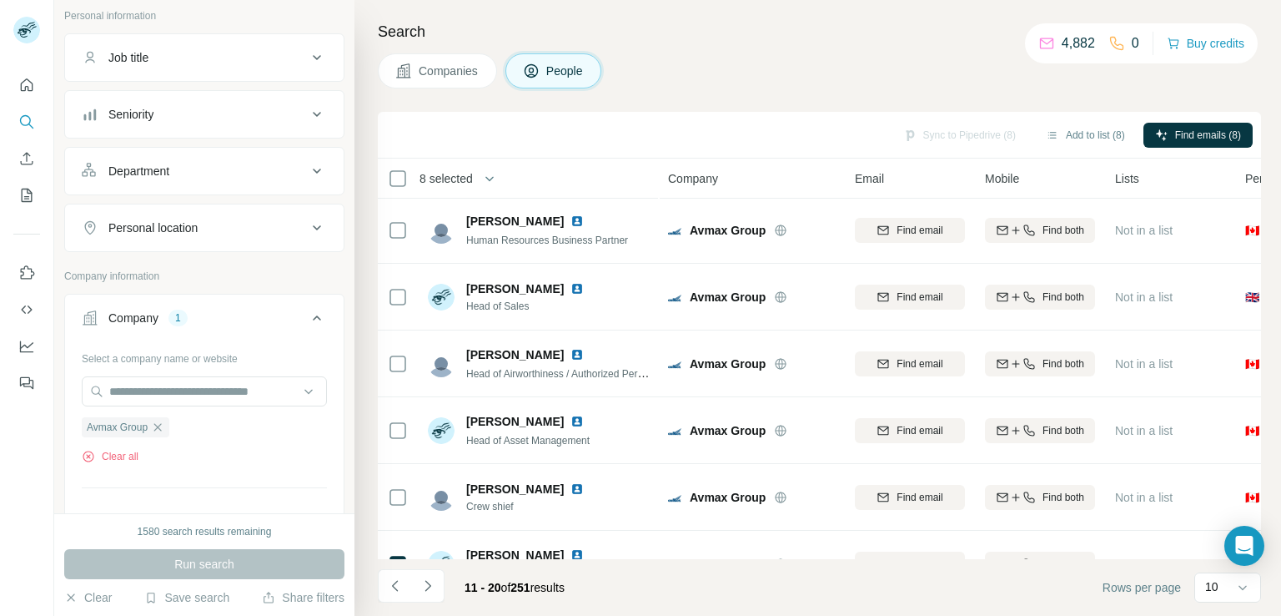
scroll to position [0, 0]
click at [430, 576] on button "Navigate to next page" at bounding box center [427, 585] width 33 height 33
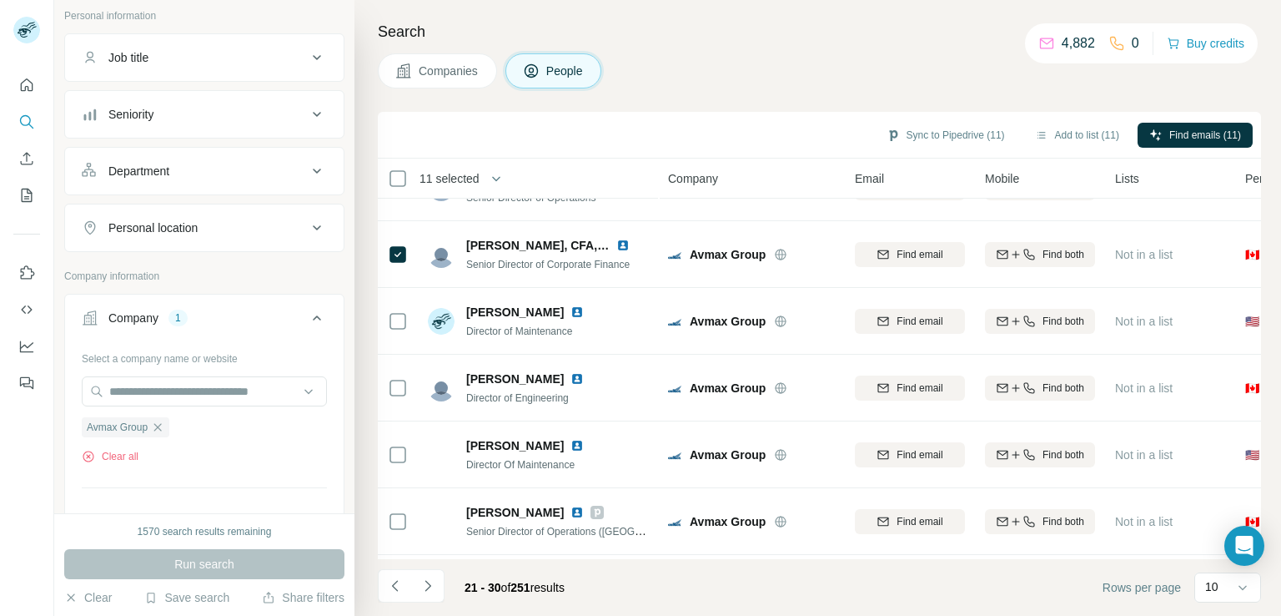
scroll to position [182, 0]
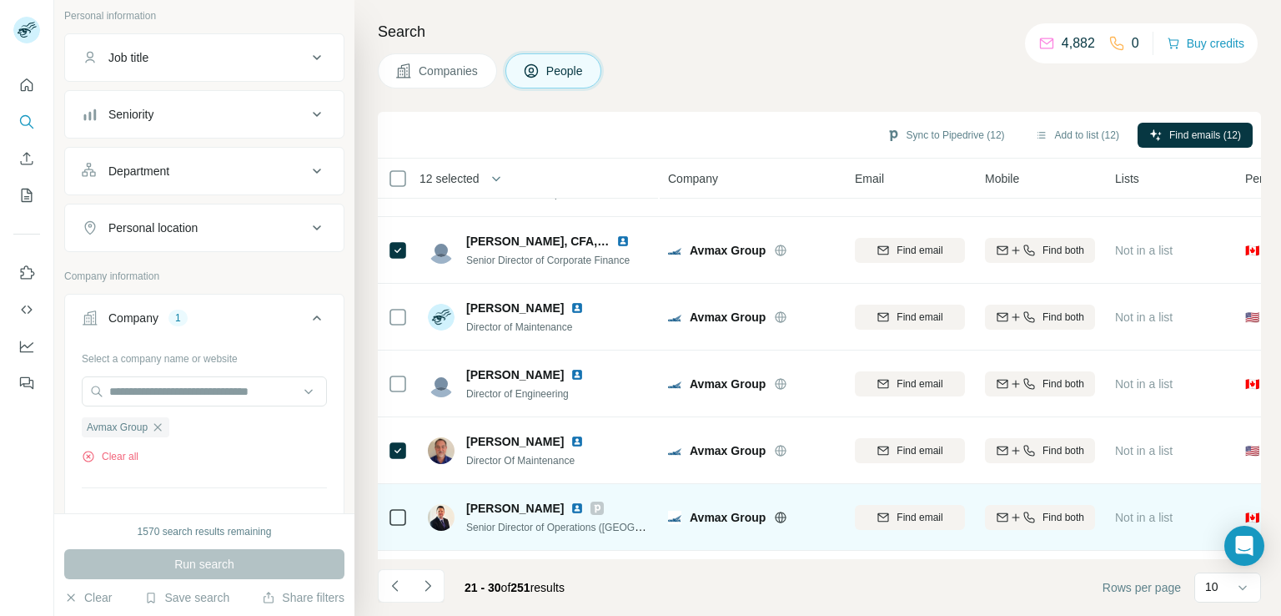
click at [395, 525] on icon at bounding box center [398, 517] width 20 height 20
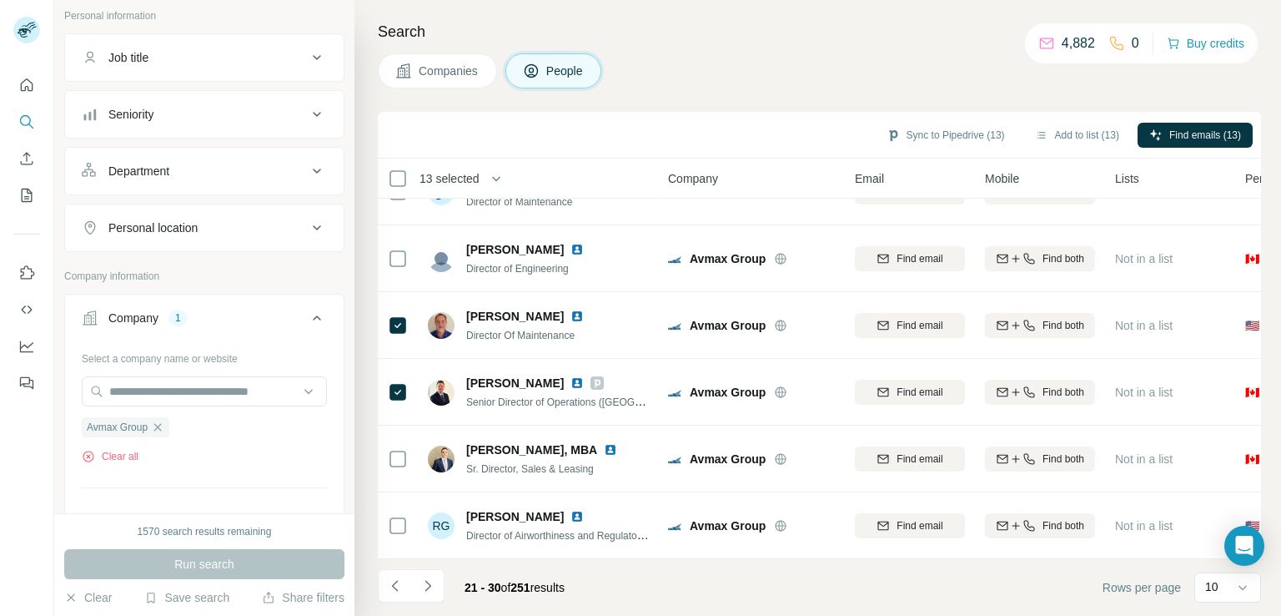
scroll to position [315, 0]
click at [425, 576] on button "Navigate to next page" at bounding box center [427, 585] width 33 height 33
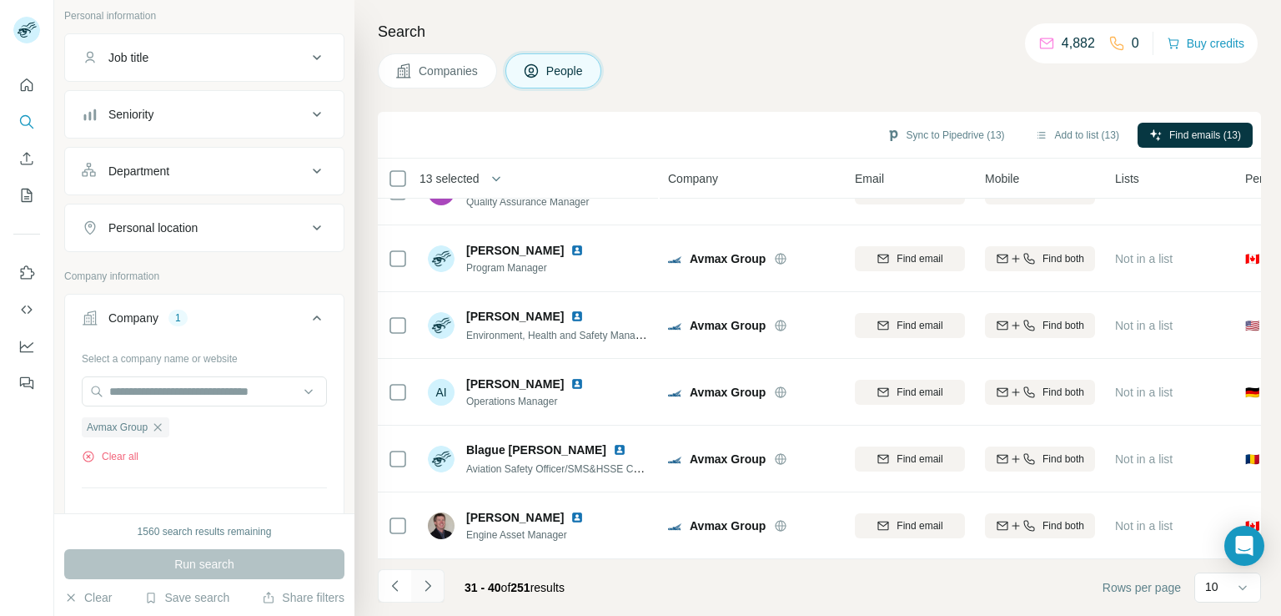
click at [421, 586] on icon "Navigate to next page" at bounding box center [428, 585] width 17 height 17
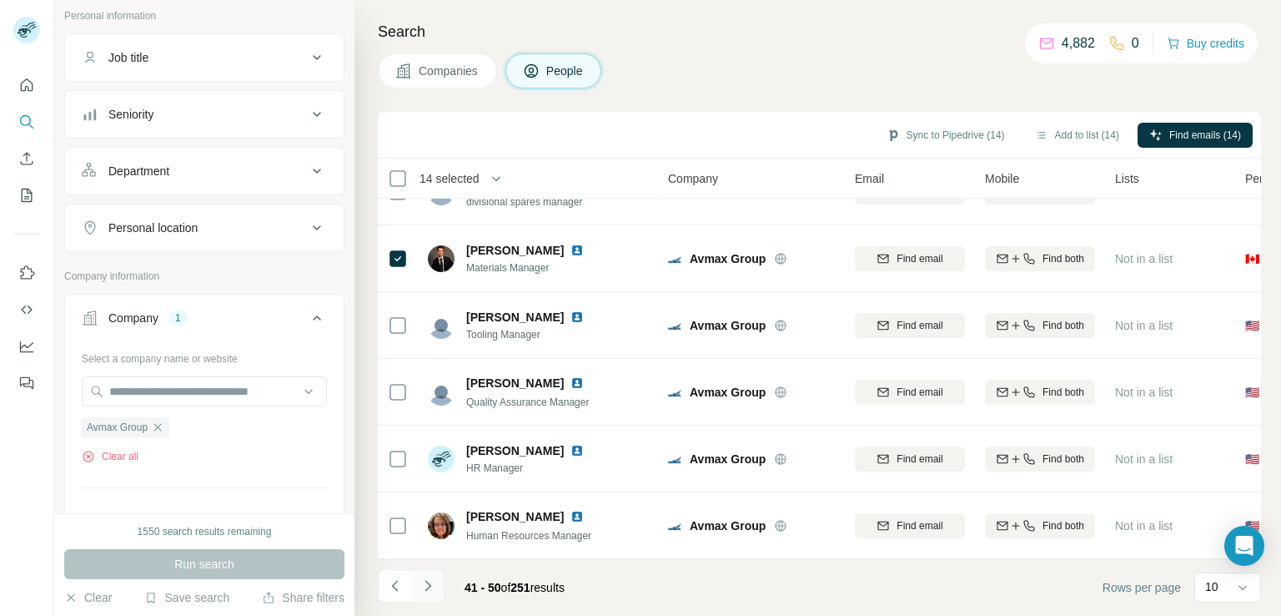
click at [424, 581] on icon "Navigate to next page" at bounding box center [428, 585] width 17 height 17
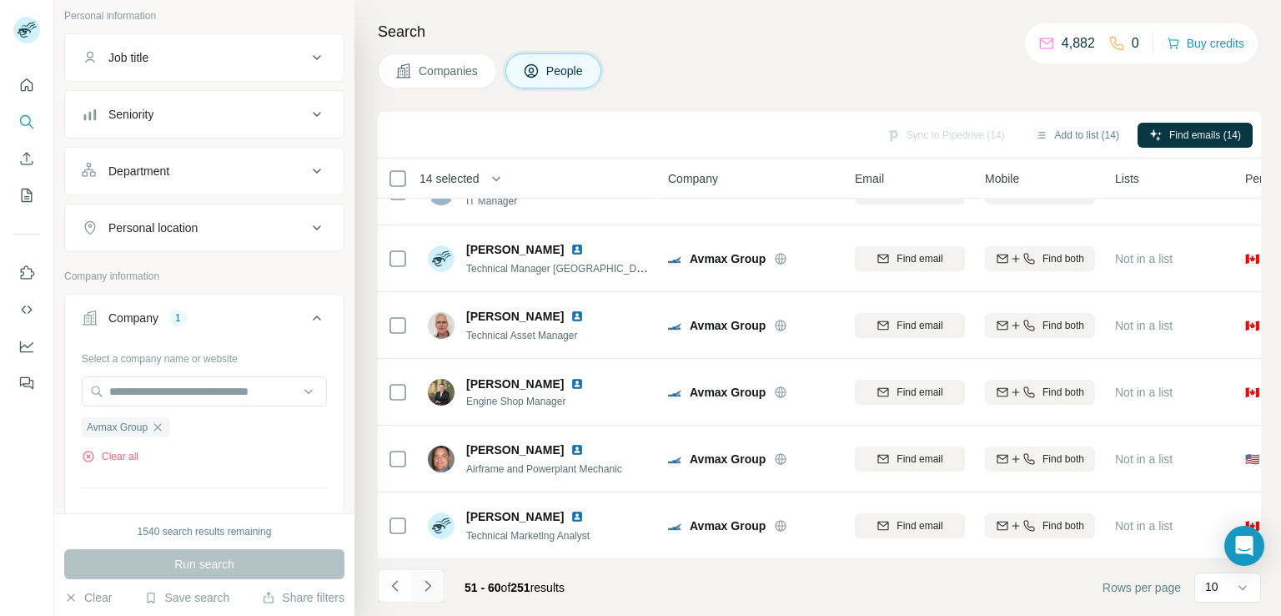
click at [436, 596] on button "Navigate to next page" at bounding box center [427, 585] width 33 height 33
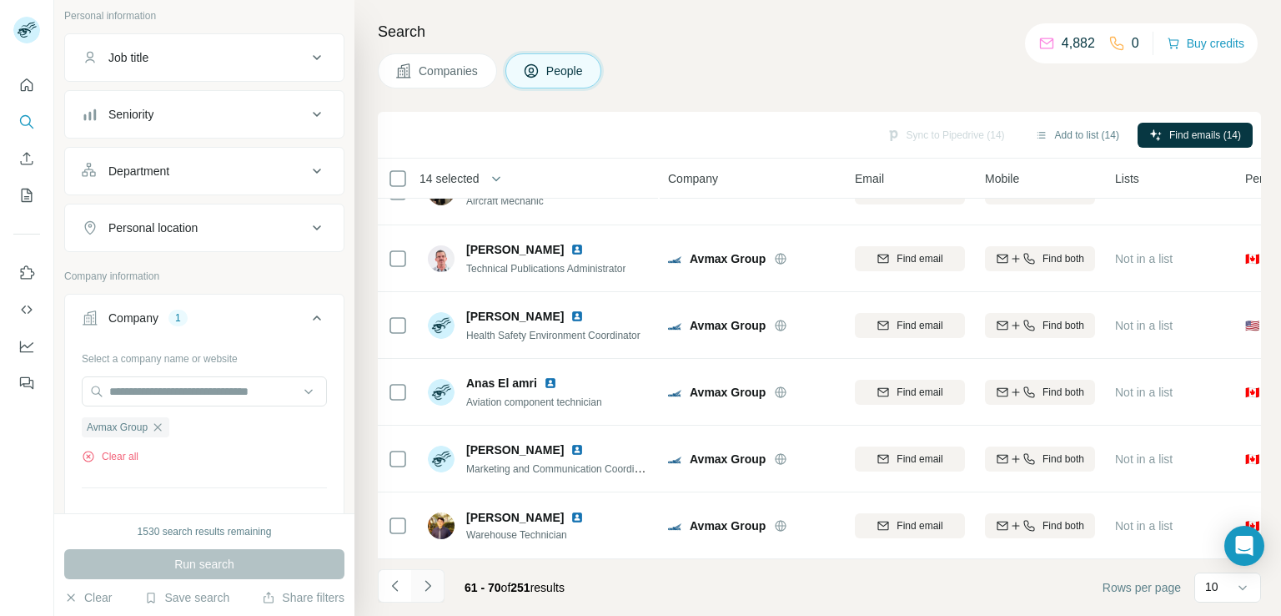
click at [429, 592] on icon "Navigate to next page" at bounding box center [428, 585] width 17 height 17
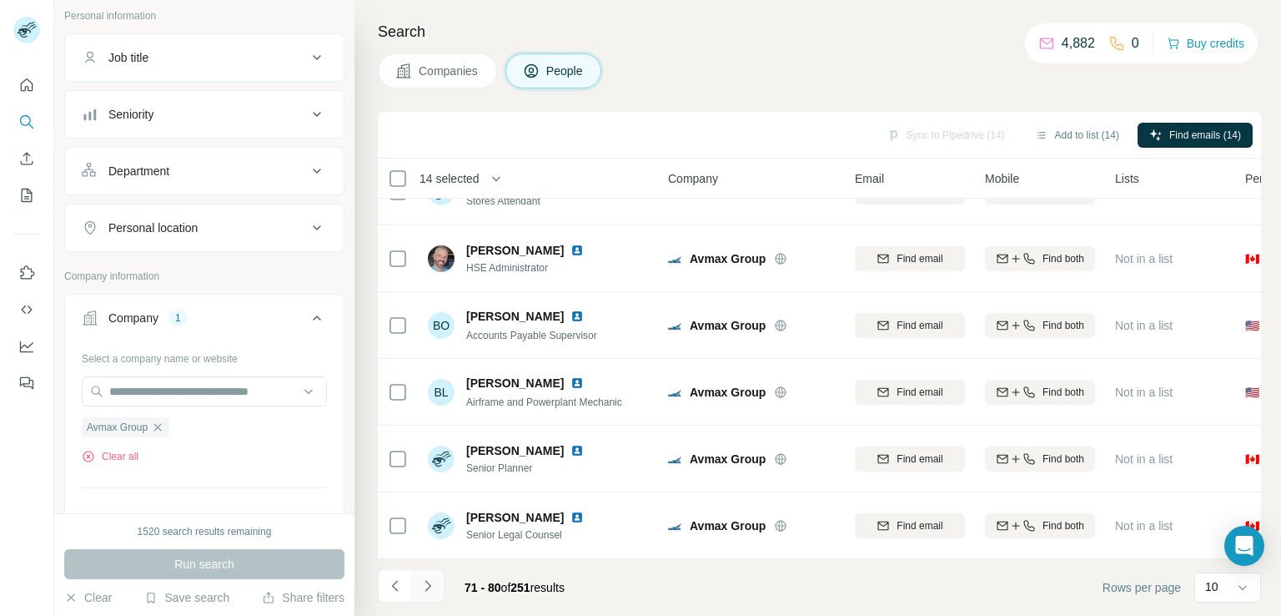
click at [420, 593] on icon "Navigate to next page" at bounding box center [428, 585] width 17 height 17
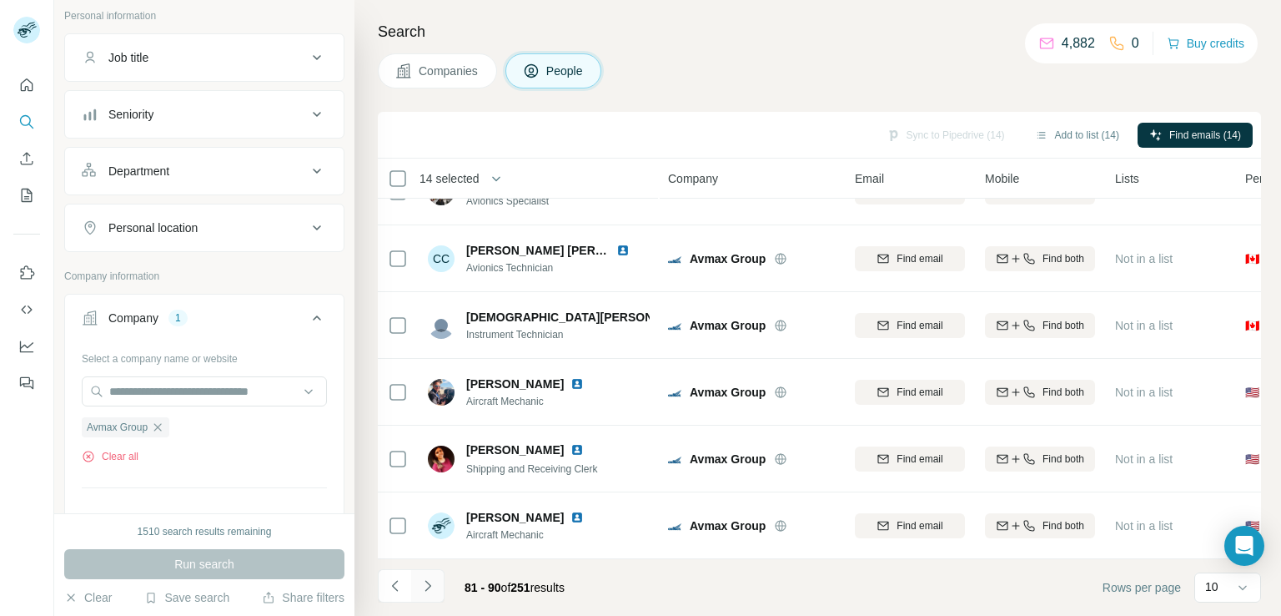
click at [436, 575] on button "Navigate to next page" at bounding box center [427, 585] width 33 height 33
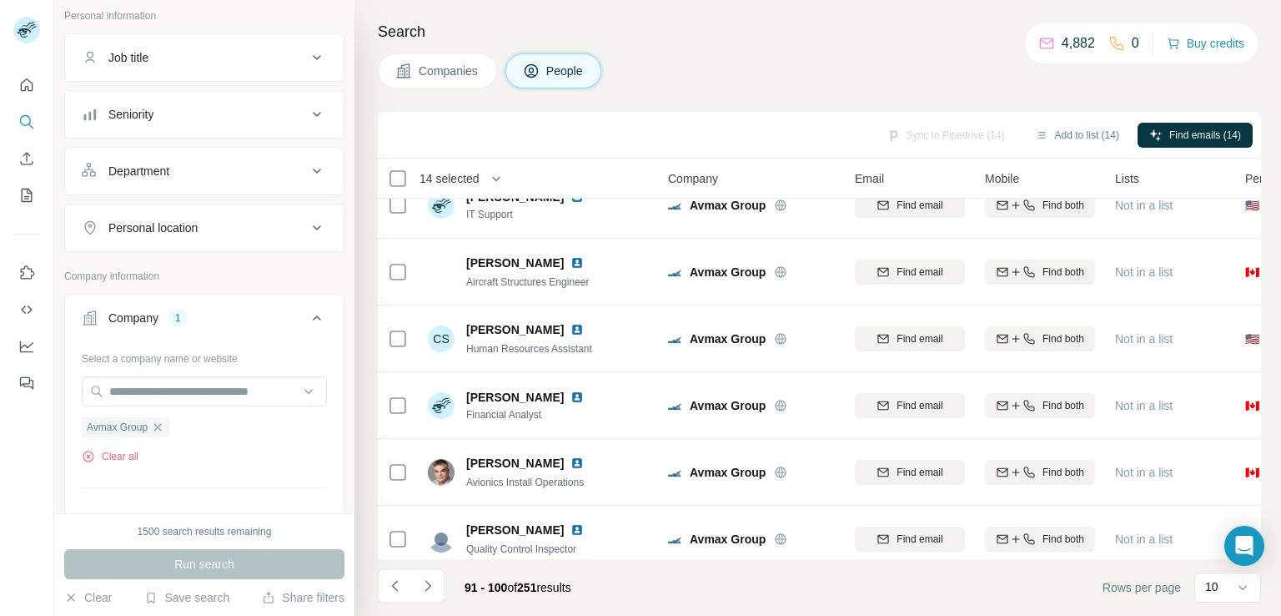
scroll to position [0, 0]
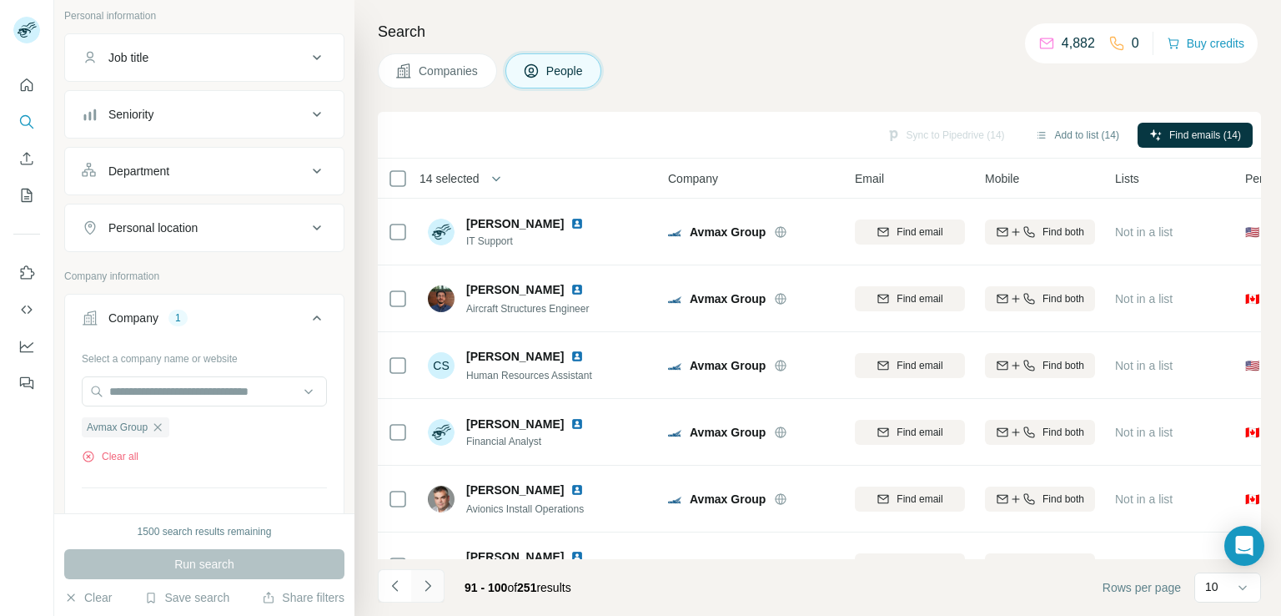
click at [432, 578] on icon "Navigate to next page" at bounding box center [428, 585] width 17 height 17
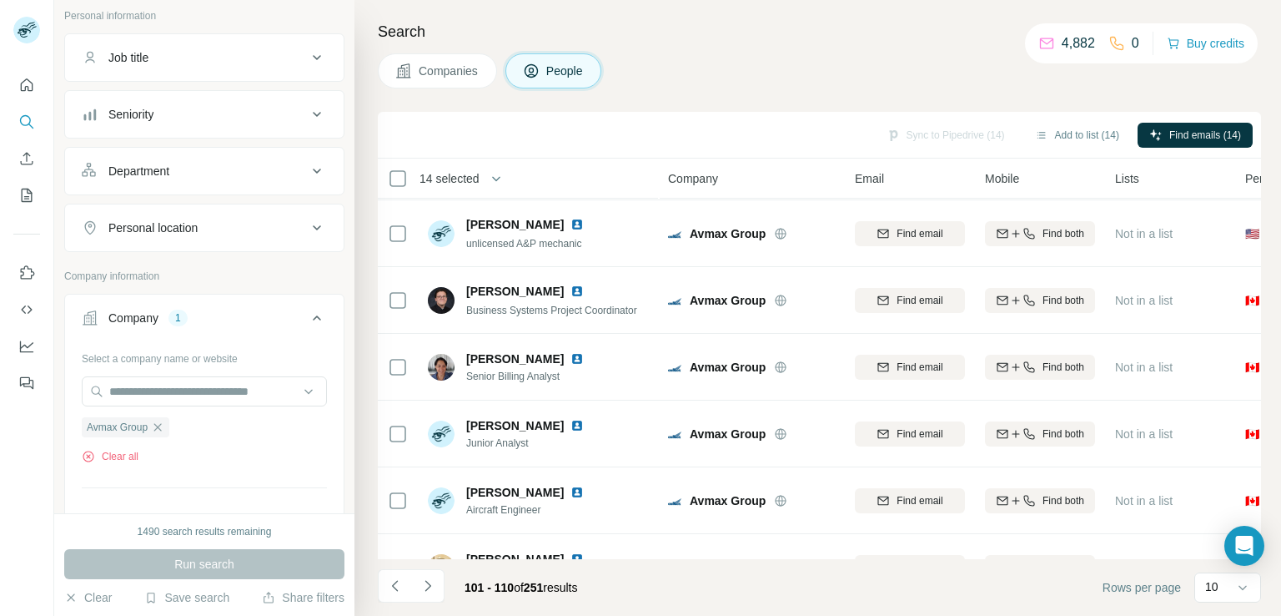
scroll to position [315, 0]
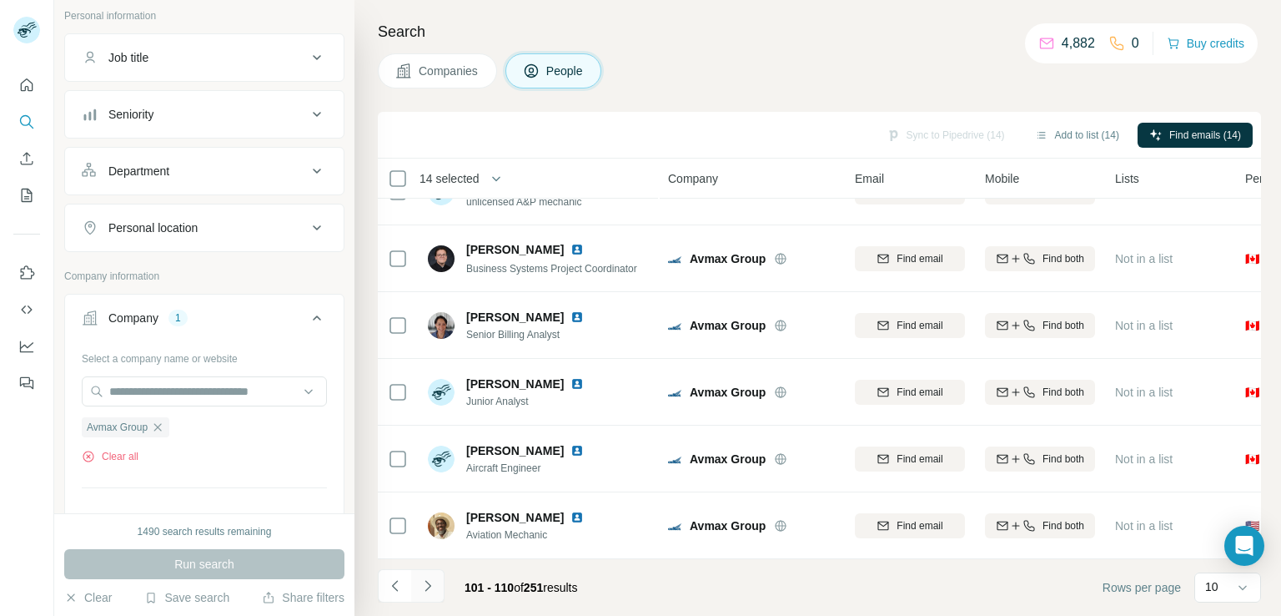
click at [424, 587] on icon "Navigate to next page" at bounding box center [428, 585] width 17 height 17
click at [430, 570] on button "Navigate to next page" at bounding box center [427, 585] width 33 height 33
click at [436, 591] on button "Navigate to next page" at bounding box center [427, 585] width 33 height 33
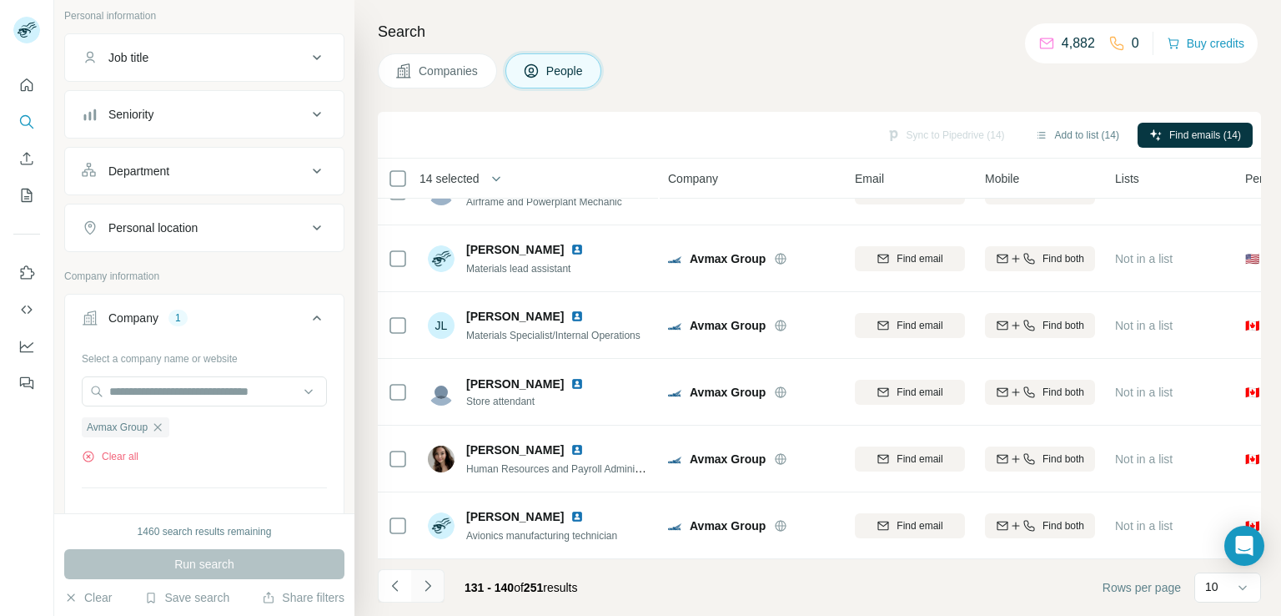
click at [430, 578] on icon "Navigate to next page" at bounding box center [428, 585] width 17 height 17
click at [428, 599] on button "Navigate to next page" at bounding box center [427, 585] width 33 height 33
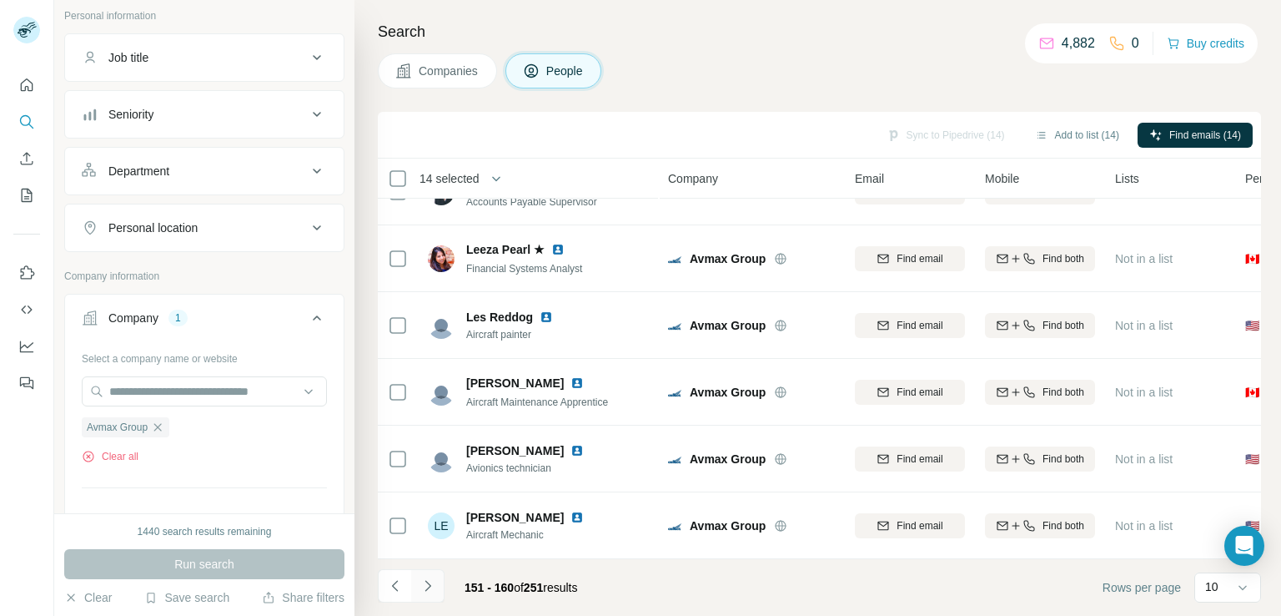
click at [425, 572] on button "Navigate to next page" at bounding box center [427, 585] width 33 height 33
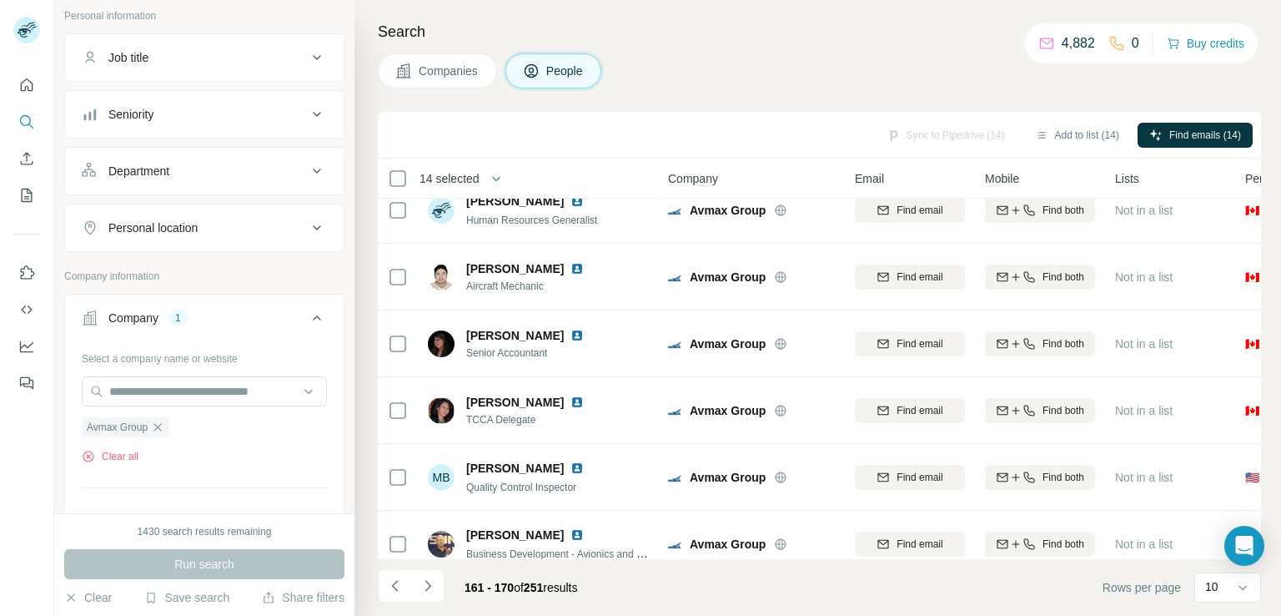
scroll to position [0, 0]
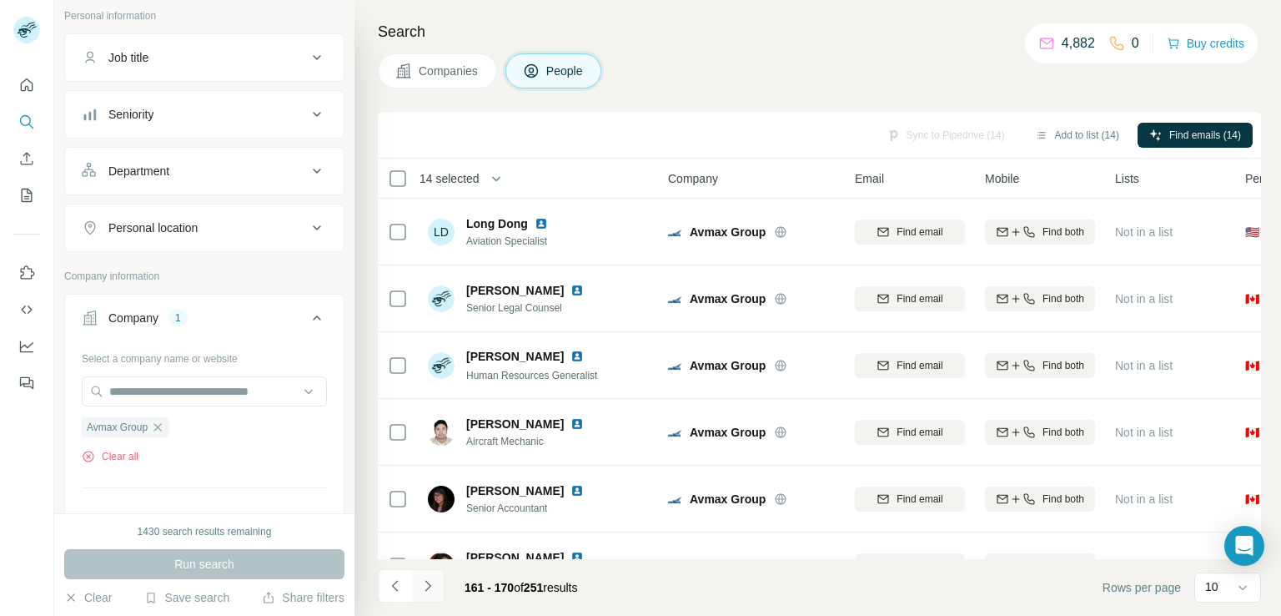
click at [434, 576] on button "Navigate to next page" at bounding box center [427, 585] width 33 height 33
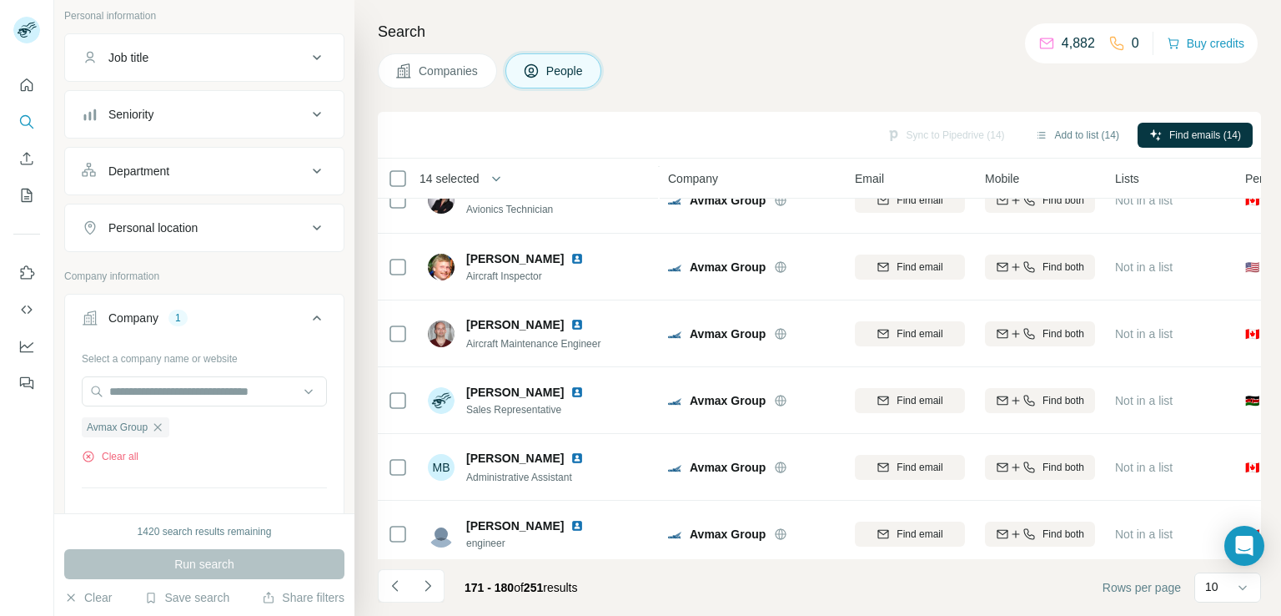
scroll to position [315, 0]
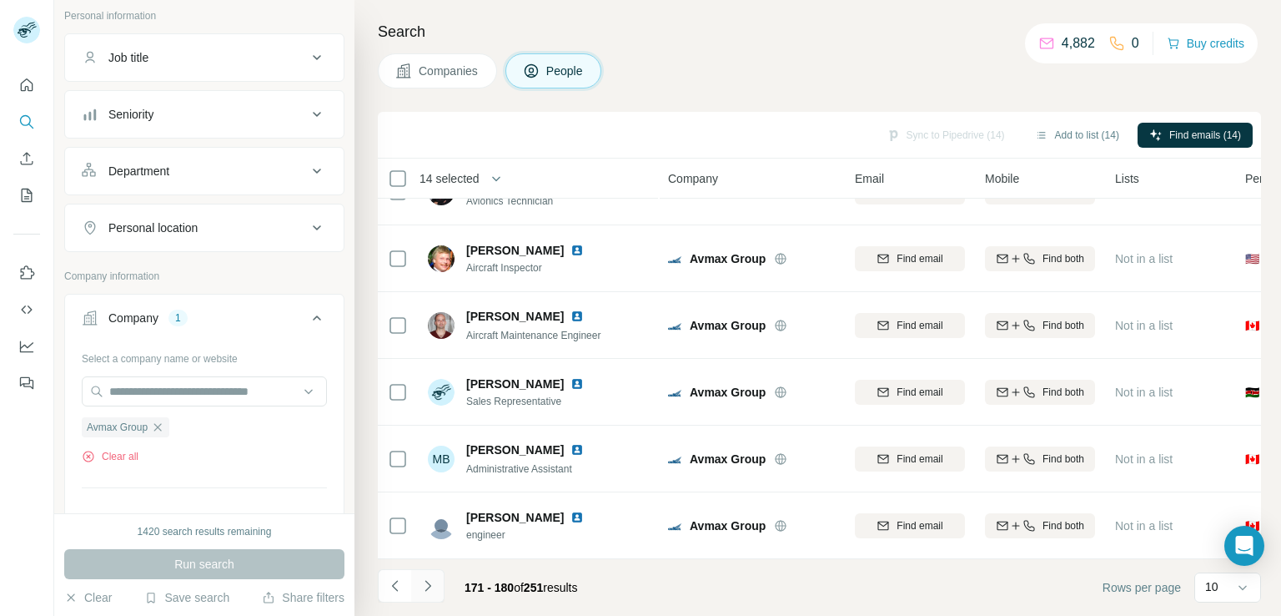
click at [435, 582] on icon "Navigate to next page" at bounding box center [428, 585] width 17 height 17
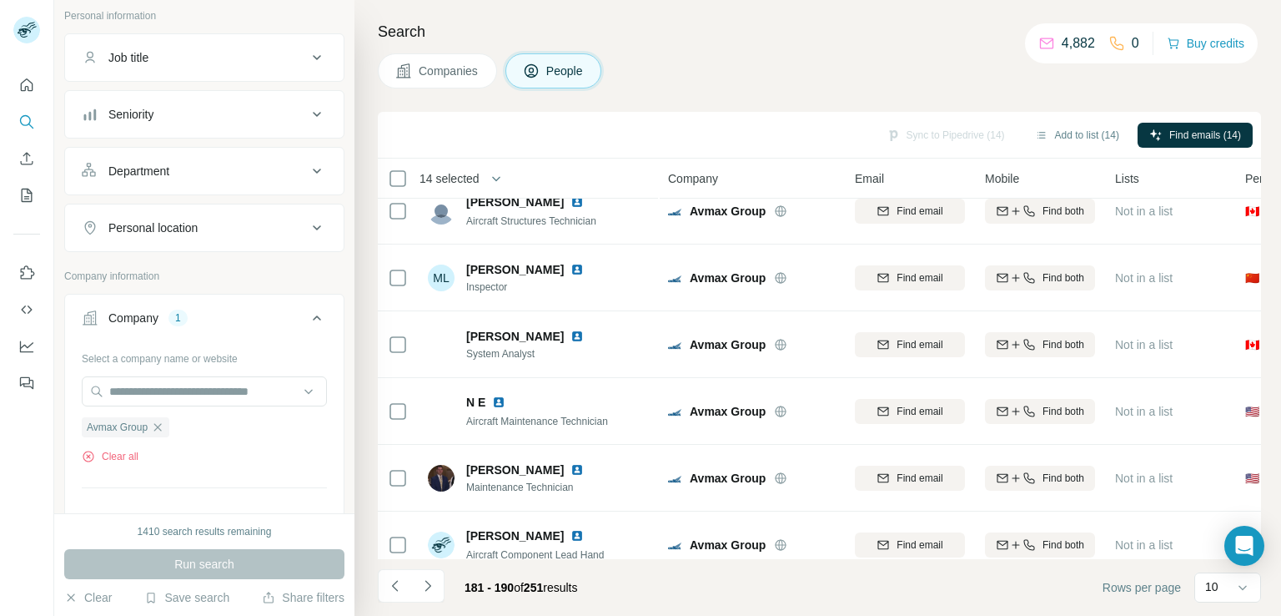
scroll to position [0, 0]
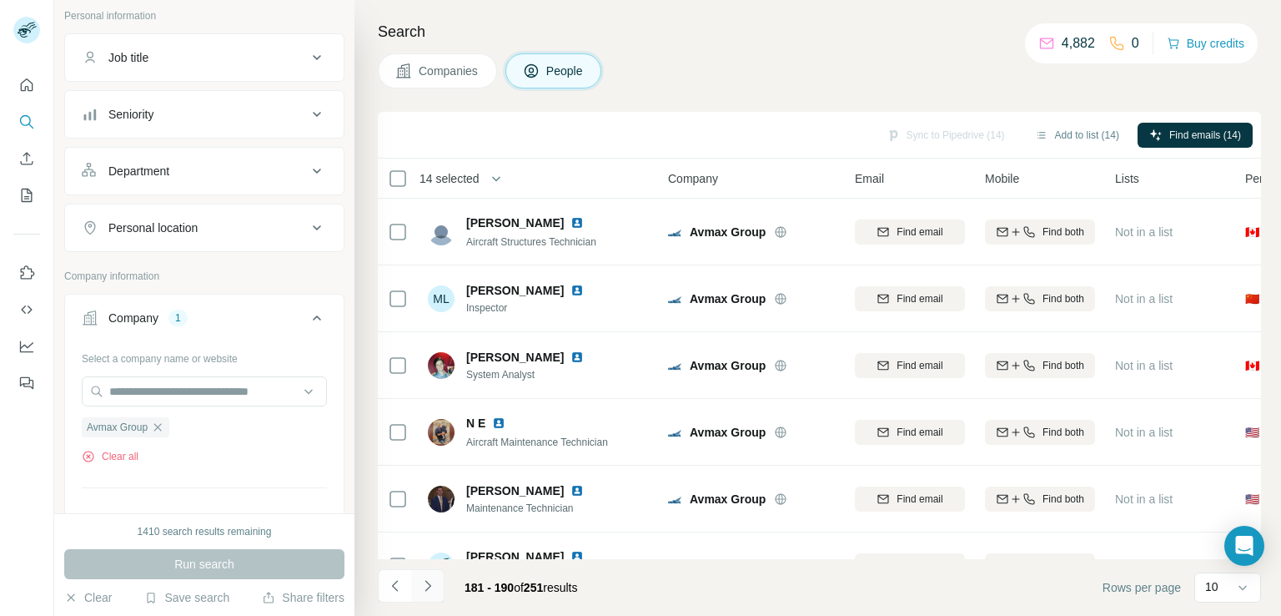
click at [425, 587] on icon "Navigate to next page" at bounding box center [428, 585] width 17 height 17
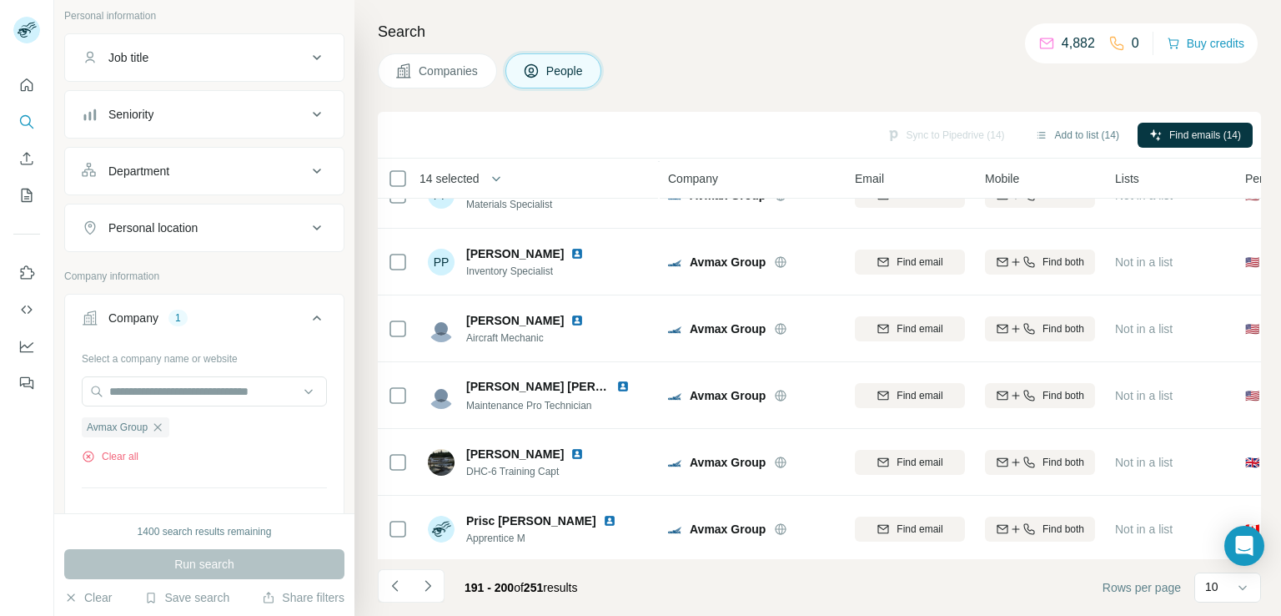
scroll to position [315, 0]
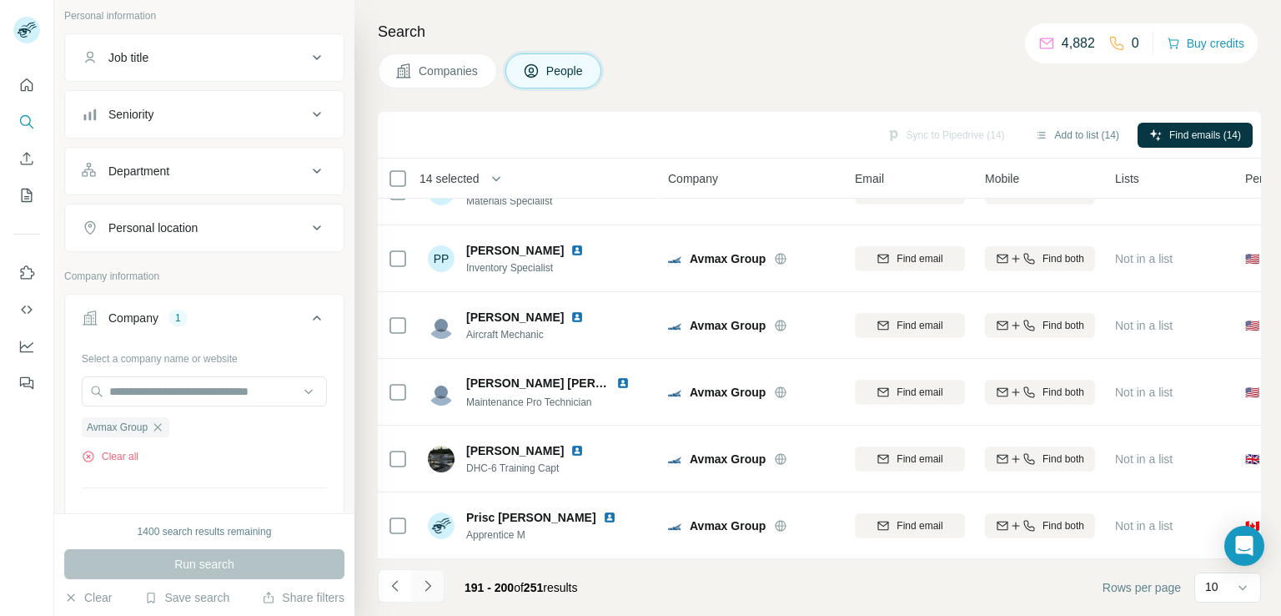
click at [434, 571] on button "Navigate to next page" at bounding box center [427, 585] width 33 height 33
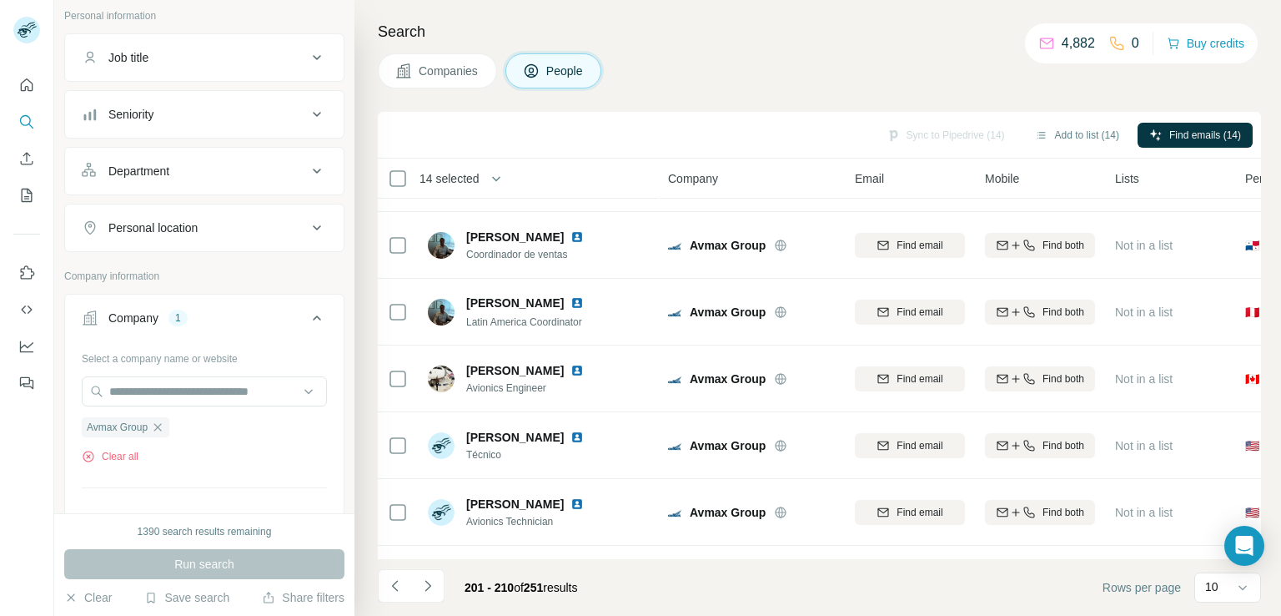
scroll to position [10, 0]
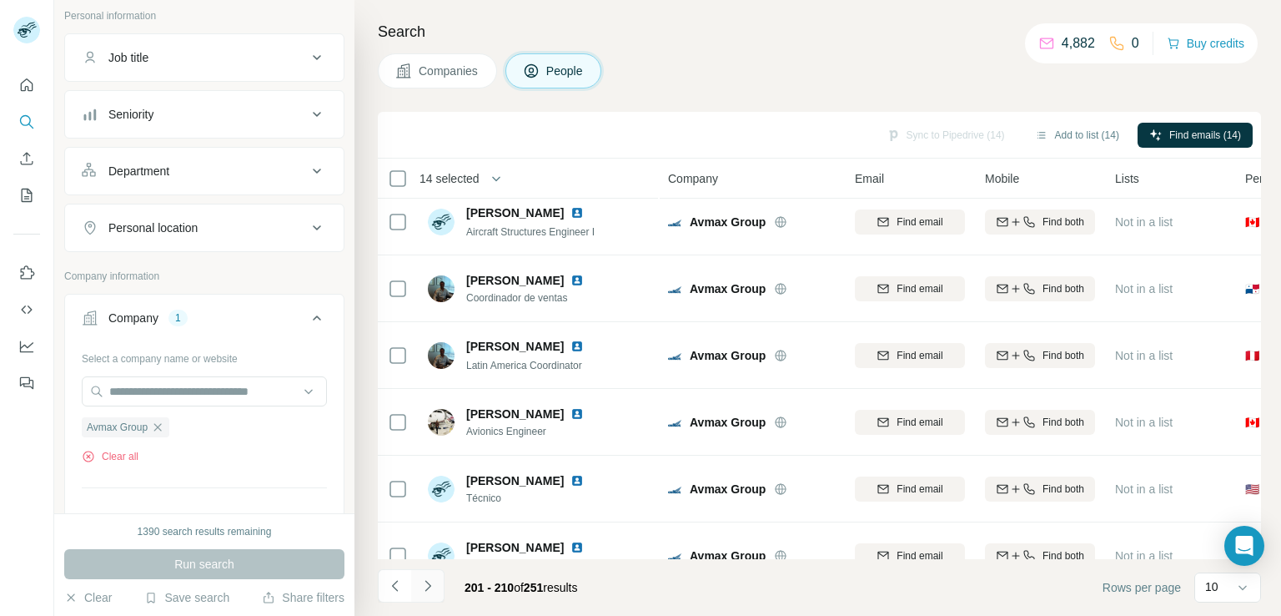
click at [420, 581] on icon "Navigate to next page" at bounding box center [428, 585] width 17 height 17
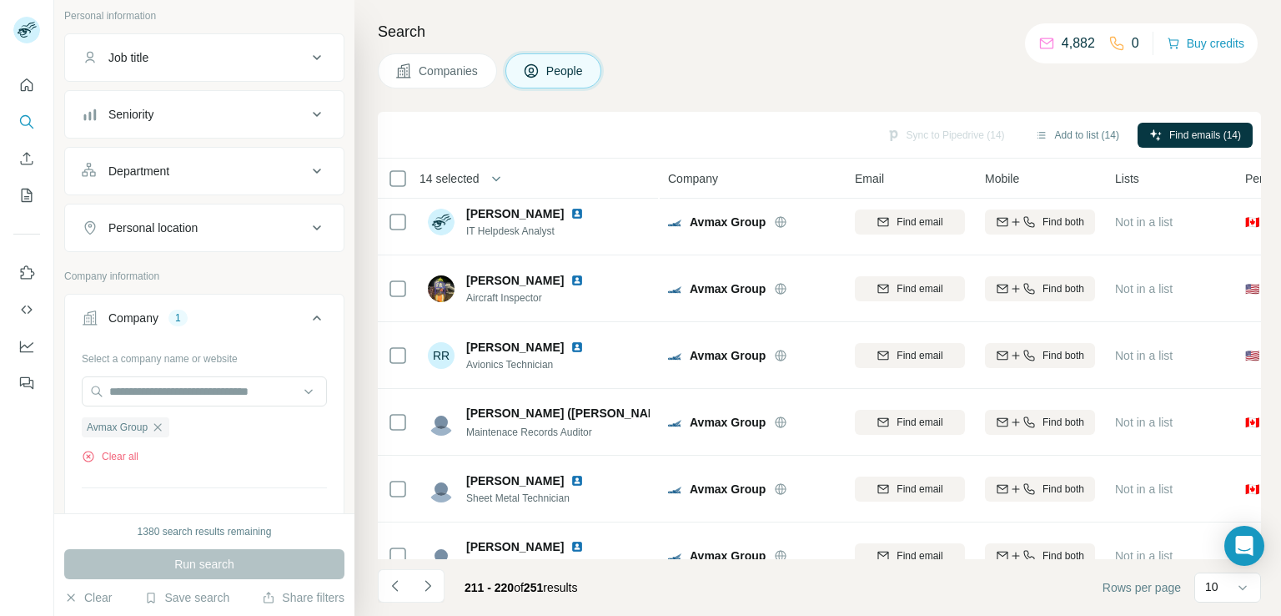
scroll to position [315, 0]
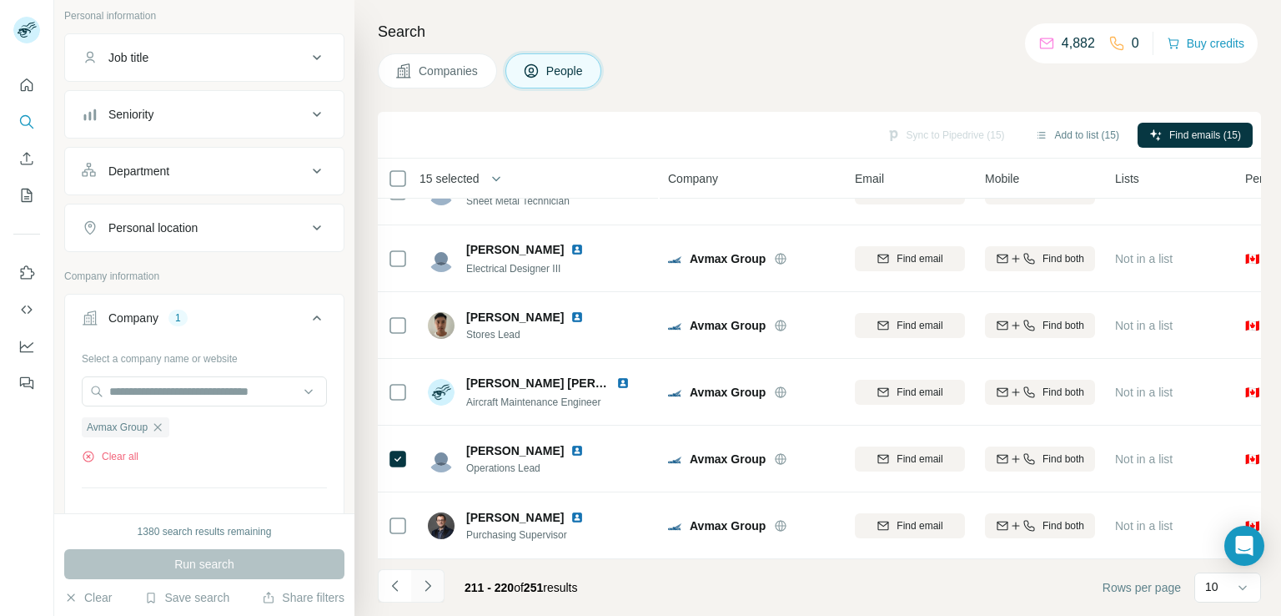
click at [422, 589] on icon "Navigate to next page" at bounding box center [428, 585] width 17 height 17
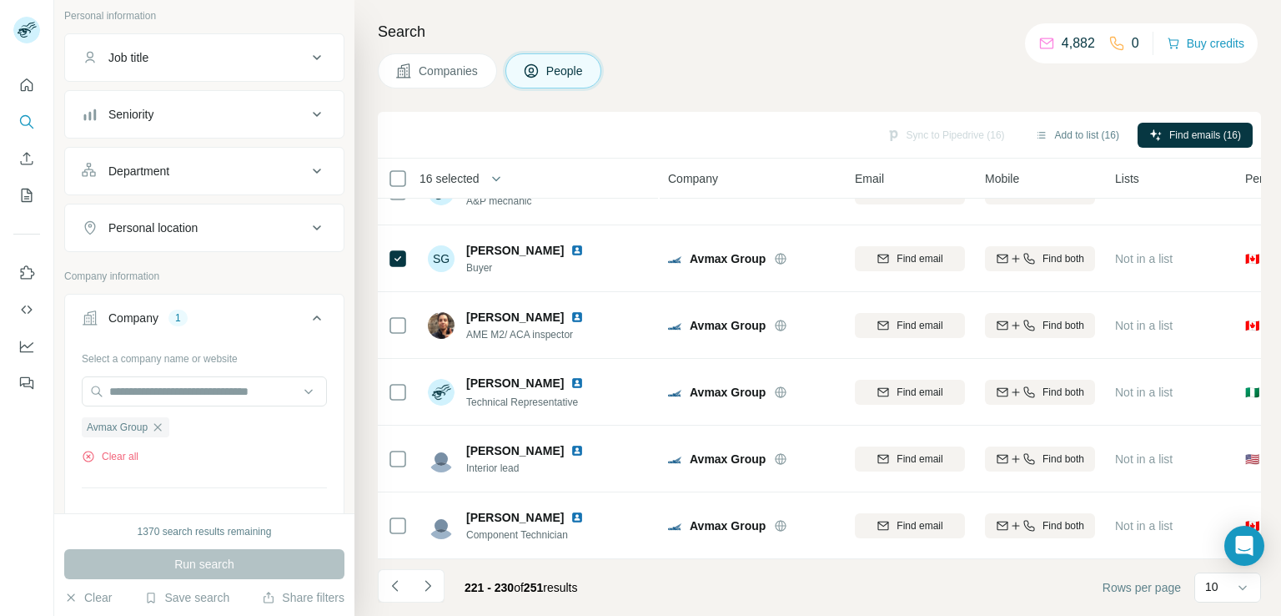
drag, startPoint x: 1254, startPoint y: 380, endPoint x: 1267, endPoint y: 345, distance: 37.2
click at [1267, 345] on div "Search Companies People Sync to Pipedrive (16) Add to list (16) Find emails (16…" at bounding box center [817, 308] width 927 height 616
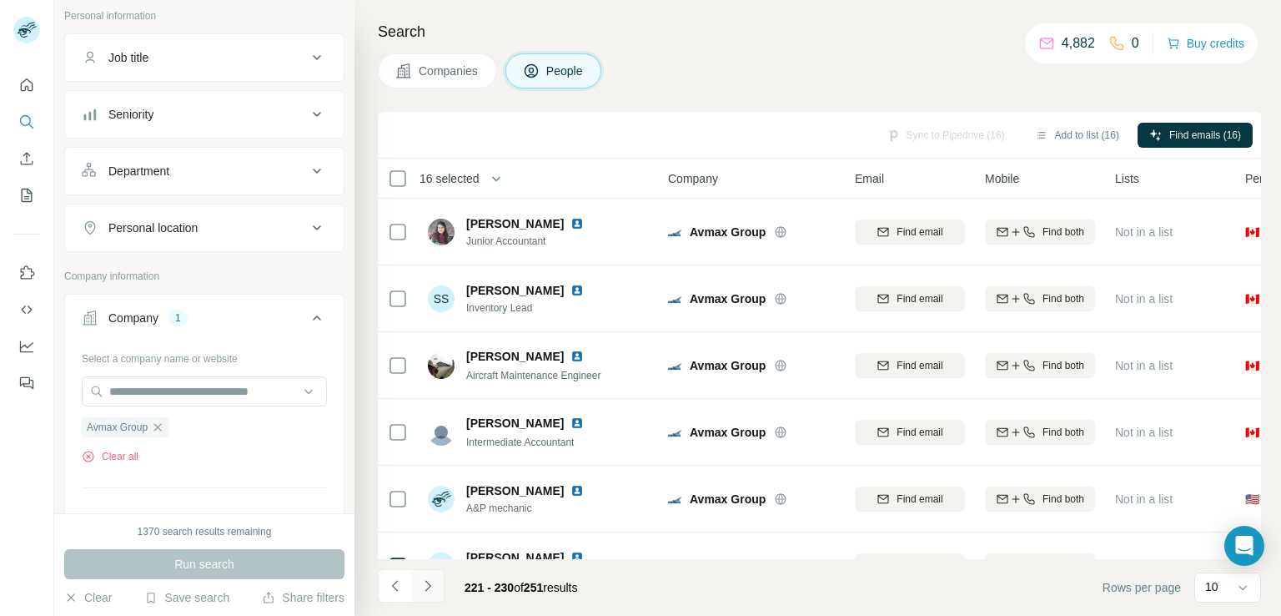
click at [429, 596] on button "Navigate to next page" at bounding box center [427, 585] width 33 height 33
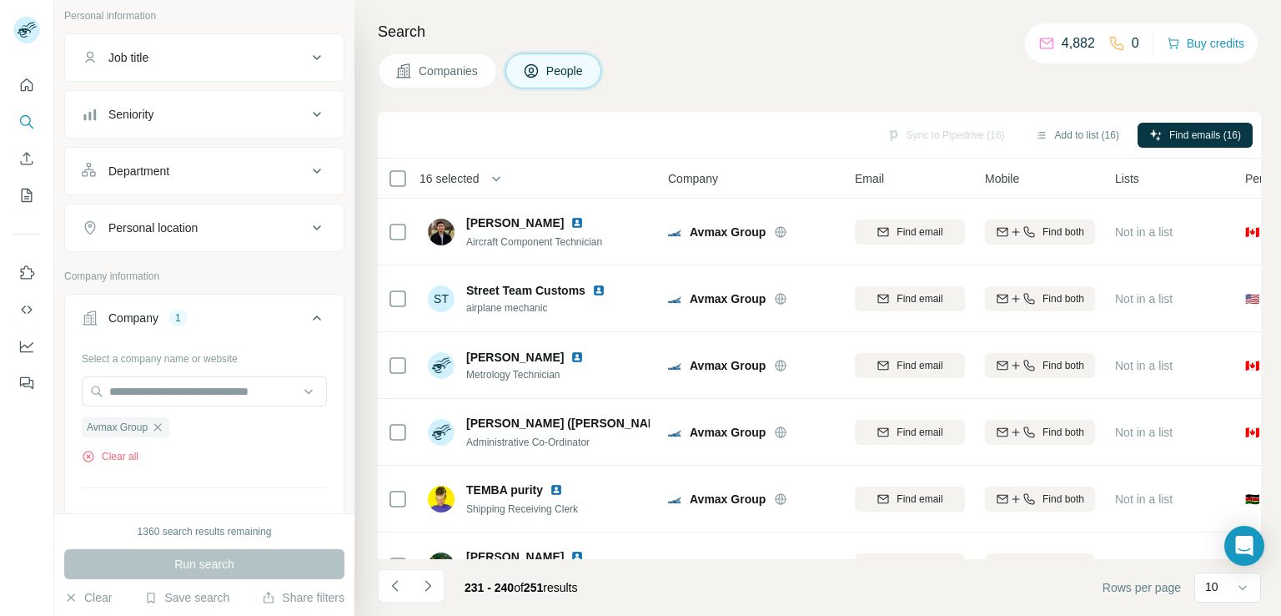
scroll to position [315, 0]
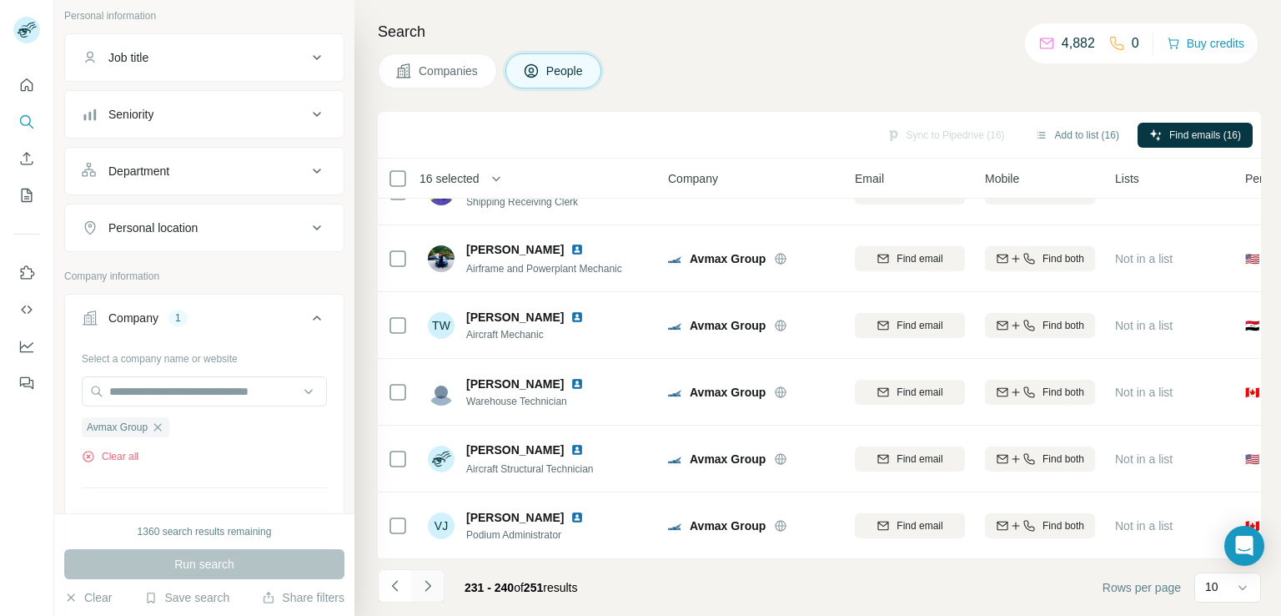
click at [416, 589] on button "Navigate to next page" at bounding box center [427, 585] width 33 height 33
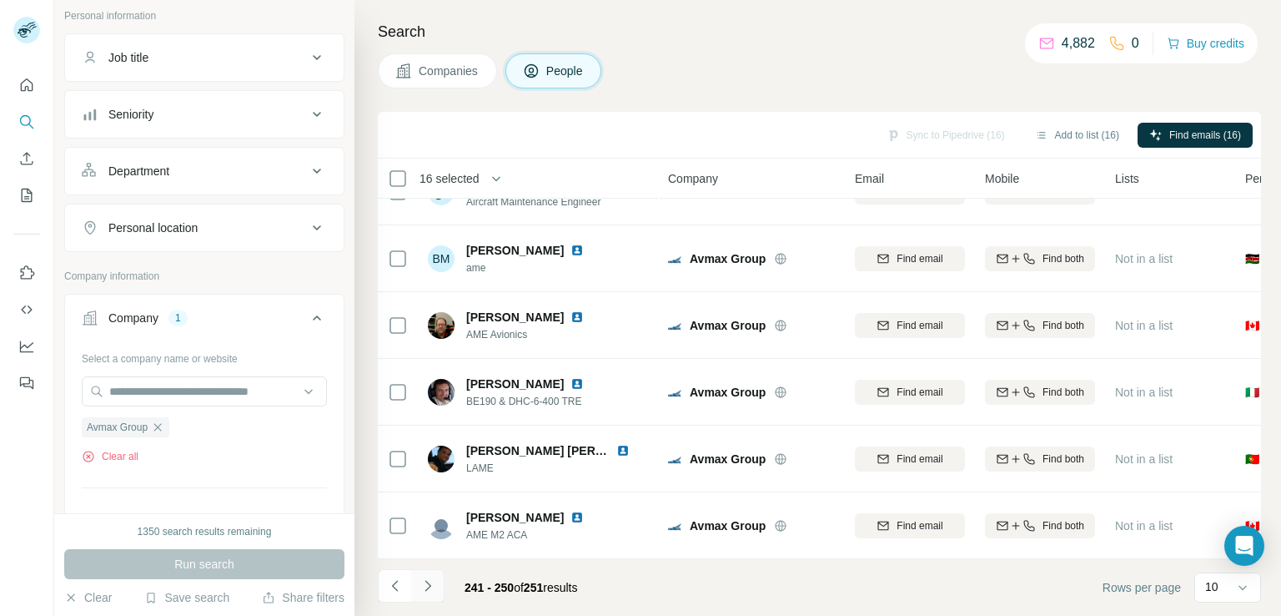
click at [420, 588] on icon "Navigate to next page" at bounding box center [428, 585] width 17 height 17
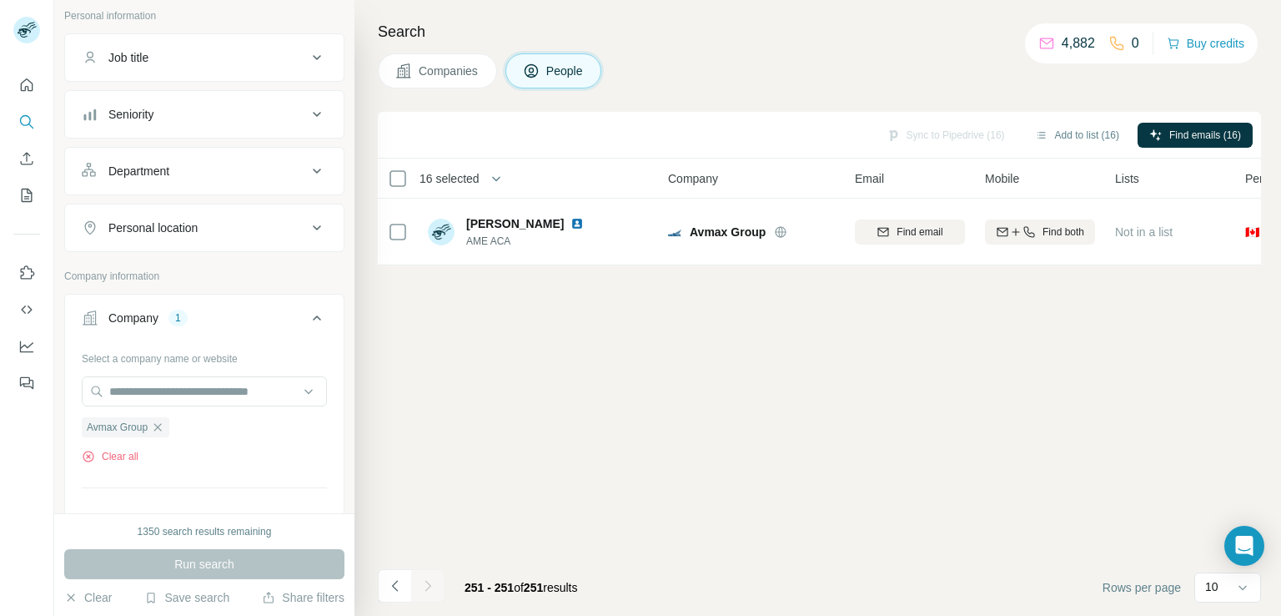
scroll to position [0, 0]
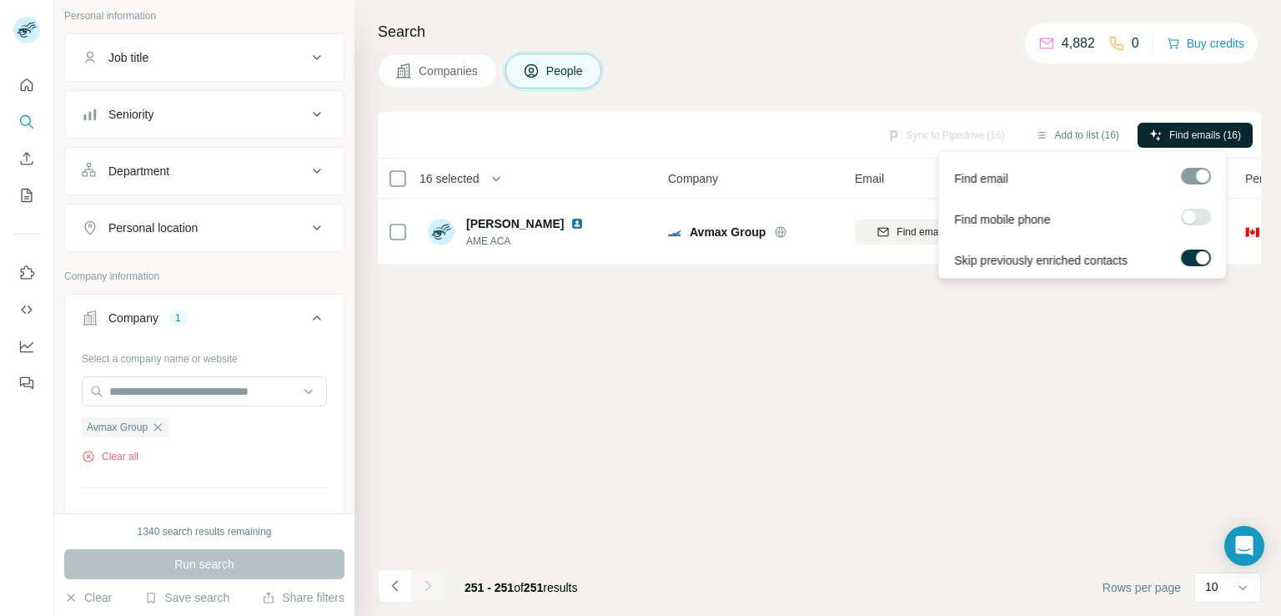
click at [1194, 136] on span "Find emails (16)" at bounding box center [1205, 135] width 72 height 15
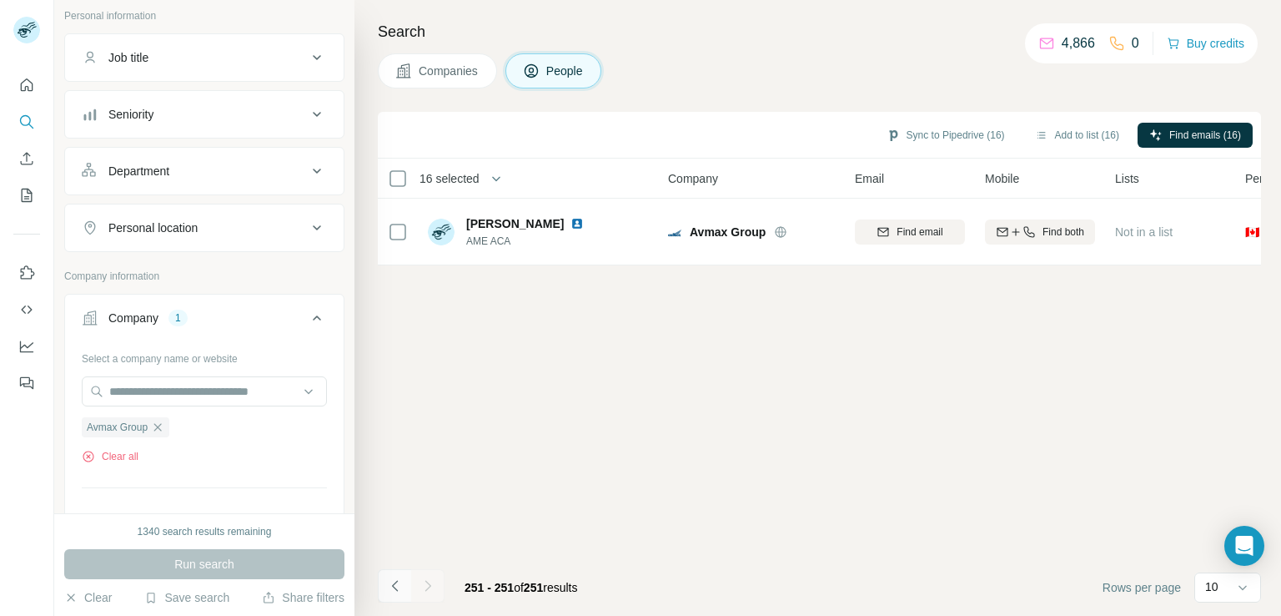
click at [394, 587] on icon "Navigate to previous page" at bounding box center [394, 585] width 6 height 11
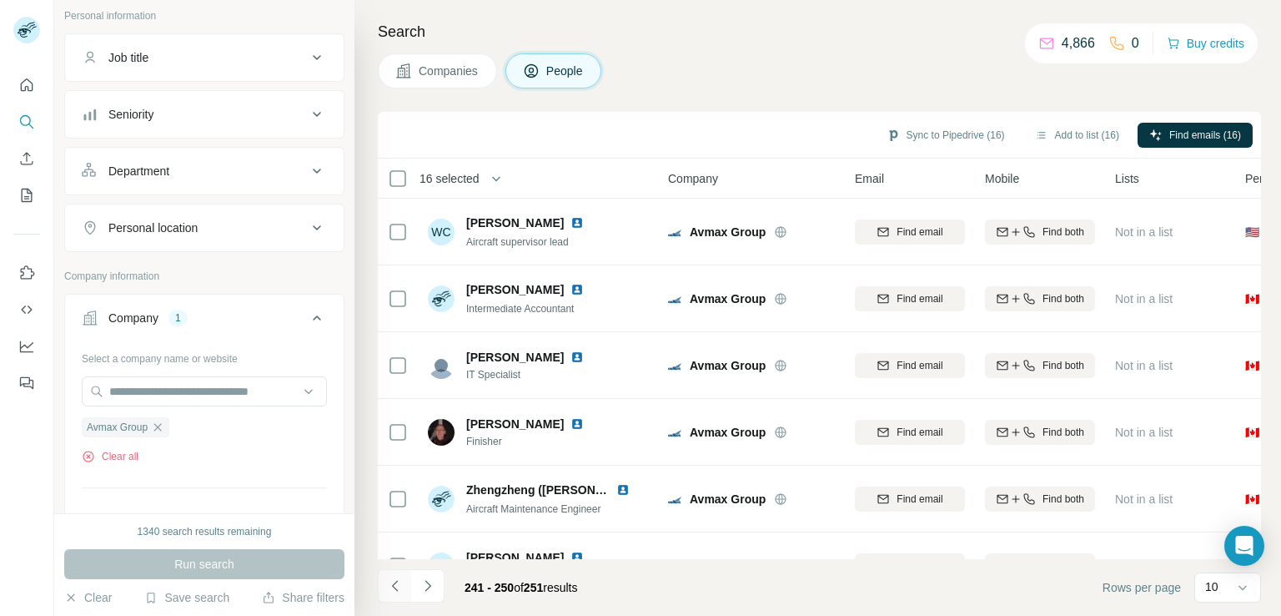
click at [394, 587] on icon "Navigate to previous page" at bounding box center [394, 585] width 6 height 11
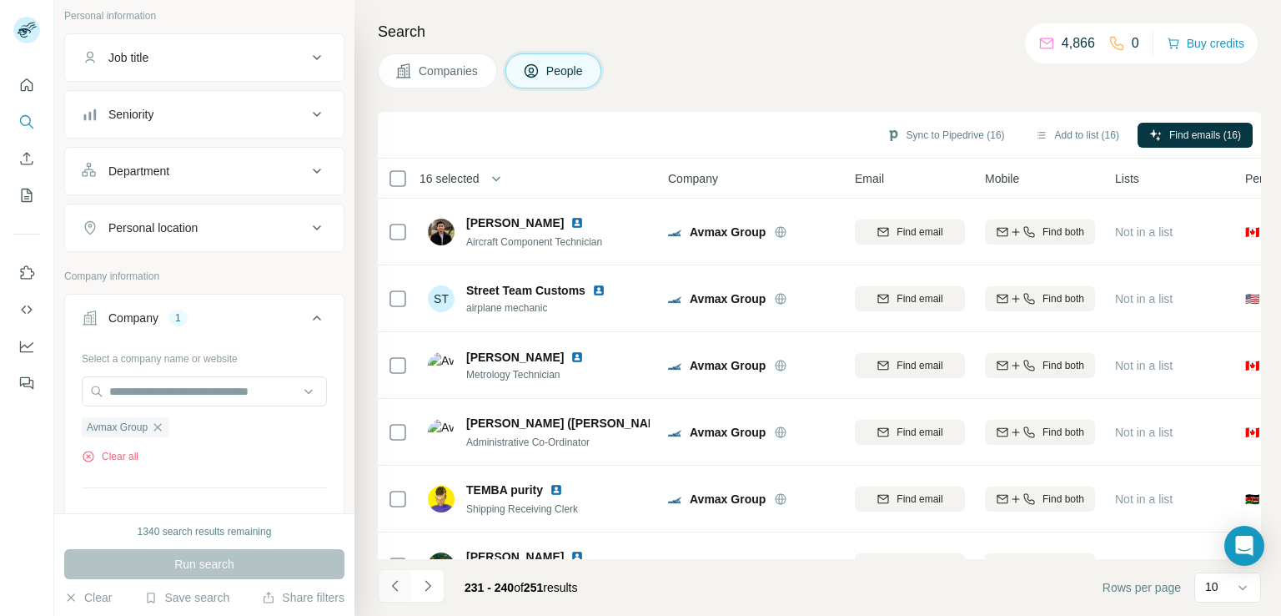
click at [394, 587] on icon "Navigate to previous page" at bounding box center [394, 585] width 6 height 11
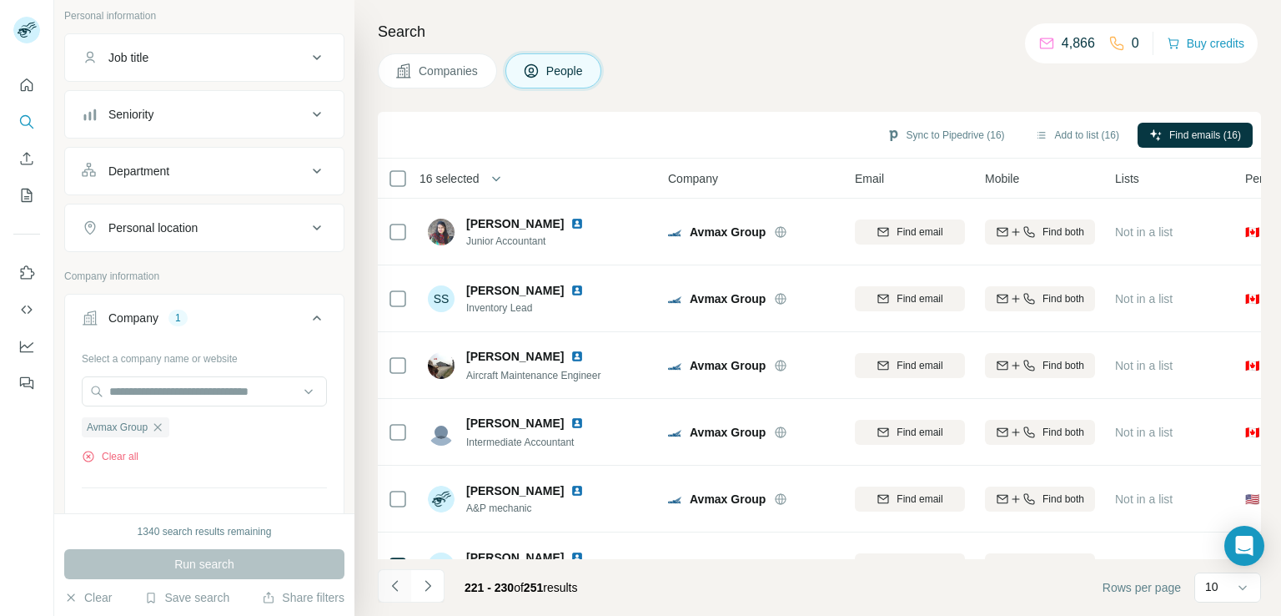
click at [394, 587] on icon "Navigate to previous page" at bounding box center [394, 585] width 6 height 11
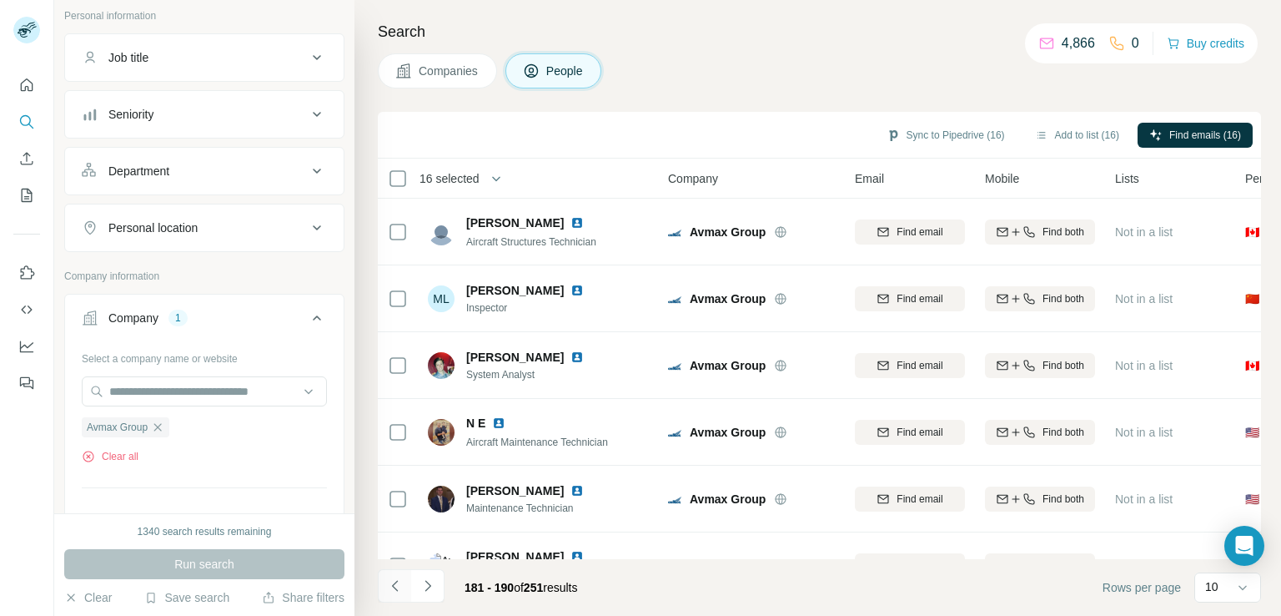
click at [394, 587] on icon "Navigate to previous page" at bounding box center [394, 585] width 6 height 11
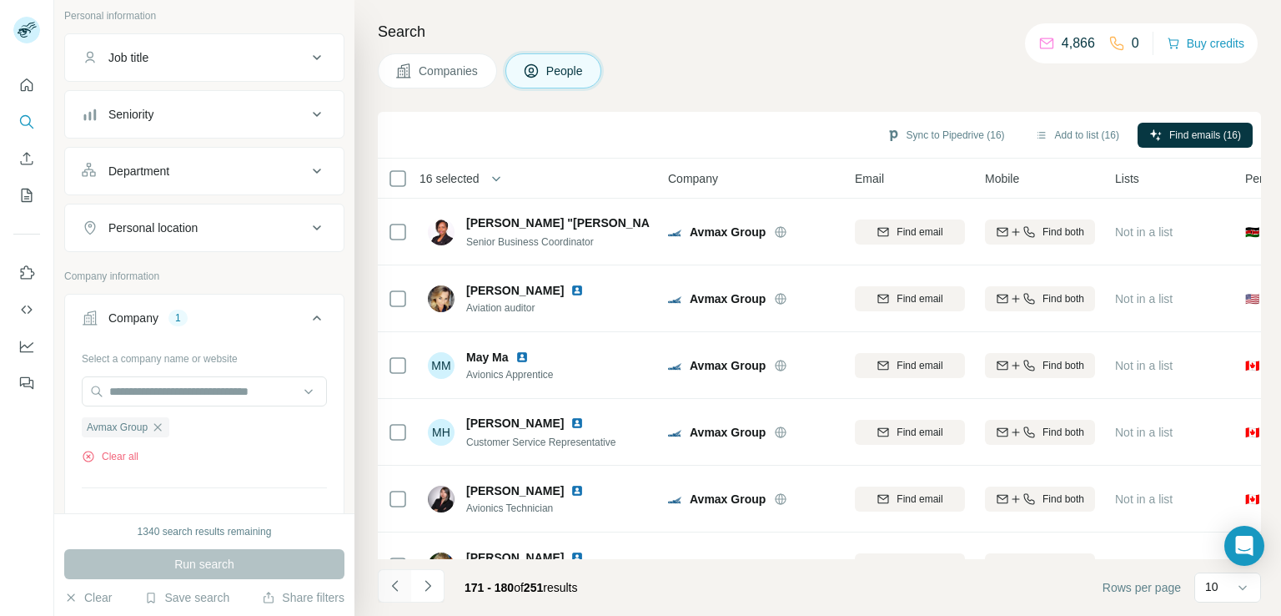
click at [394, 587] on icon "Navigate to previous page" at bounding box center [394, 585] width 6 height 11
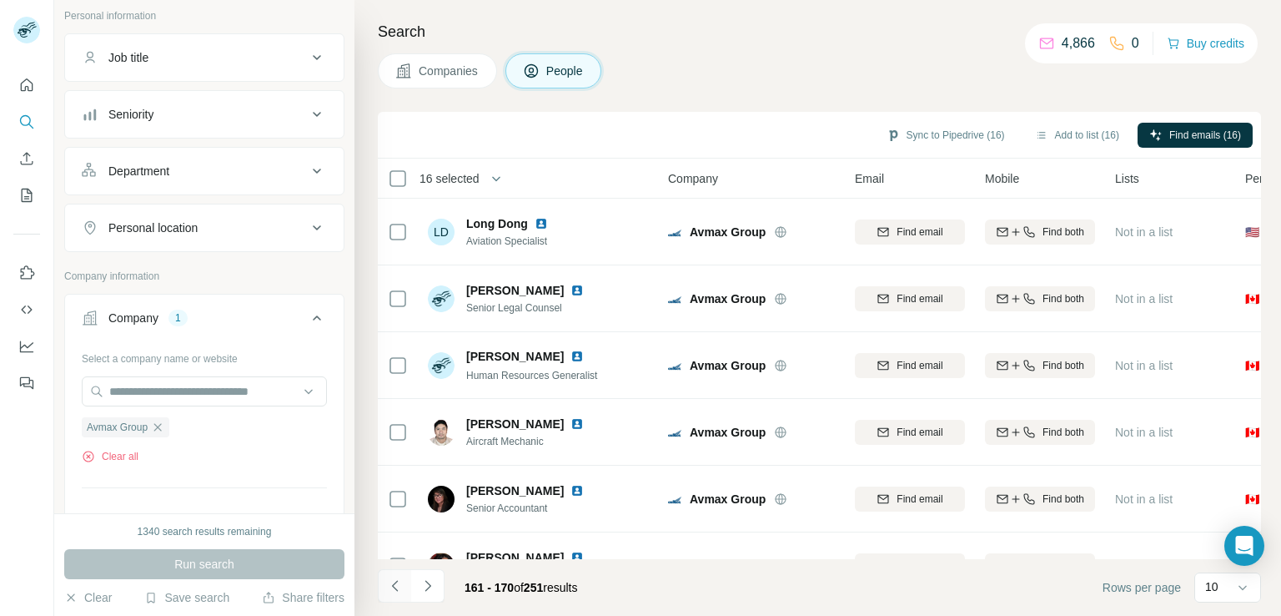
click at [394, 587] on icon "Navigate to previous page" at bounding box center [394, 585] width 6 height 11
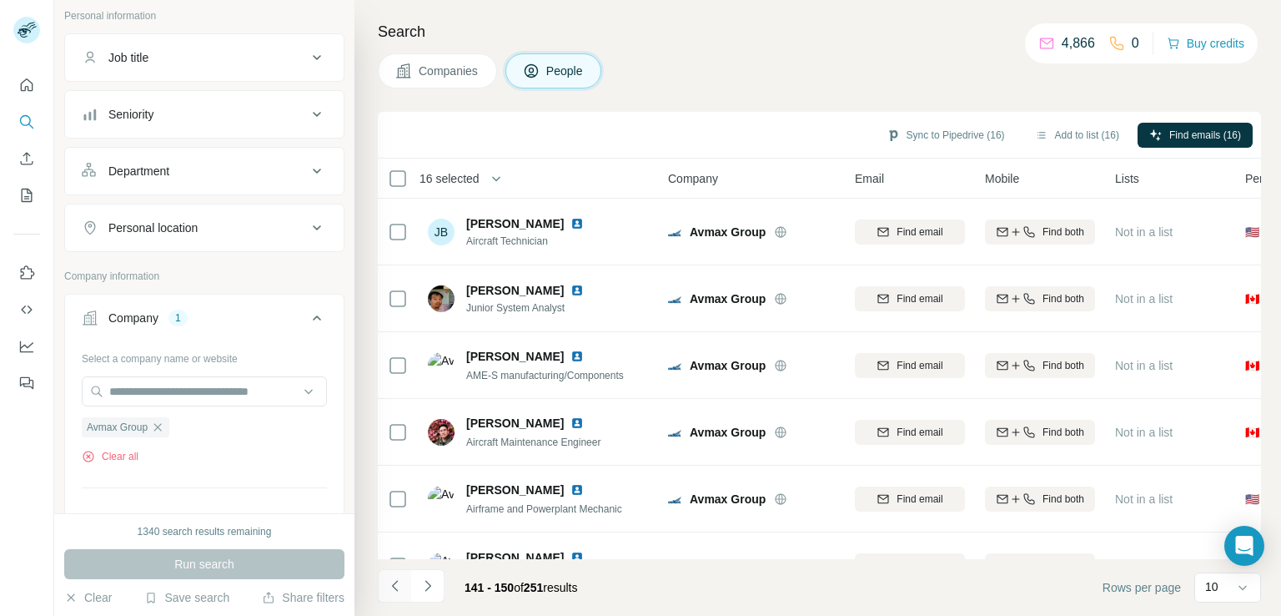
click at [394, 587] on icon "Navigate to previous page" at bounding box center [394, 585] width 6 height 11
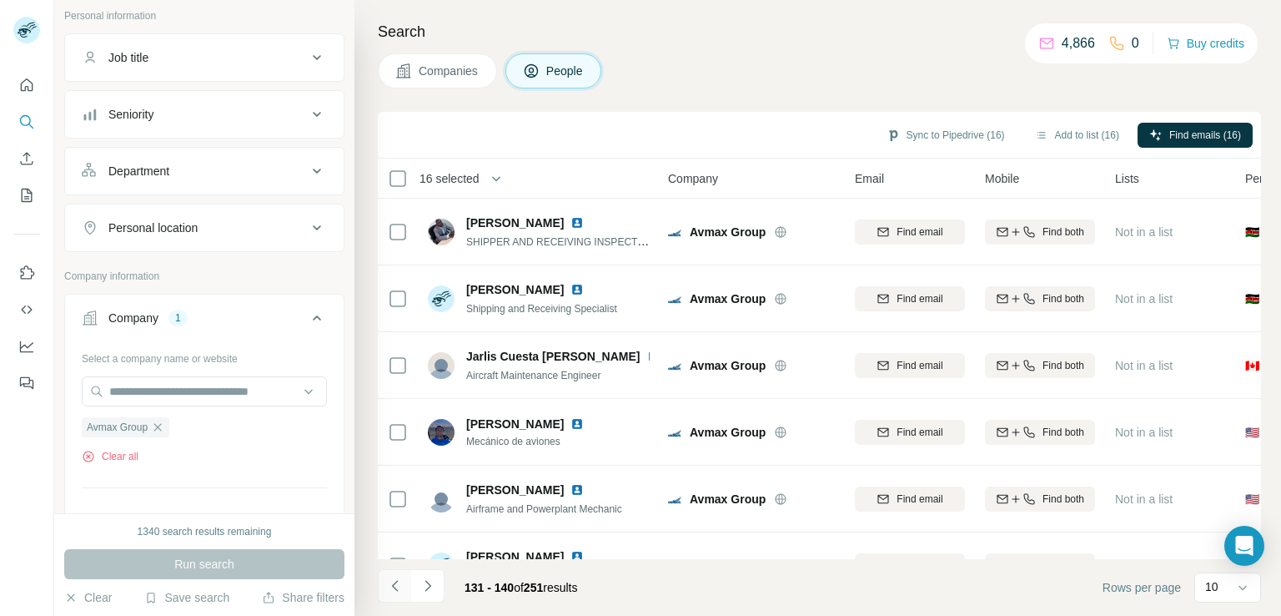
click at [394, 587] on icon "Navigate to previous page" at bounding box center [394, 585] width 6 height 11
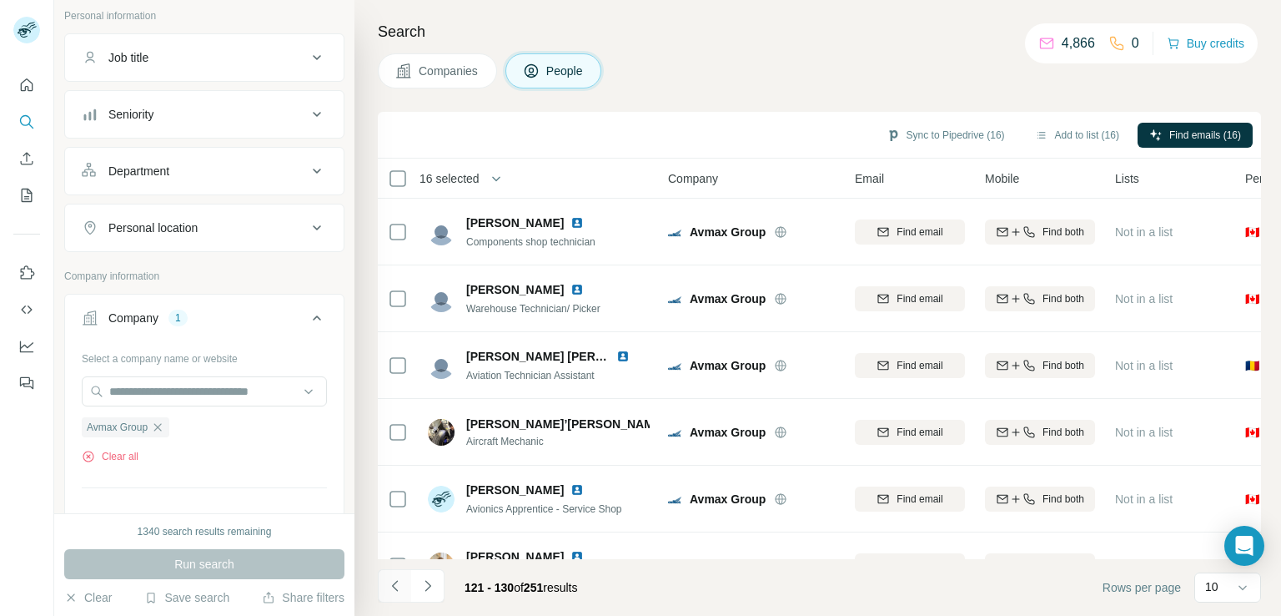
click at [394, 587] on icon "Navigate to previous page" at bounding box center [394, 585] width 6 height 11
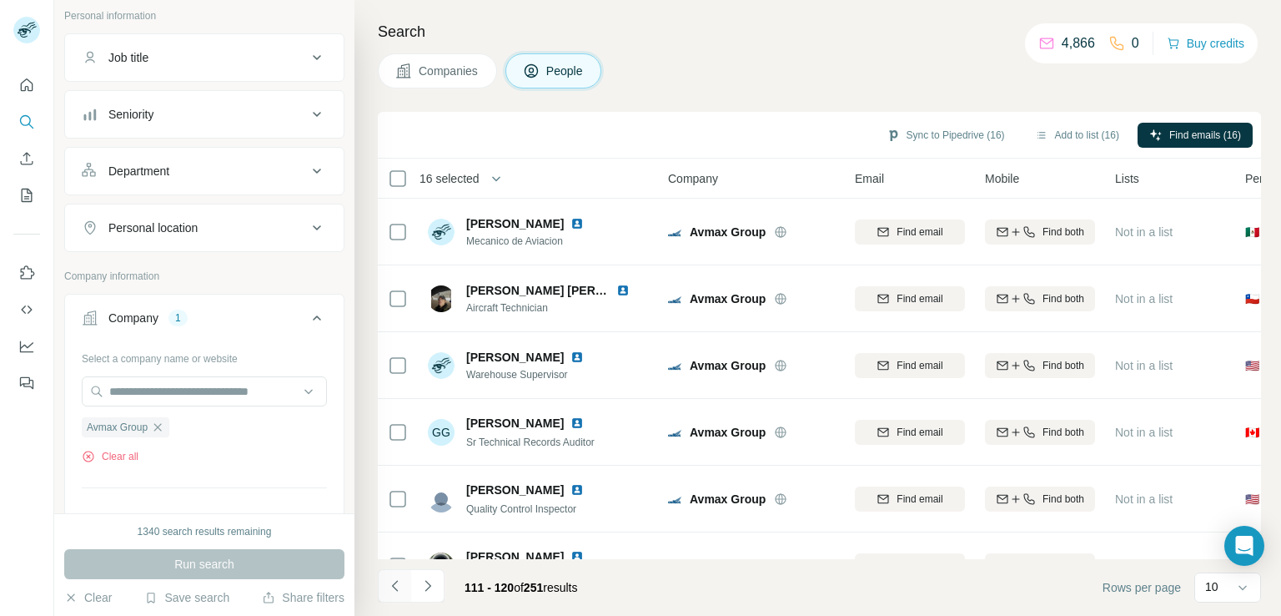
click at [394, 587] on icon "Navigate to previous page" at bounding box center [394, 585] width 6 height 11
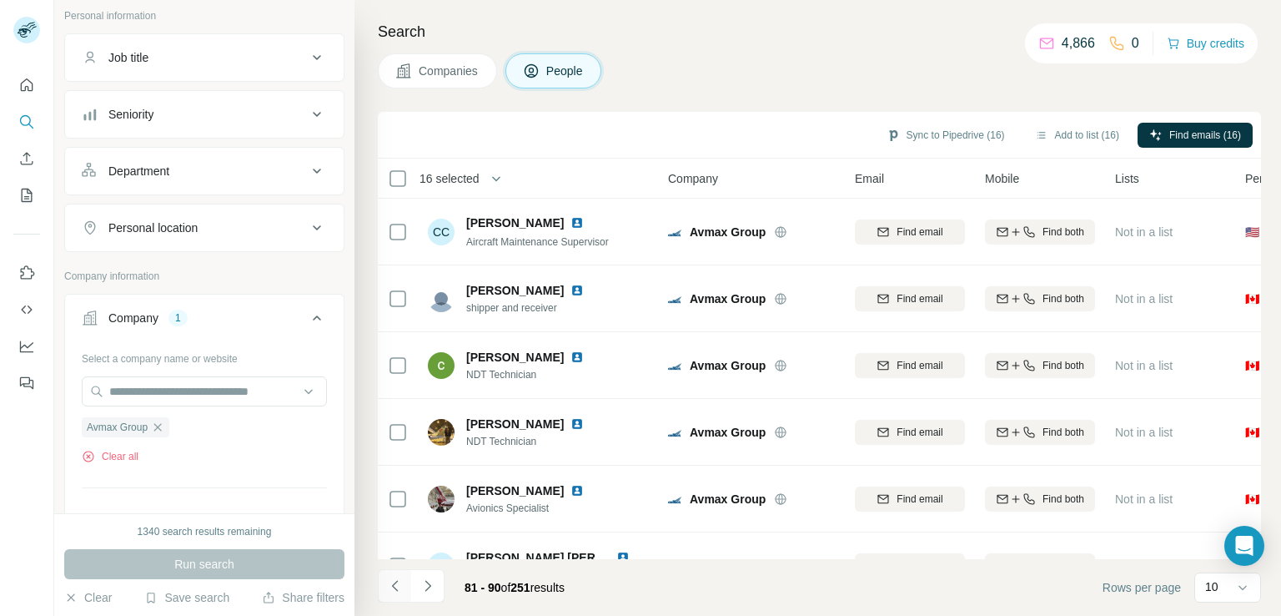
click at [394, 587] on icon "Navigate to previous page" at bounding box center [394, 585] width 6 height 11
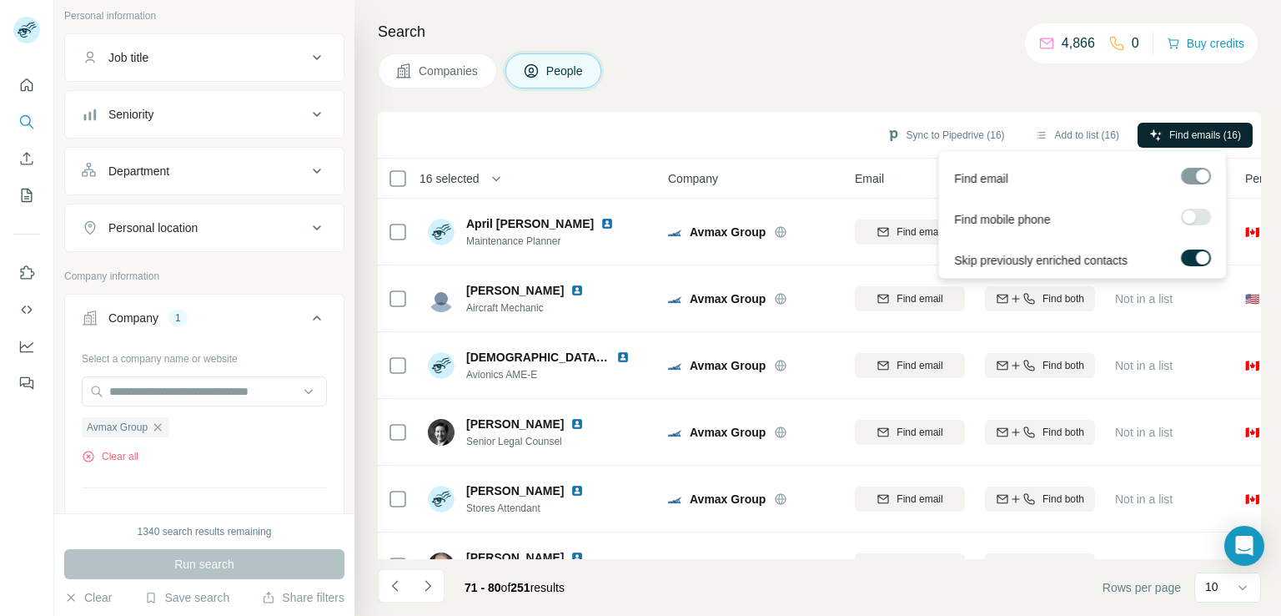
click at [1179, 131] on span "Find emails (16)" at bounding box center [1205, 135] width 72 height 15
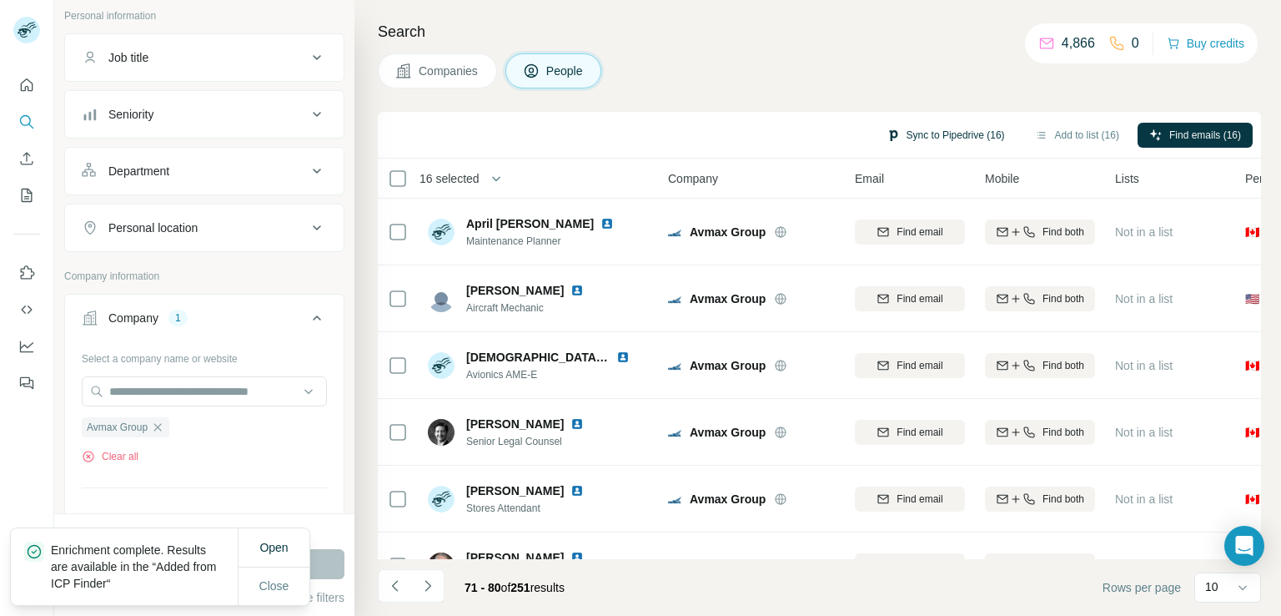
click at [957, 131] on button "Sync to Pipedrive (16)" at bounding box center [946, 135] width 142 height 25
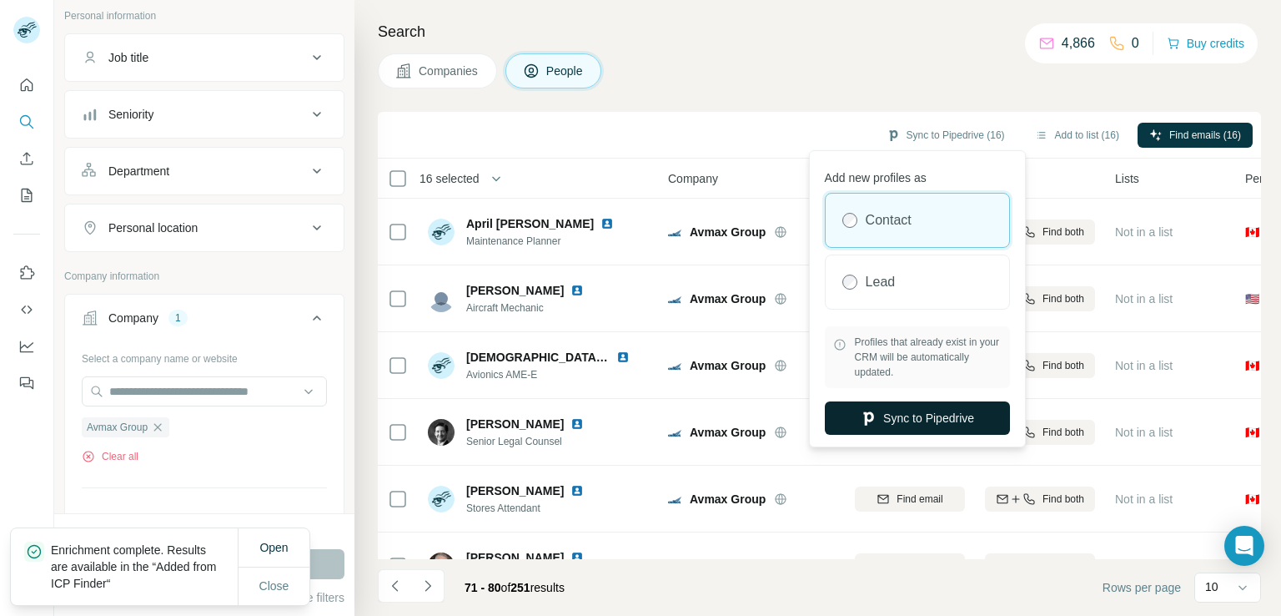
click at [872, 422] on icon "button" at bounding box center [868, 418] width 17 height 17
